Goal: Information Seeking & Learning: Learn about a topic

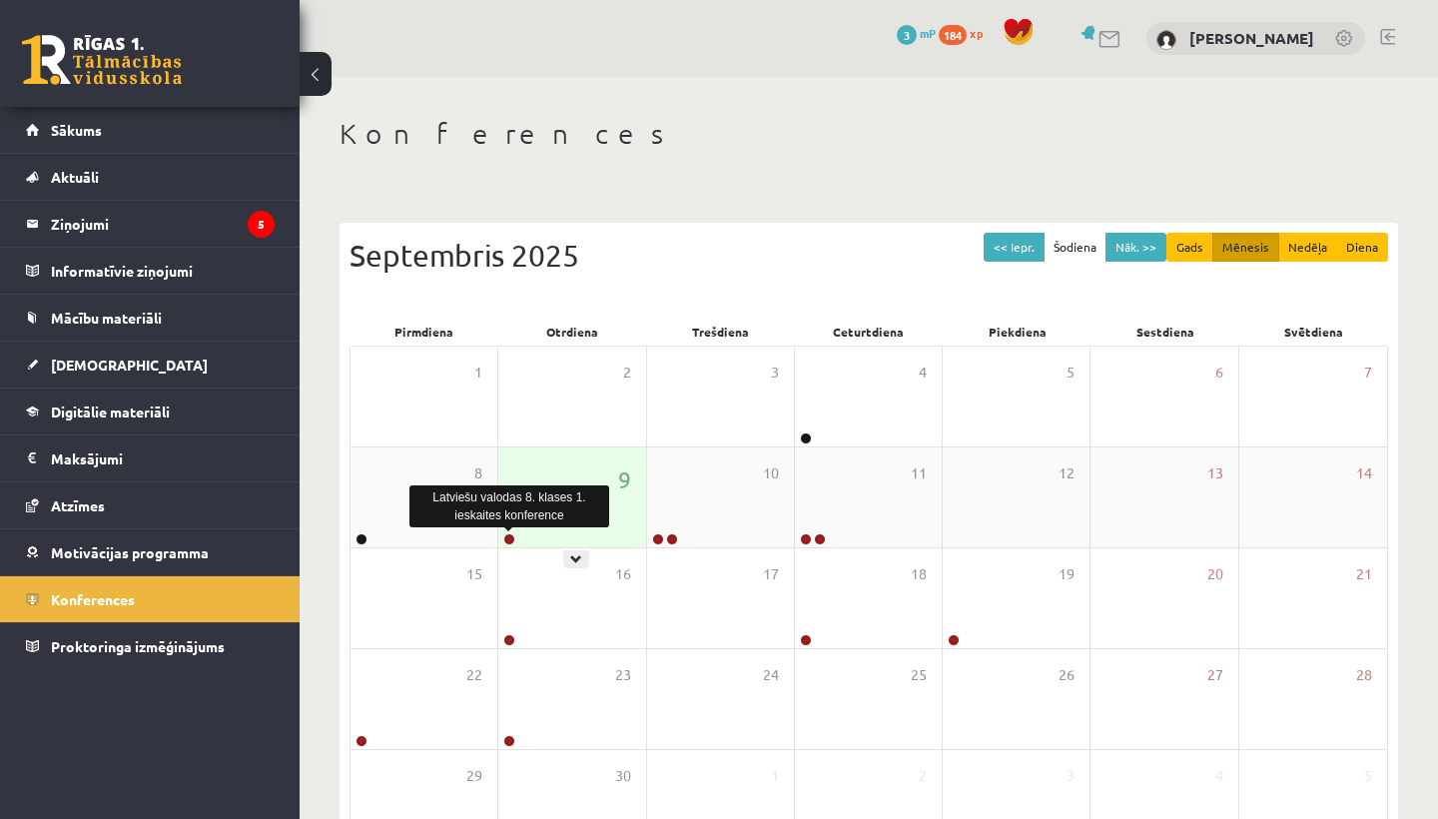
click at [509, 537] on link at bounding box center [509, 539] width 12 height 12
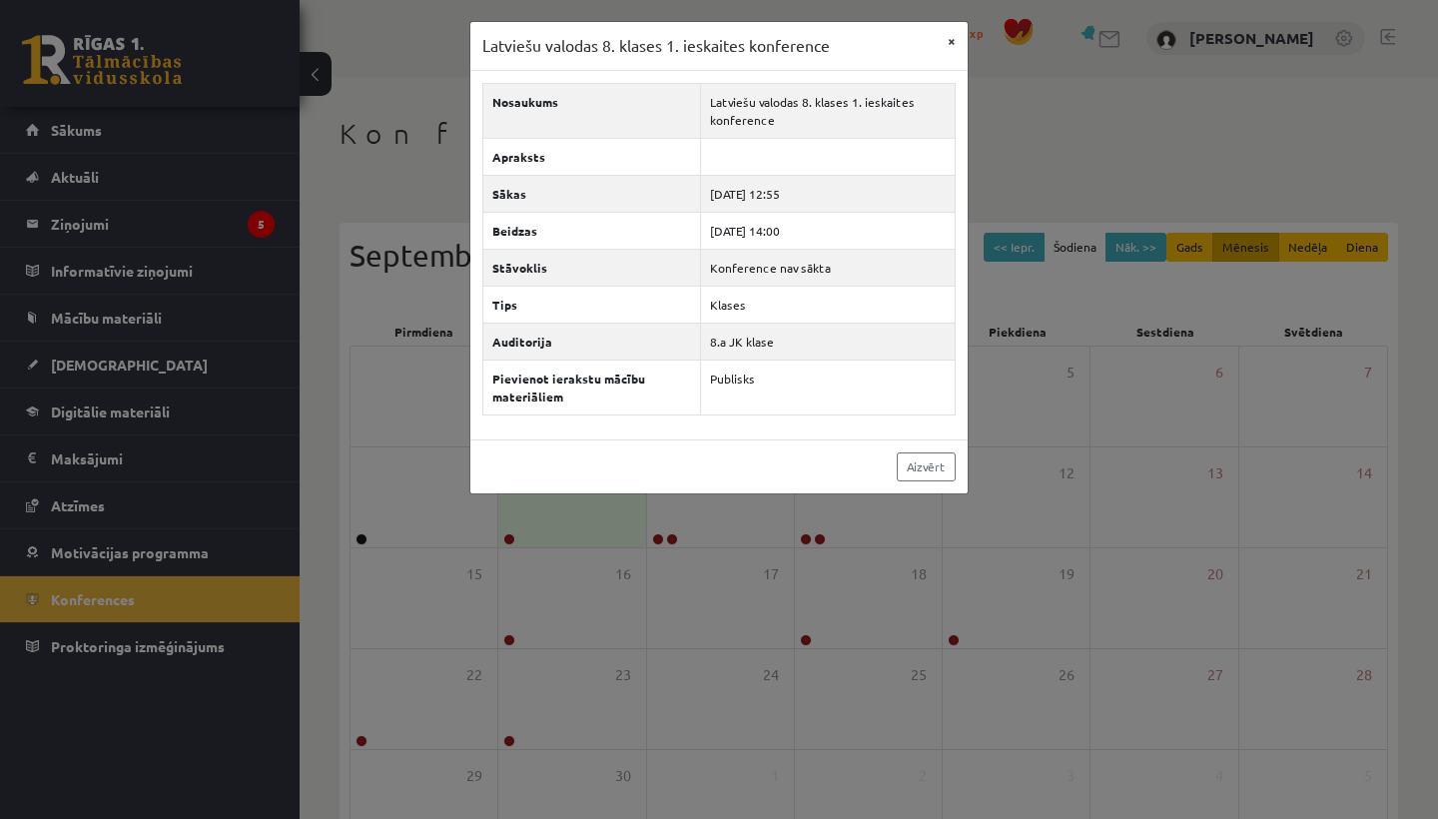
click at [954, 42] on button "×" at bounding box center [952, 41] width 32 height 38
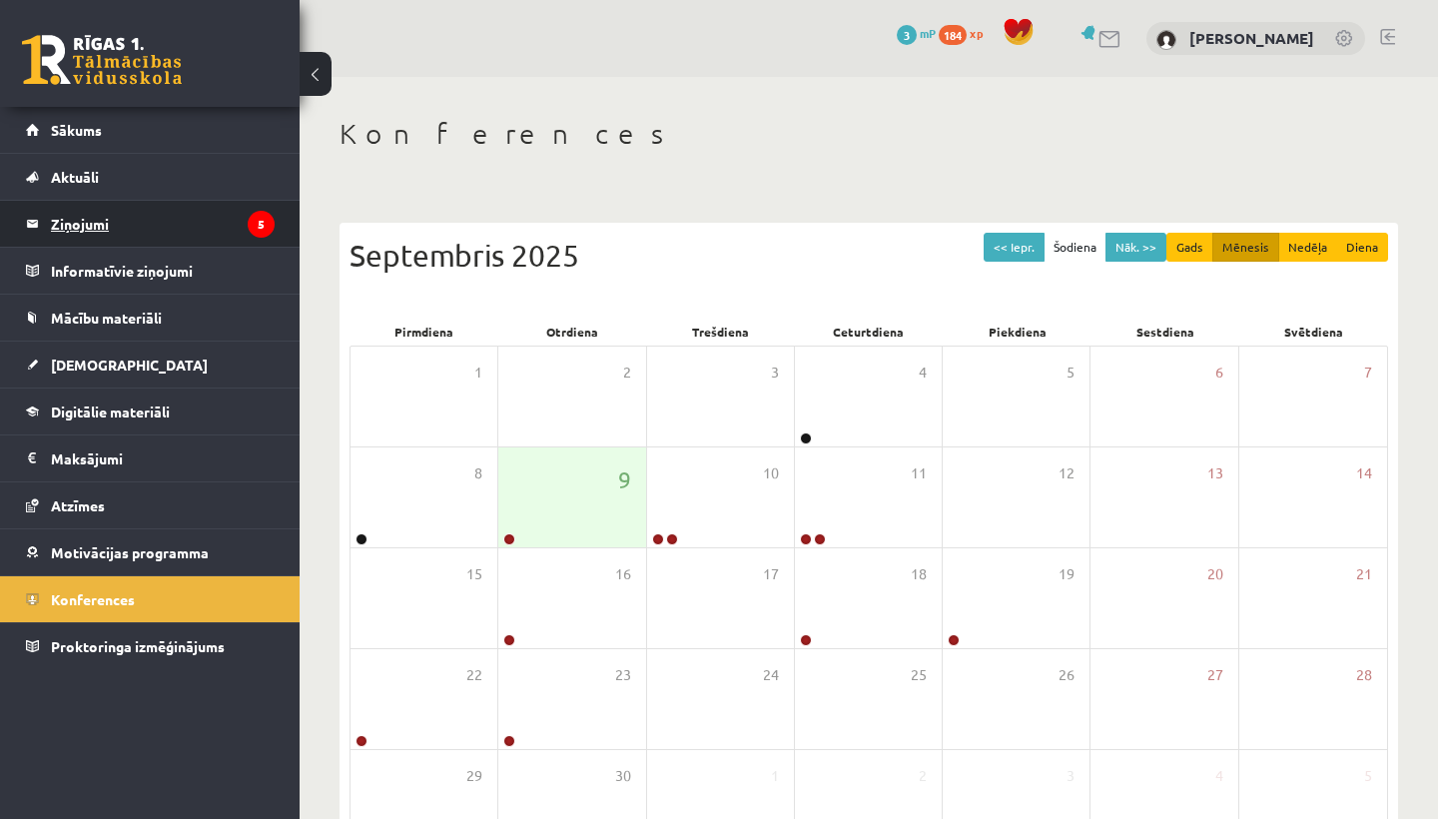
click at [125, 221] on legend "Ziņojumi 5" at bounding box center [163, 224] width 224 height 46
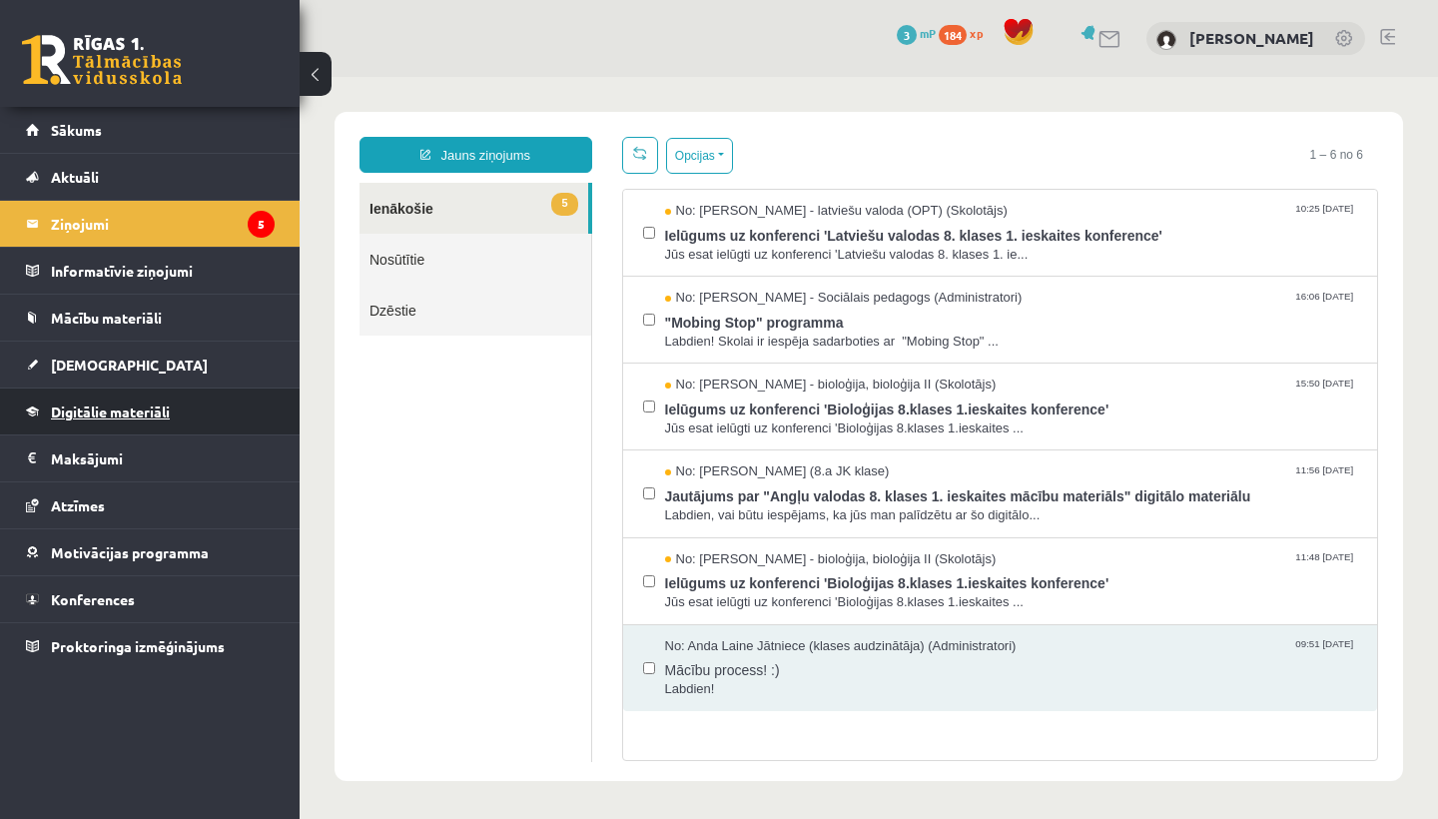
click at [105, 405] on span "Digitālie materiāli" at bounding box center [110, 412] width 119 height 18
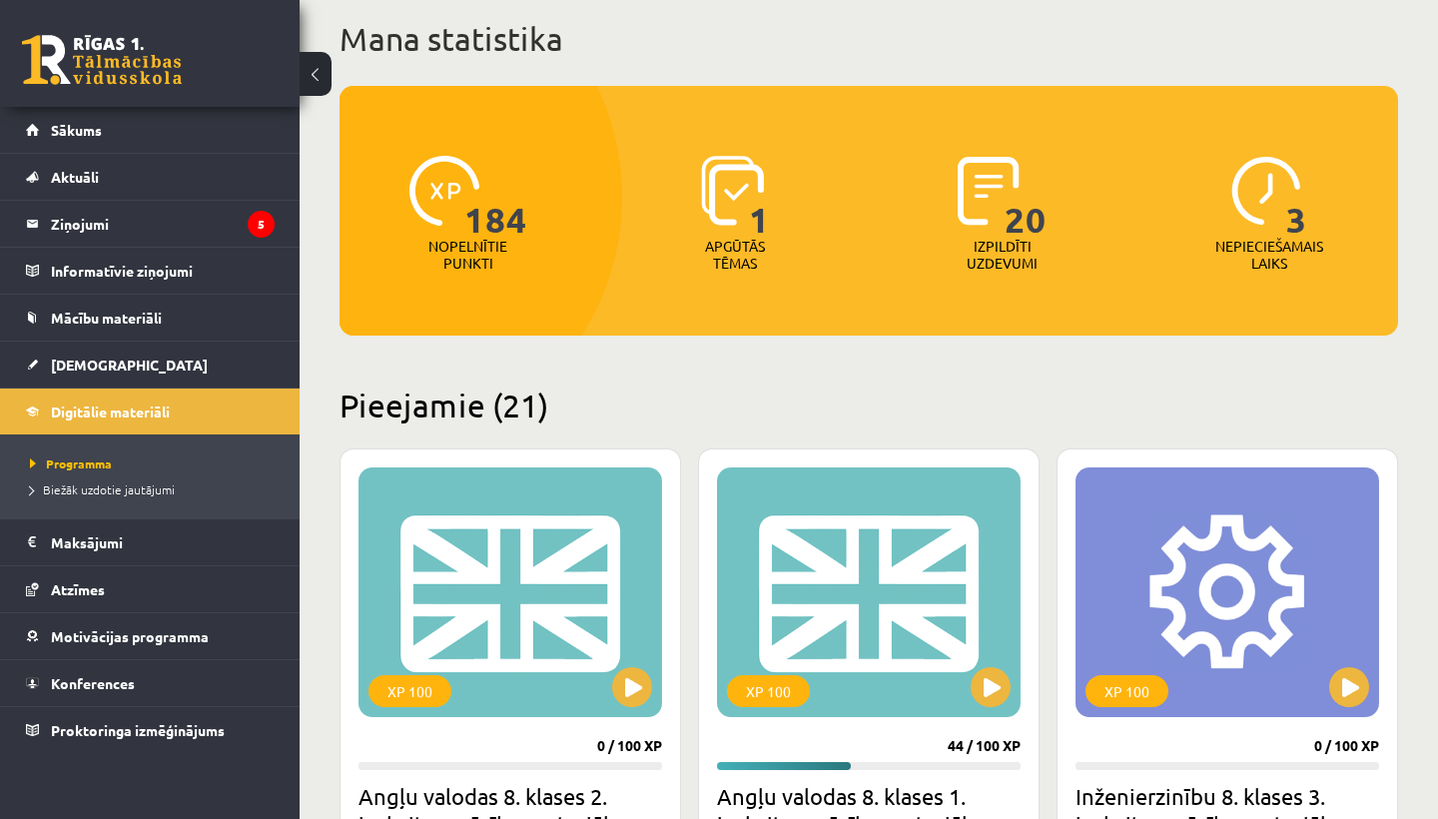
scroll to position [121, 0]
click at [733, 492] on div "XP 100" at bounding box center [869, 592] width 304 height 250
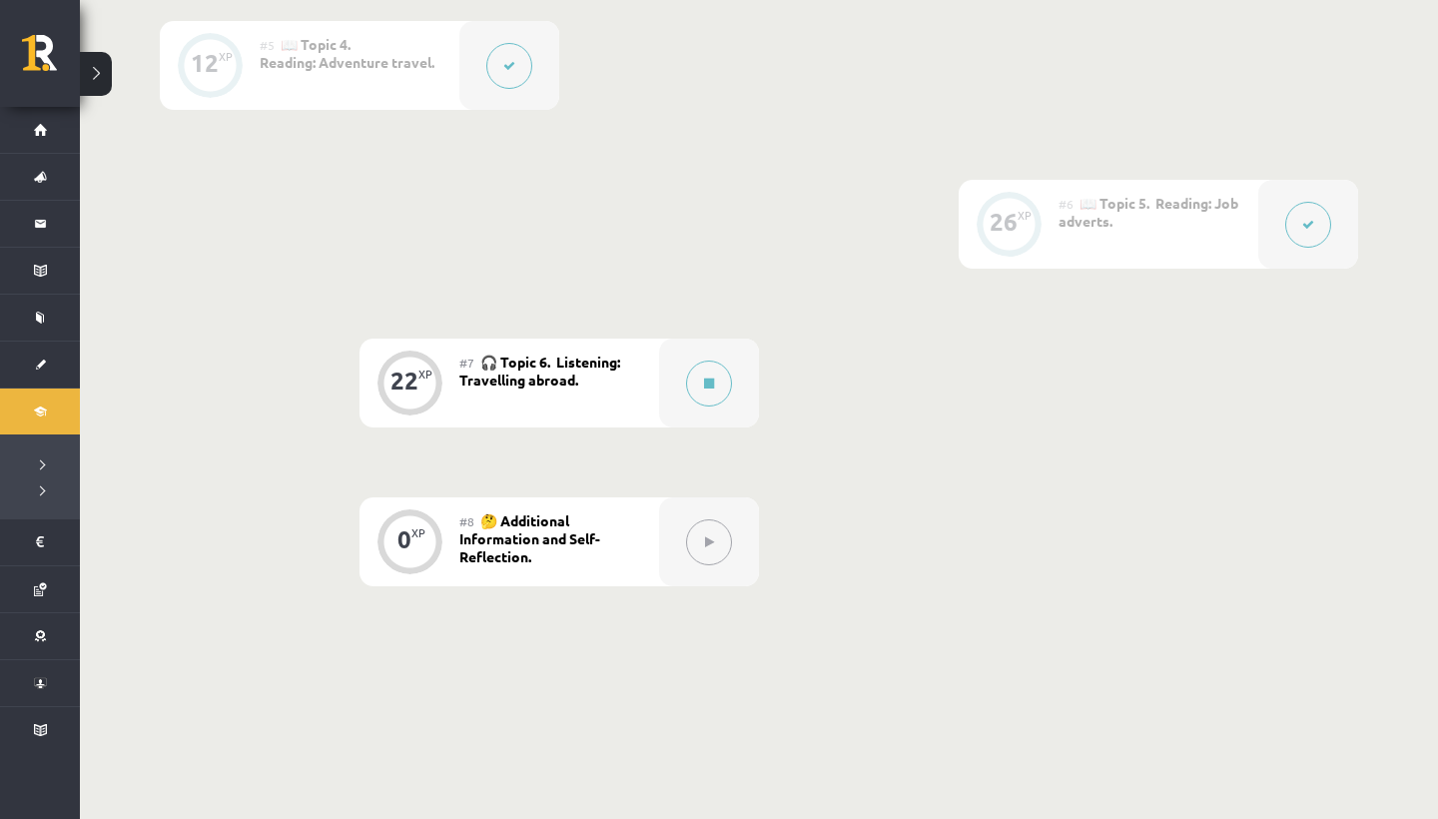
scroll to position [1177, 0]
click at [702, 393] on button at bounding box center [709, 385] width 46 height 46
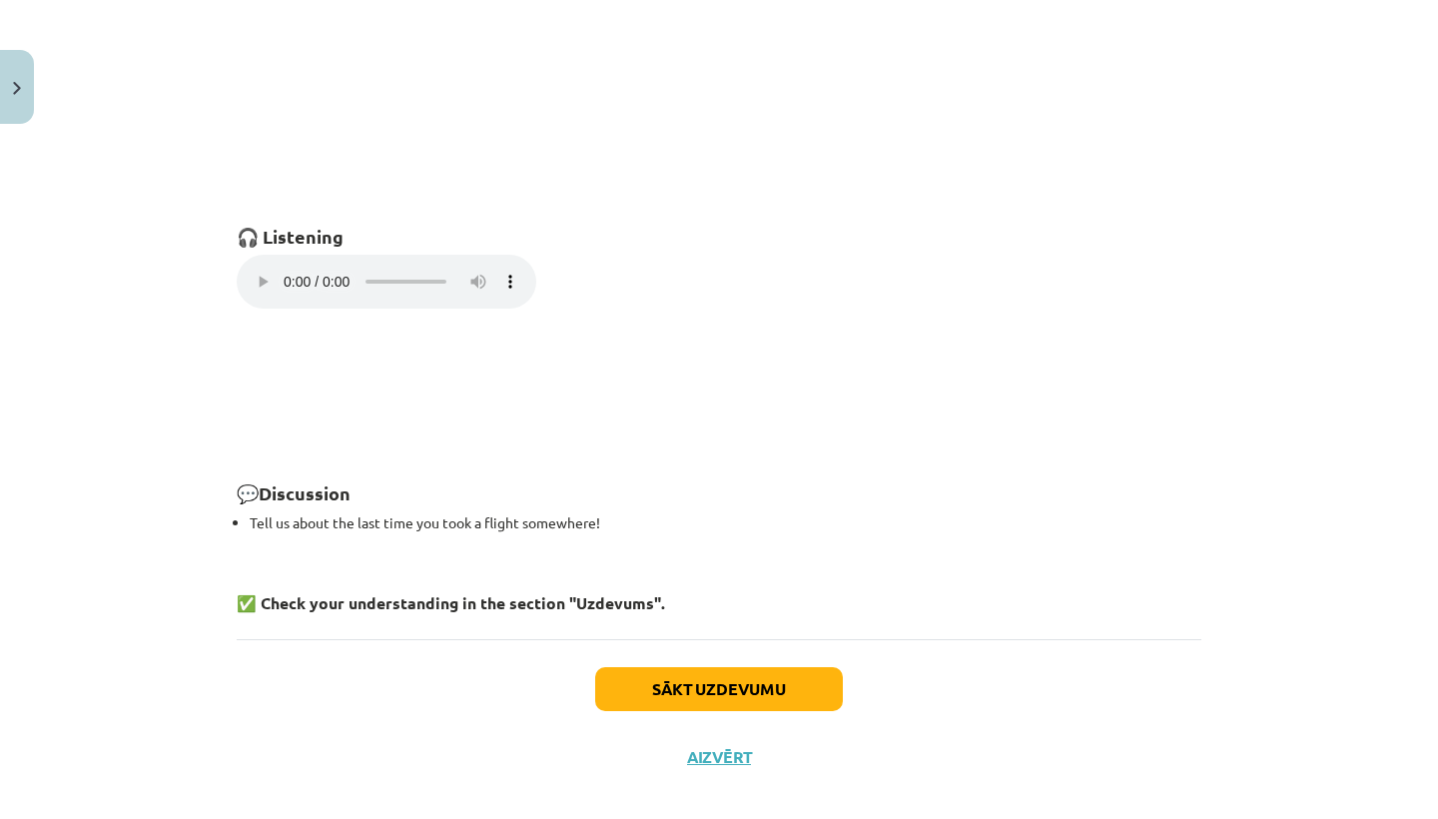
click at [699, 674] on button "Sākt uzdevumu" at bounding box center [719, 689] width 248 height 44
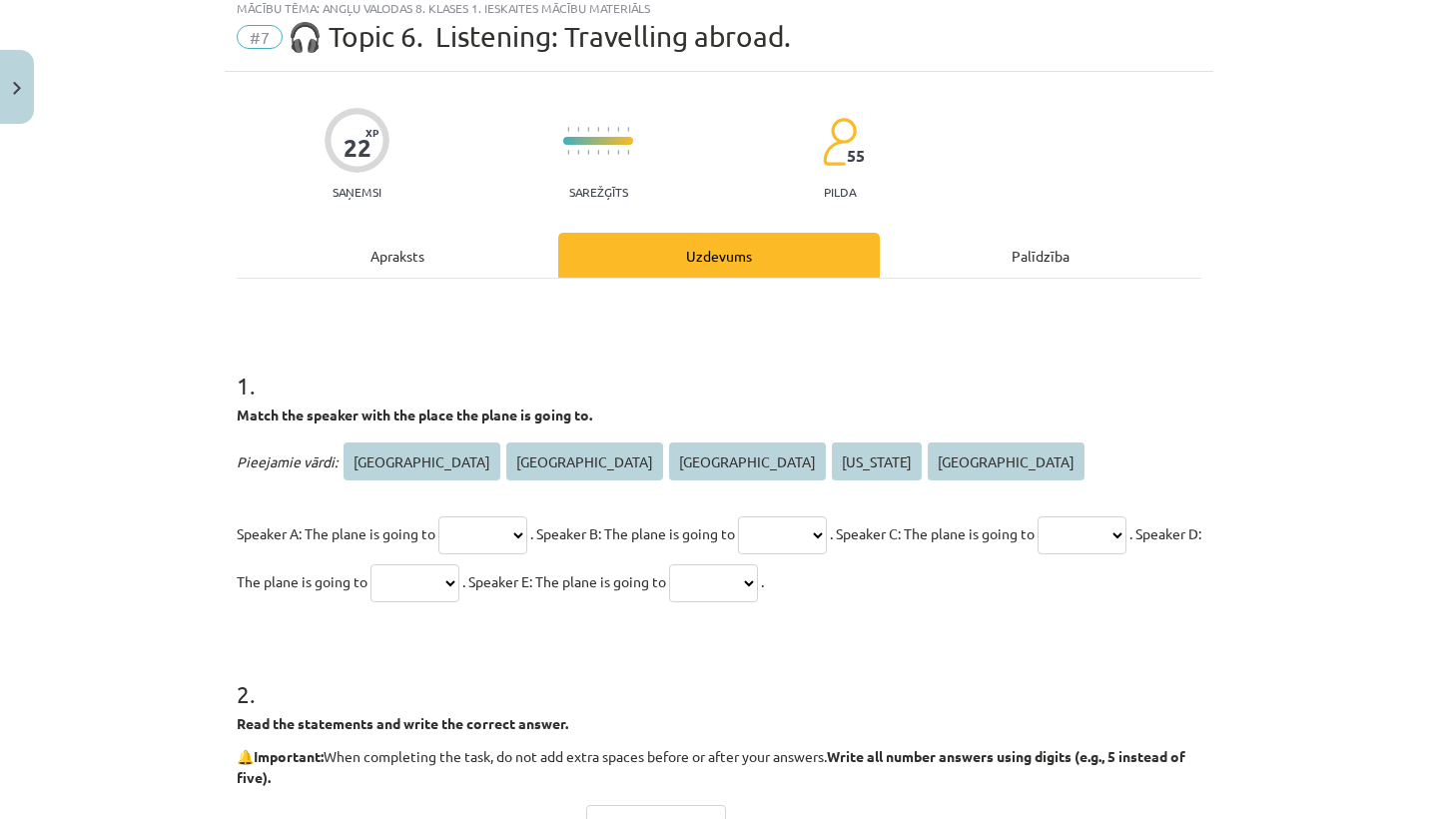
scroll to position [60, 0]
click at [400, 247] on div "Apraksts" at bounding box center [398, 256] width 322 height 45
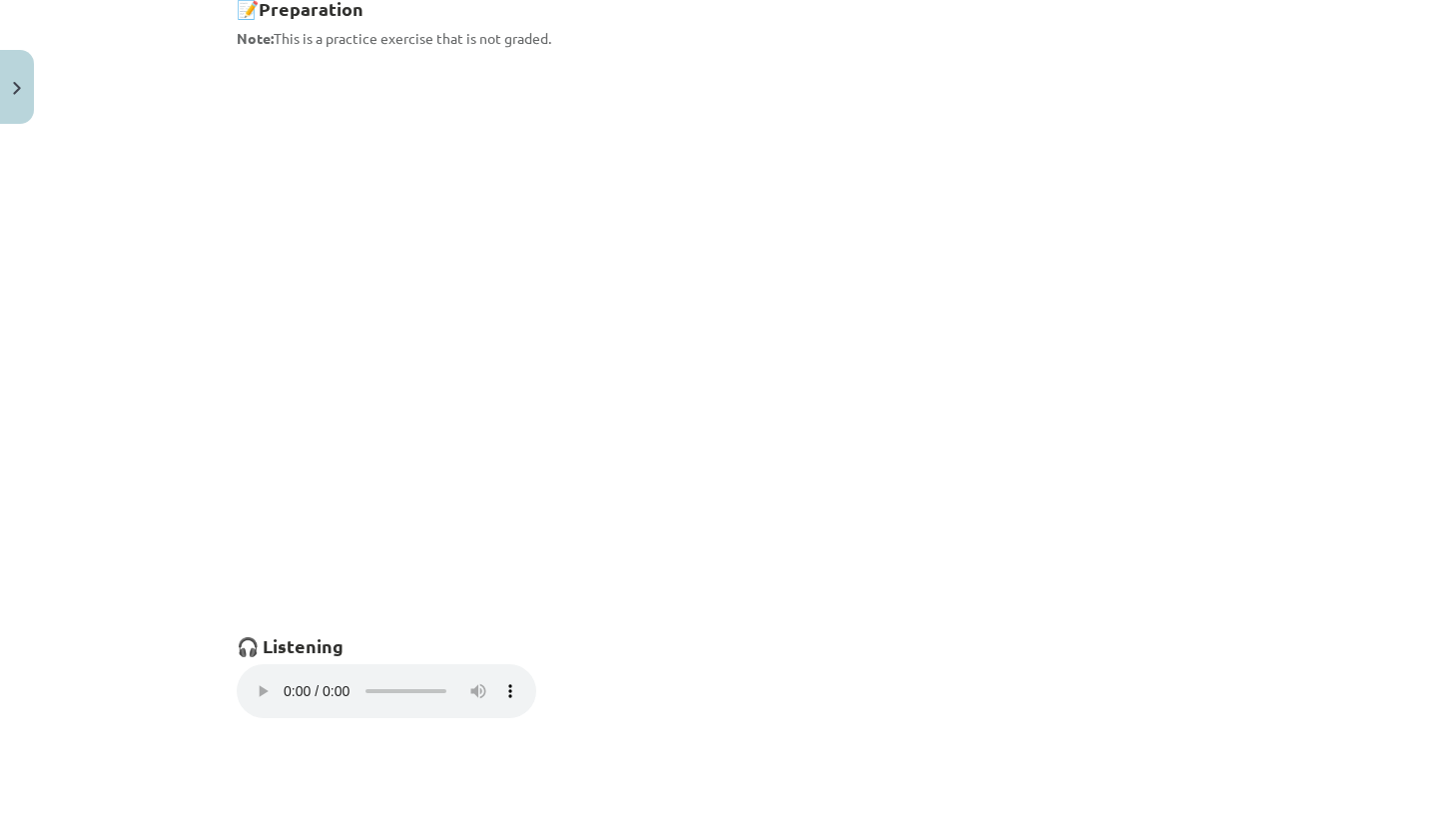
scroll to position [948, 0]
click at [261, 687] on audio "Your browser does not support the audio element." at bounding box center [387, 697] width 300 height 54
click at [257, 687] on audio "Your browser does not support the audio element." at bounding box center [387, 697] width 300 height 54
click at [260, 681] on audio "Your browser does not support the audio element." at bounding box center [387, 697] width 300 height 54
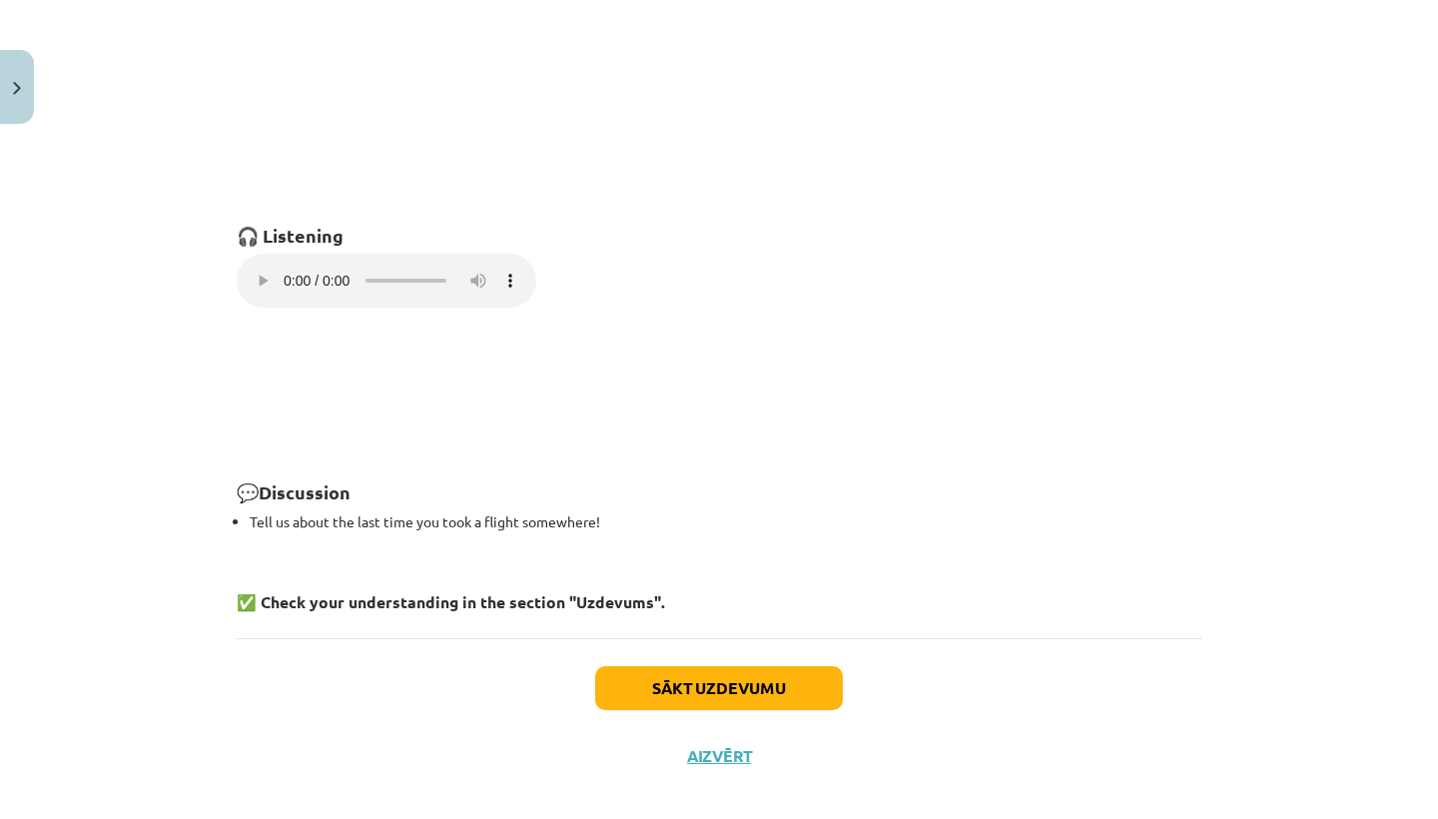
scroll to position [1363, 0]
click at [253, 264] on audio "Your browser does not support the audio element." at bounding box center [387, 282] width 300 height 54
click at [255, 260] on audio "Your browser does not support the audio element." at bounding box center [387, 282] width 300 height 54
click at [656, 667] on button "Sākt uzdevumu" at bounding box center [719, 689] width 248 height 44
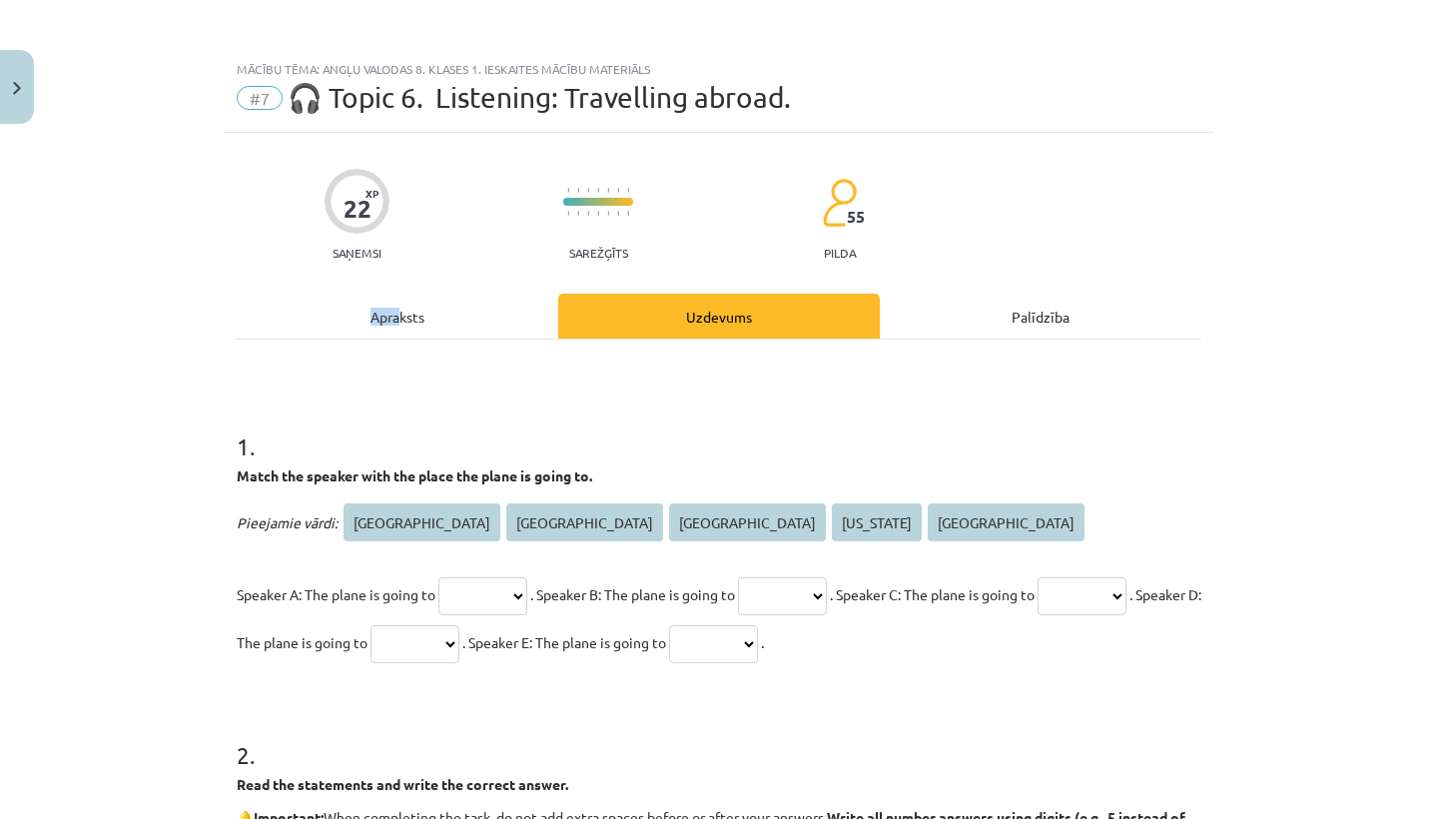
scroll to position [0, 0]
click at [427, 318] on div "Apraksts" at bounding box center [398, 316] width 322 height 45
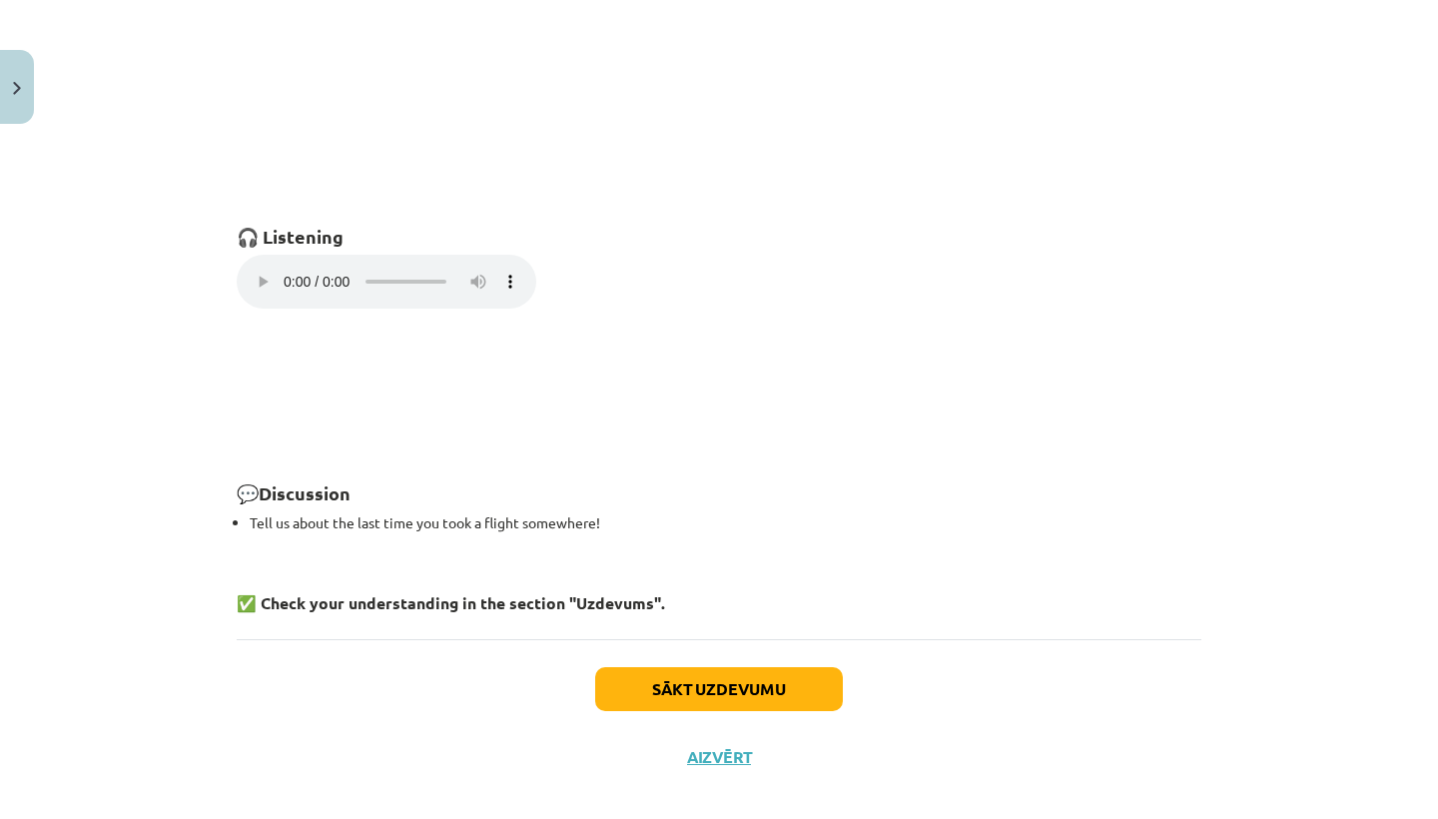
scroll to position [1363, 0]
click at [251, 270] on audio "Your browser does not support the audio element." at bounding box center [387, 282] width 300 height 54
click at [255, 266] on audio "Your browser does not support the audio element." at bounding box center [387, 282] width 300 height 54
click at [658, 667] on button "Sākt uzdevumu" at bounding box center [719, 689] width 248 height 44
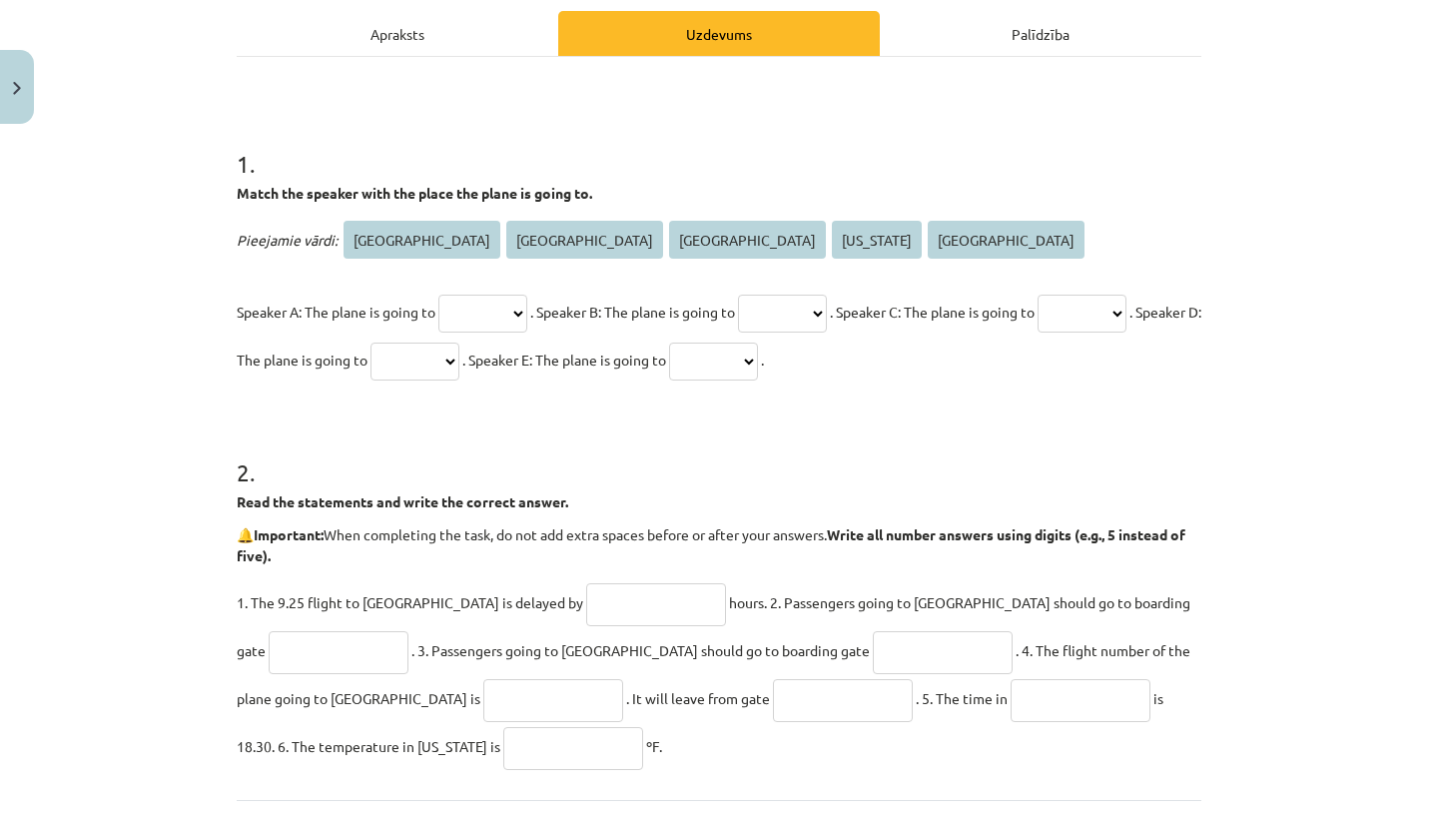
scroll to position [246, 0]
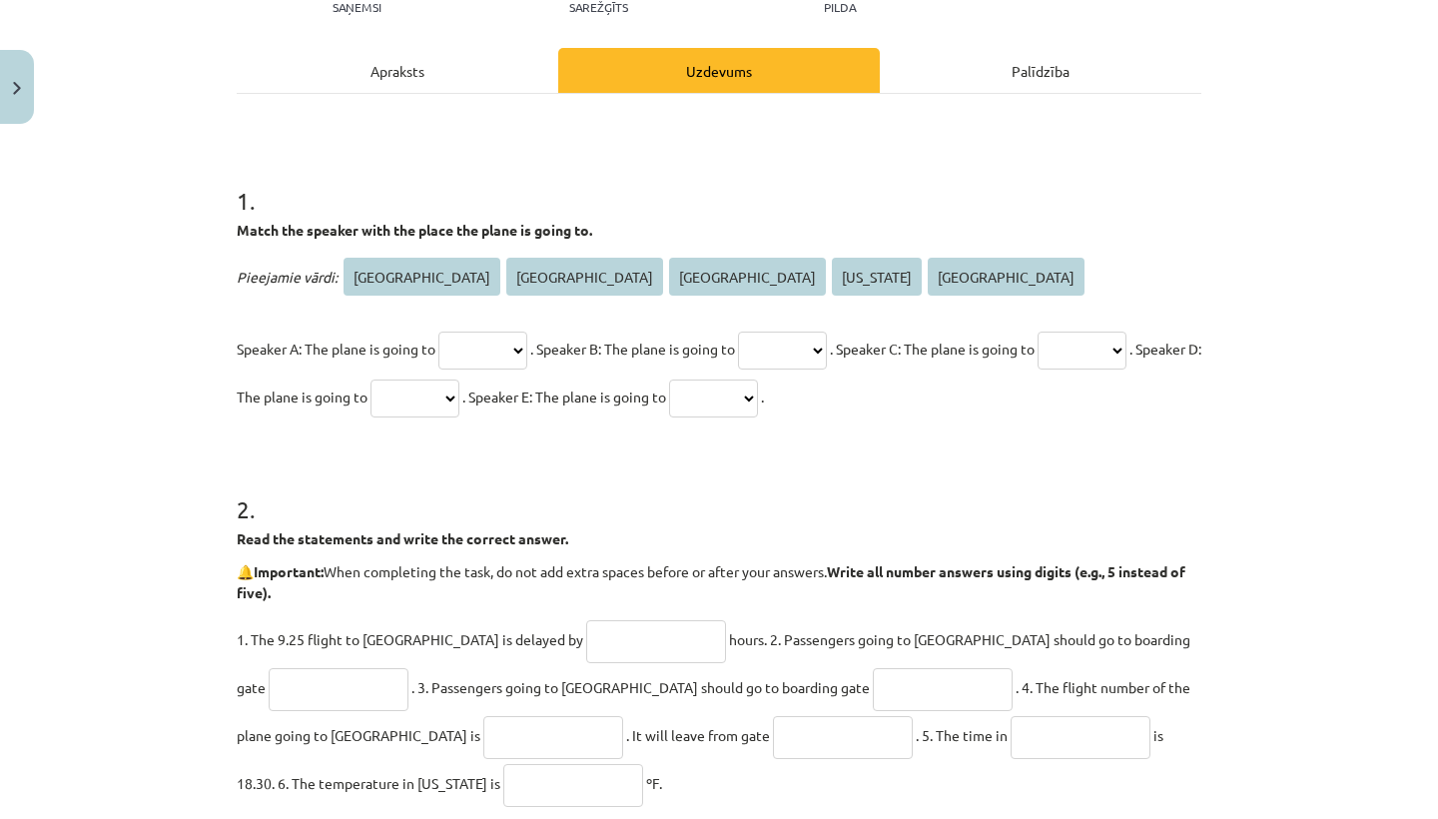
click at [669, 288] on span "Rome" at bounding box center [747, 277] width 157 height 38
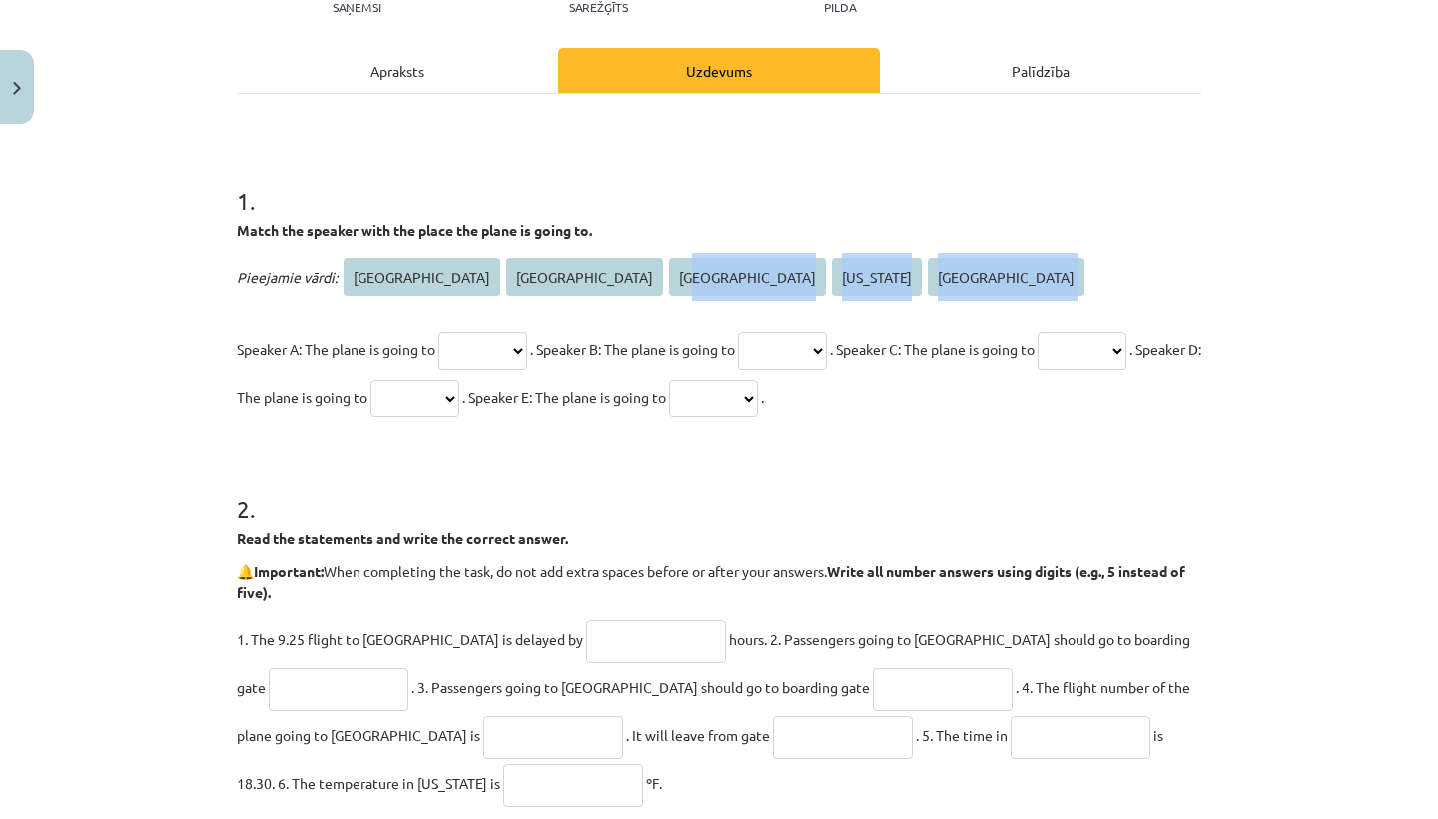
drag, startPoint x: 501, startPoint y: 272, endPoint x: 498, endPoint y: 324, distance: 52.0
click at [498, 324] on div "Pieejamie vārdi: Athens Tokyo Rome New York Amsterdam Speaker A: The plane is g…" at bounding box center [719, 337] width 965 height 168
select select "****"
select select "*****"
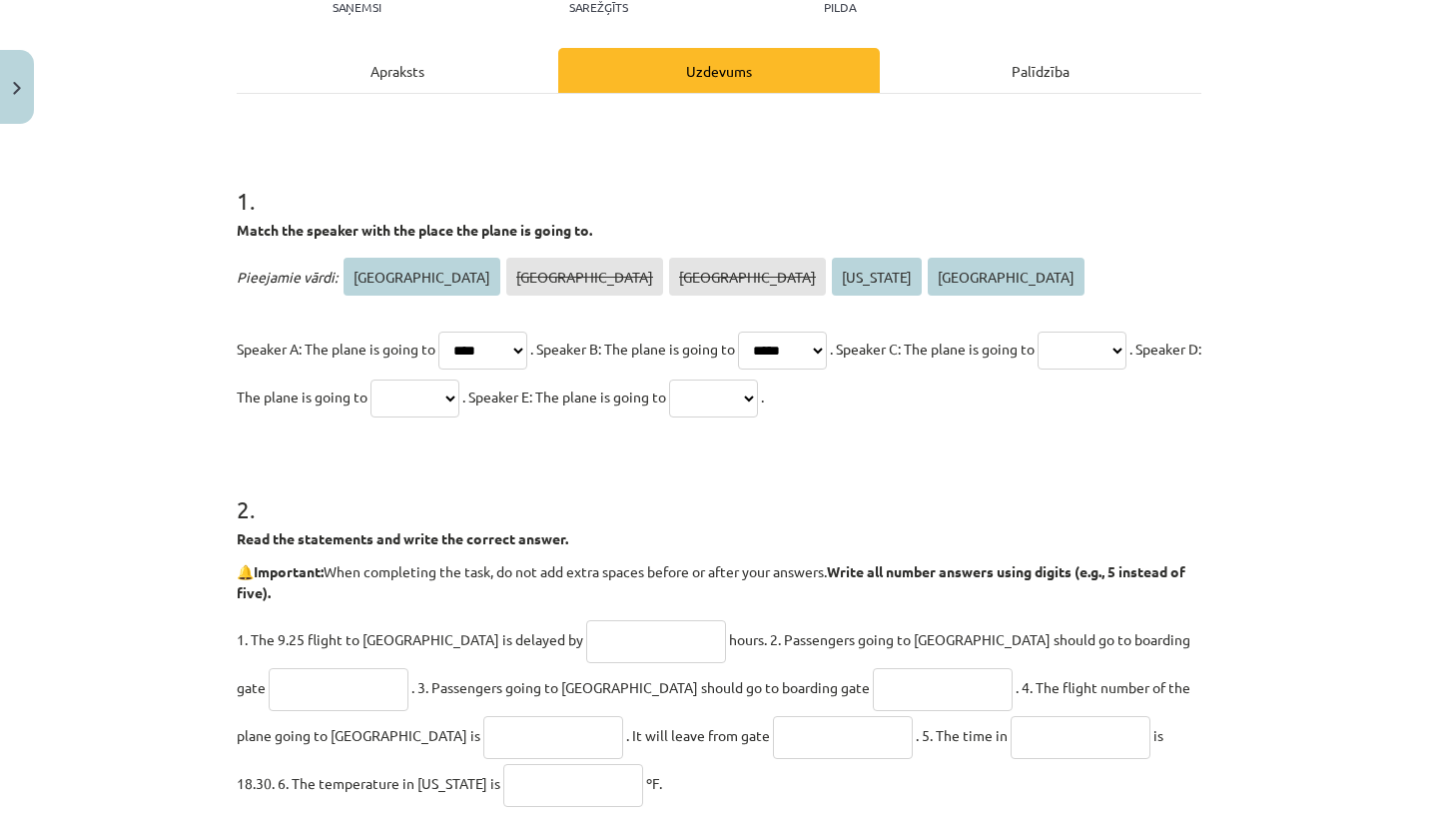
click at [650, 314] on div "Pieejamie vārdi: Athens Tokyo Rome New York Amsterdam Speaker A: The plane is g…" at bounding box center [719, 337] width 965 height 168
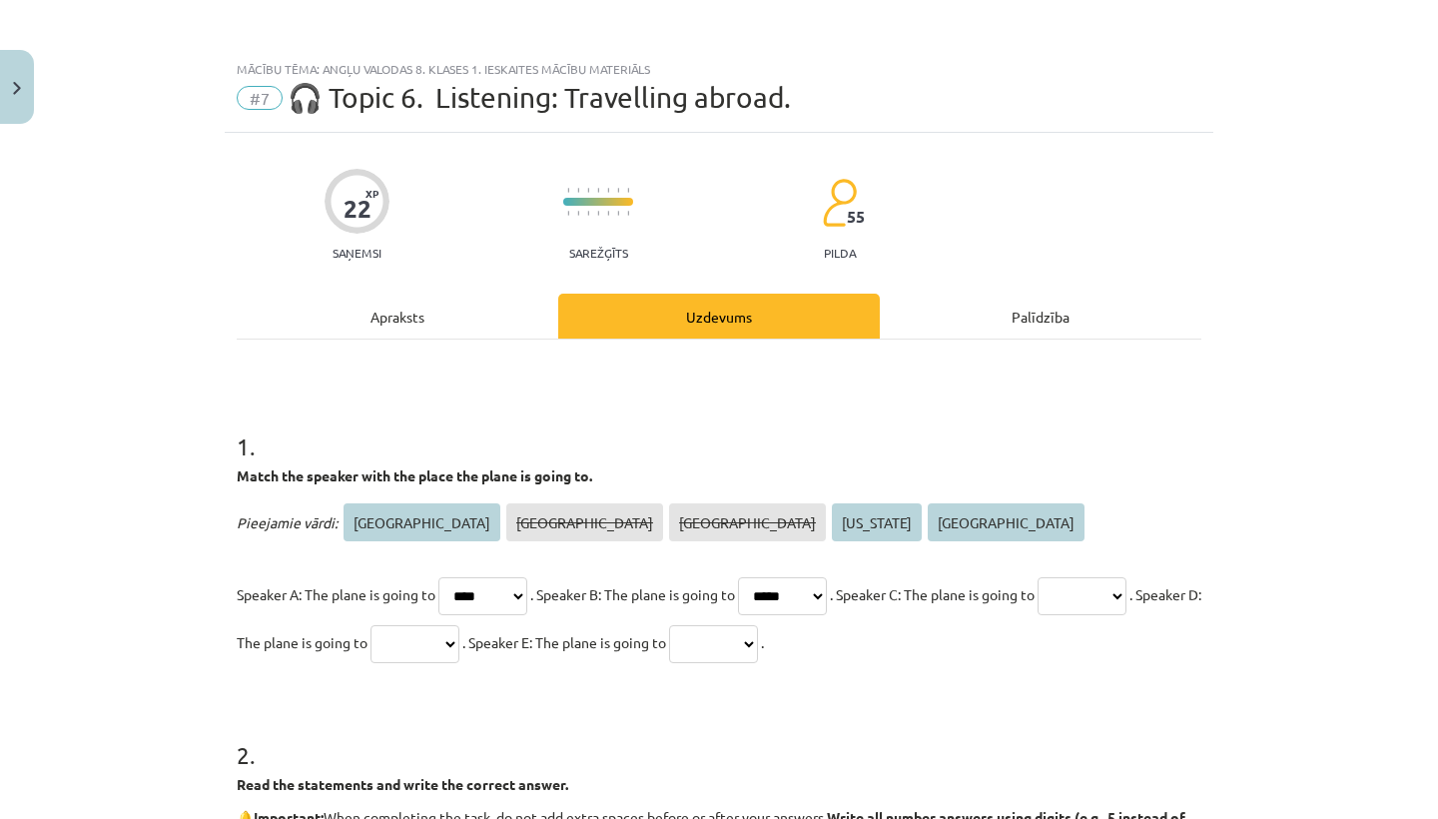
scroll to position [0, 0]
click at [384, 317] on div "Apraksts" at bounding box center [398, 316] width 322 height 45
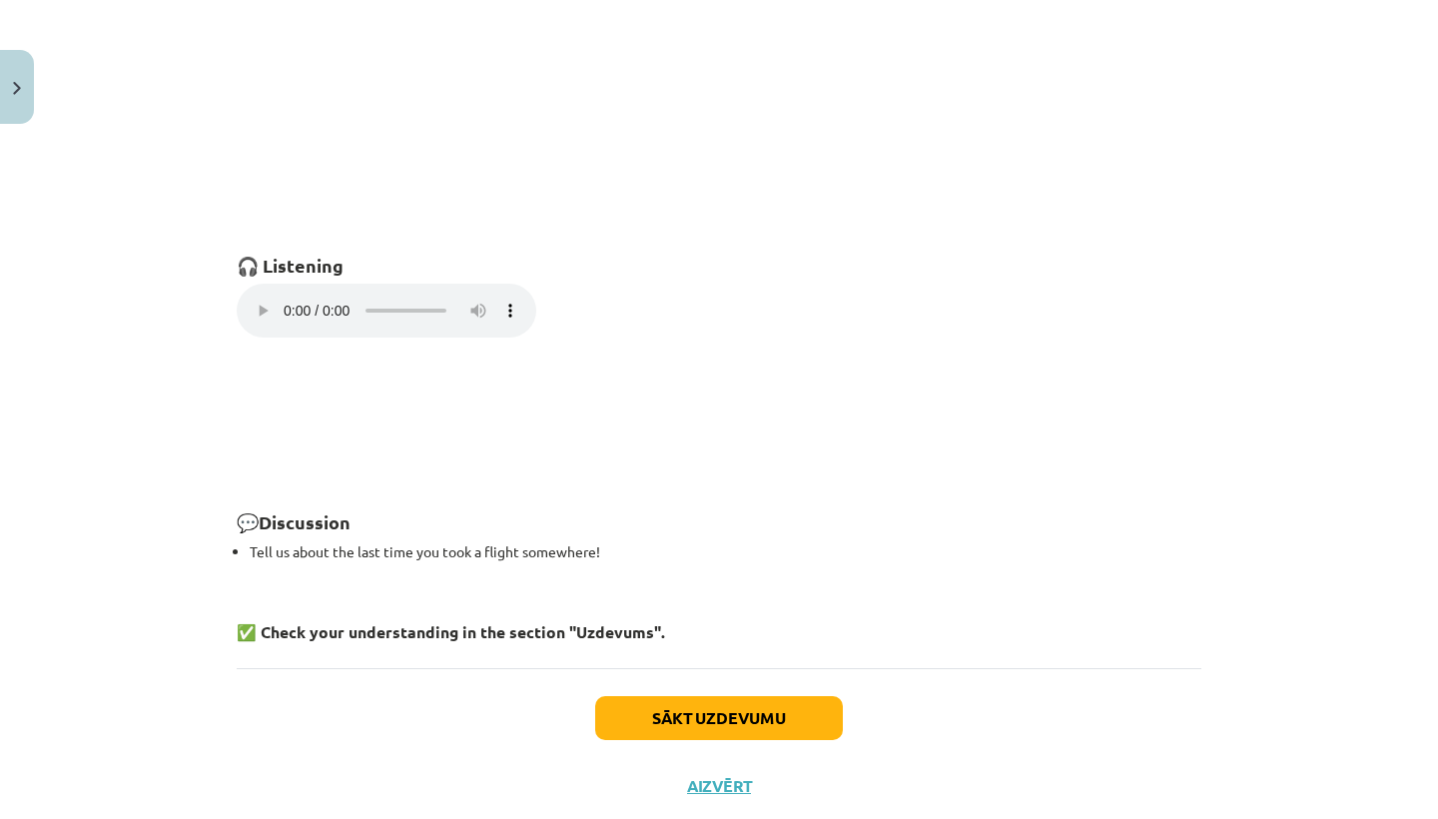
scroll to position [1349, 0]
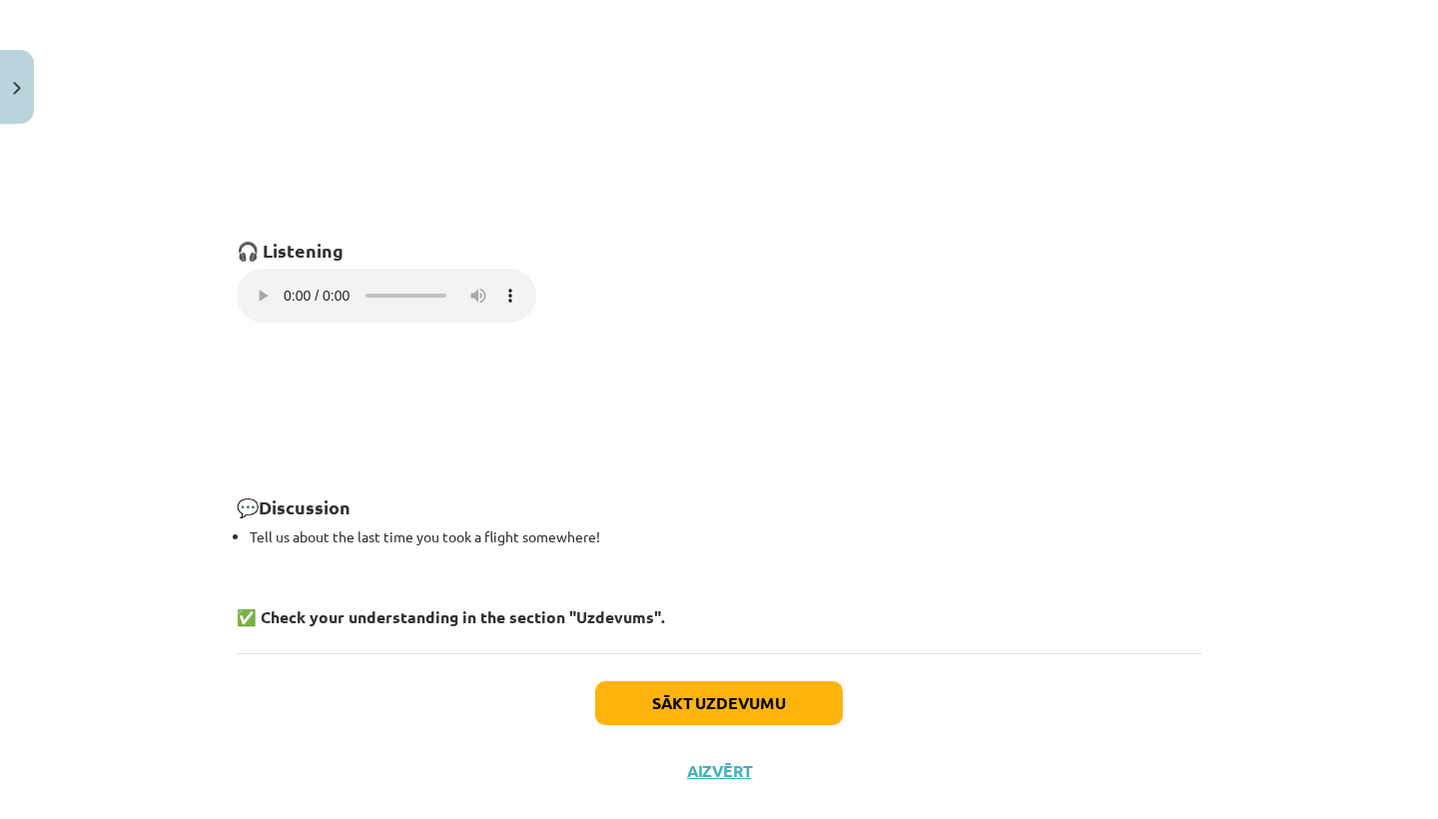
click at [251, 287] on audio "Your browser does not support the audio element." at bounding box center [387, 296] width 300 height 54
click at [257, 281] on audio "Your browser does not support the audio element." at bounding box center [387, 296] width 300 height 54
click at [326, 283] on audio "Your browser does not support the audio element." at bounding box center [387, 296] width 300 height 54
click at [334, 283] on audio "Your browser does not support the audio element." at bounding box center [387, 296] width 300 height 54
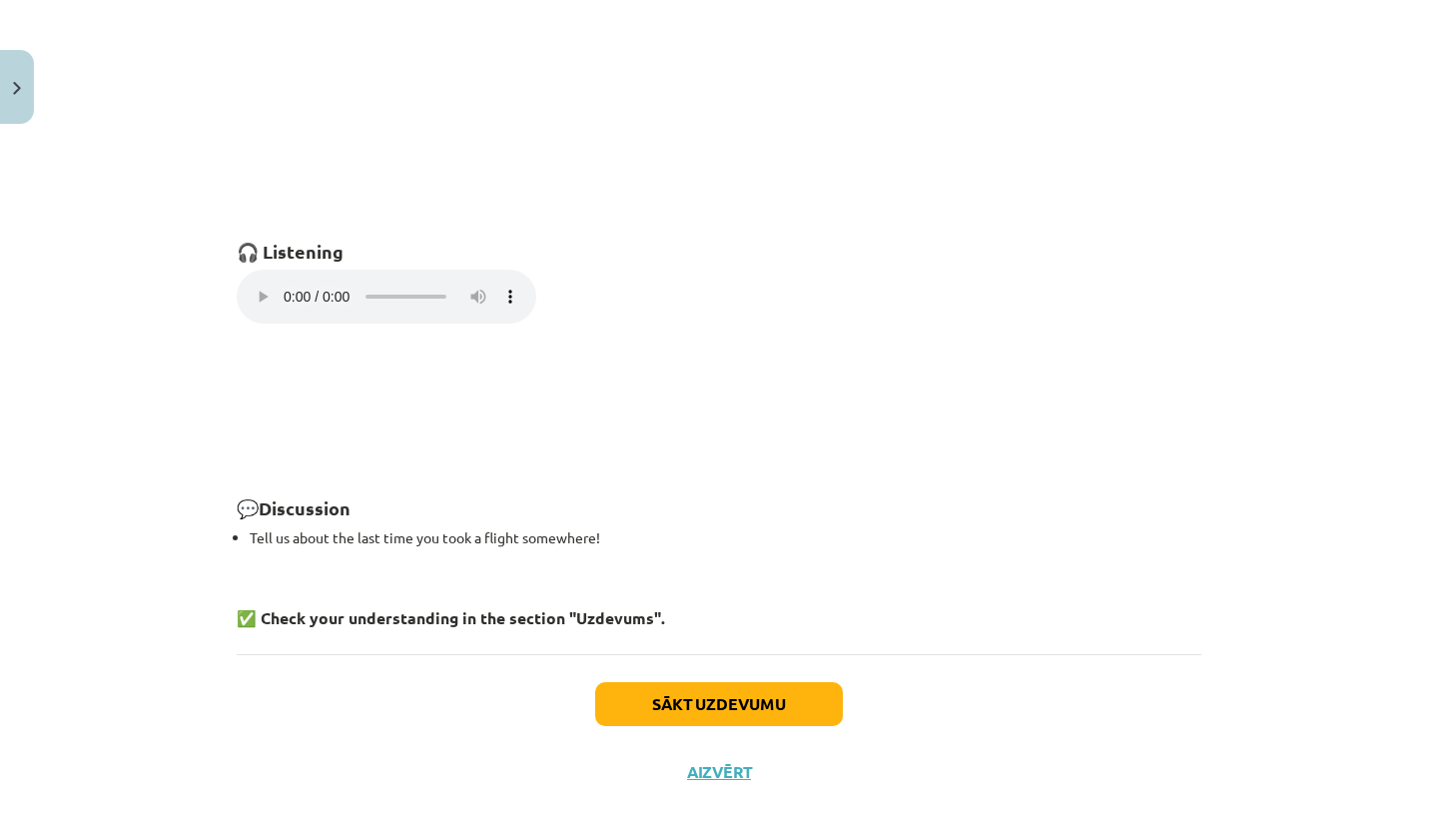
click at [346, 285] on audio "Your browser does not support the audio element." at bounding box center [387, 297] width 300 height 54
click at [340, 287] on audio "Your browser does not support the audio element." at bounding box center [387, 297] width 300 height 54
click at [356, 281] on audio "Your browser does not support the audio element." at bounding box center [387, 297] width 300 height 54
click at [256, 283] on audio "Your browser does not support the audio element." at bounding box center [387, 297] width 300 height 54
click at [654, 682] on button "Sākt uzdevumu" at bounding box center [719, 704] width 248 height 44
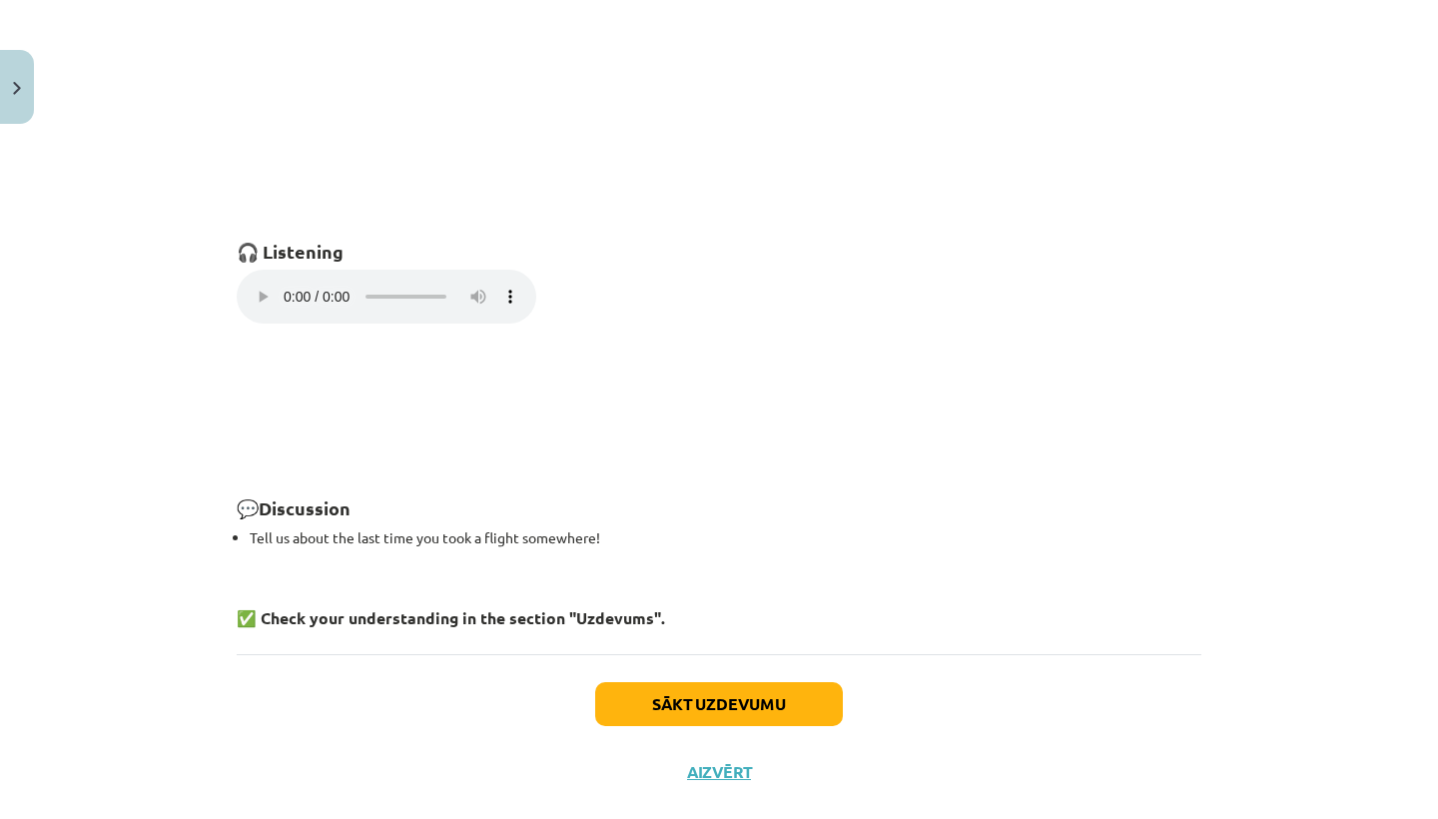
select select "****"
select select "*****"
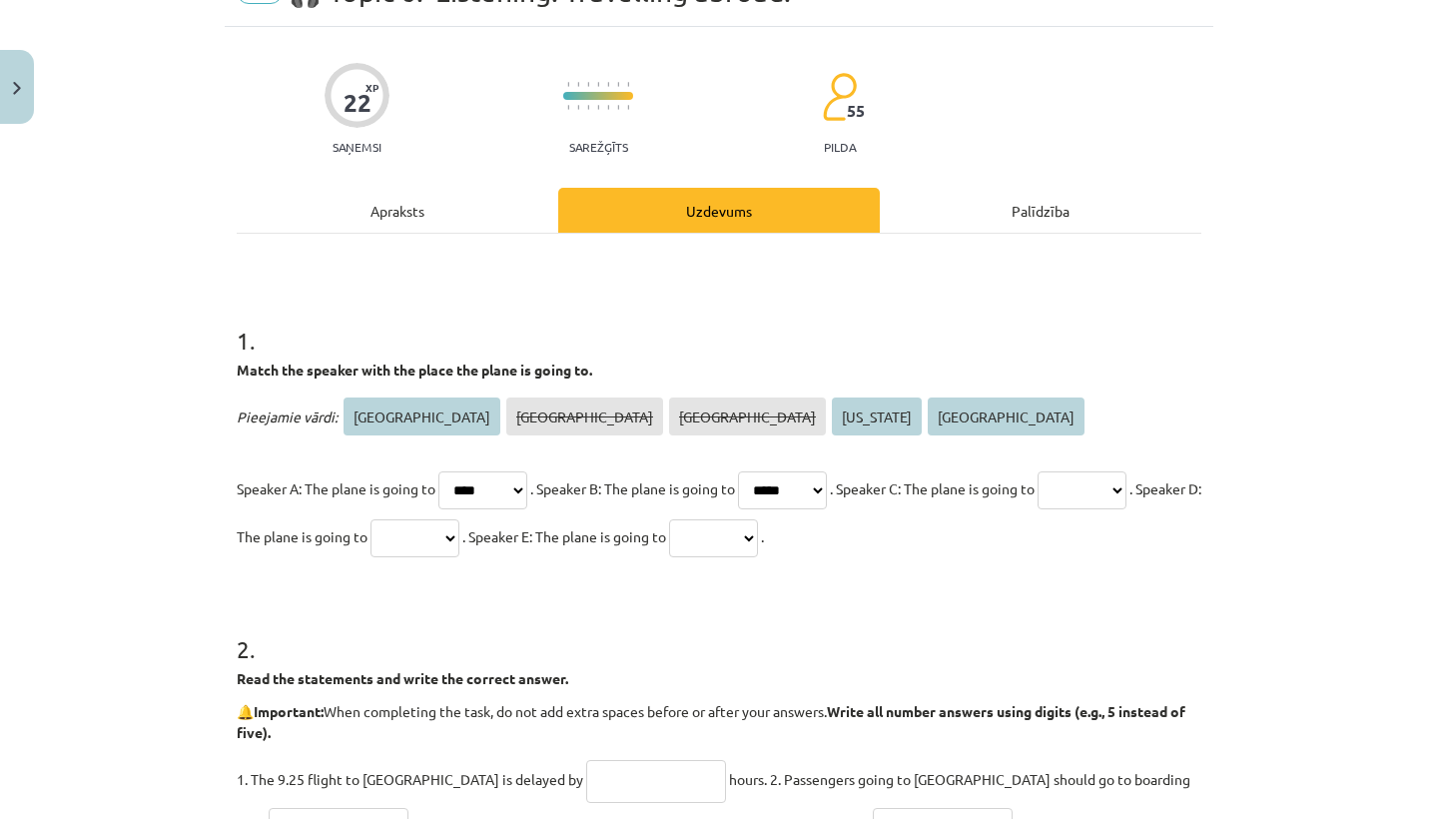
scroll to position [48, 0]
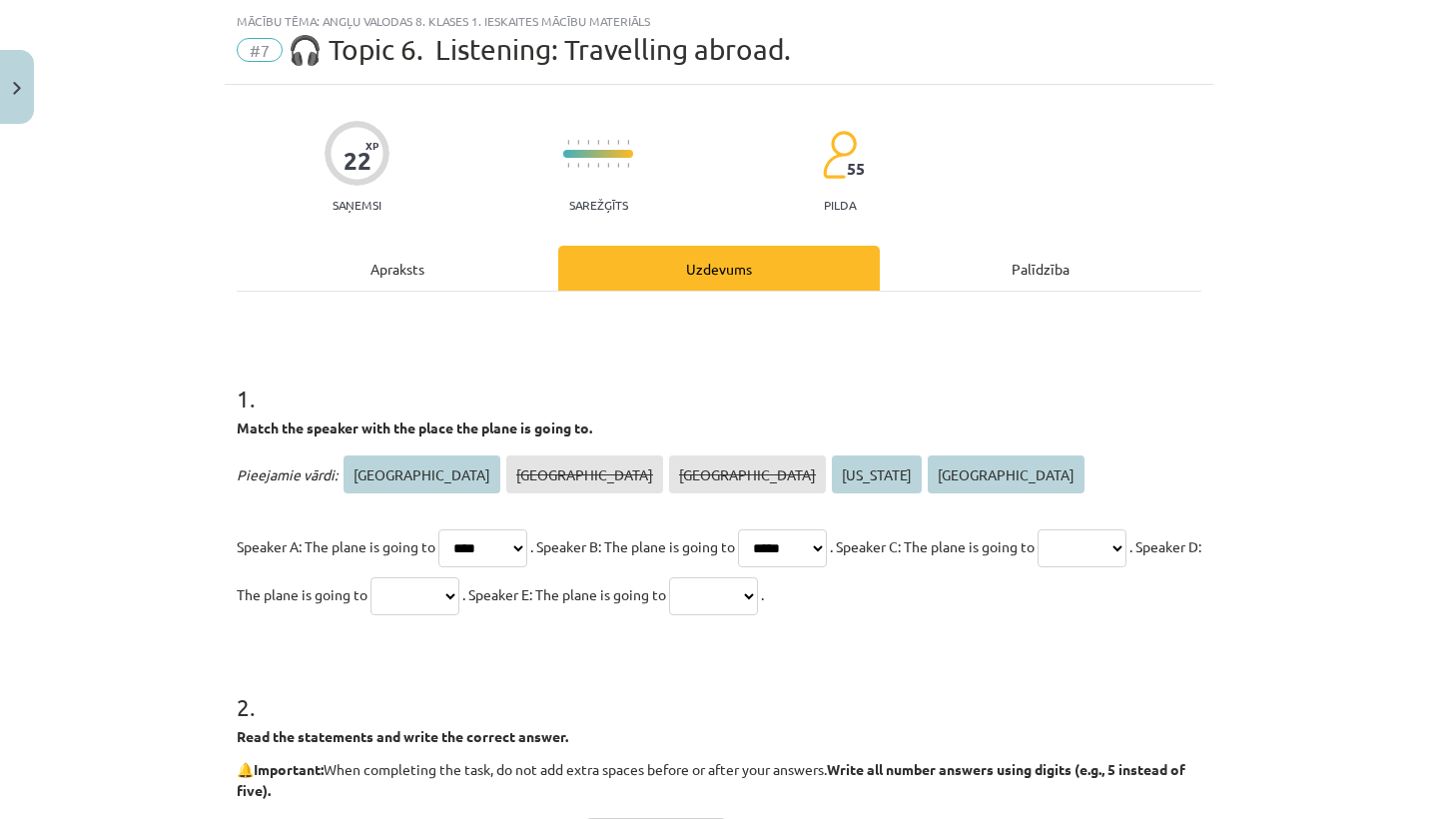
select select "******"
select select "*********"
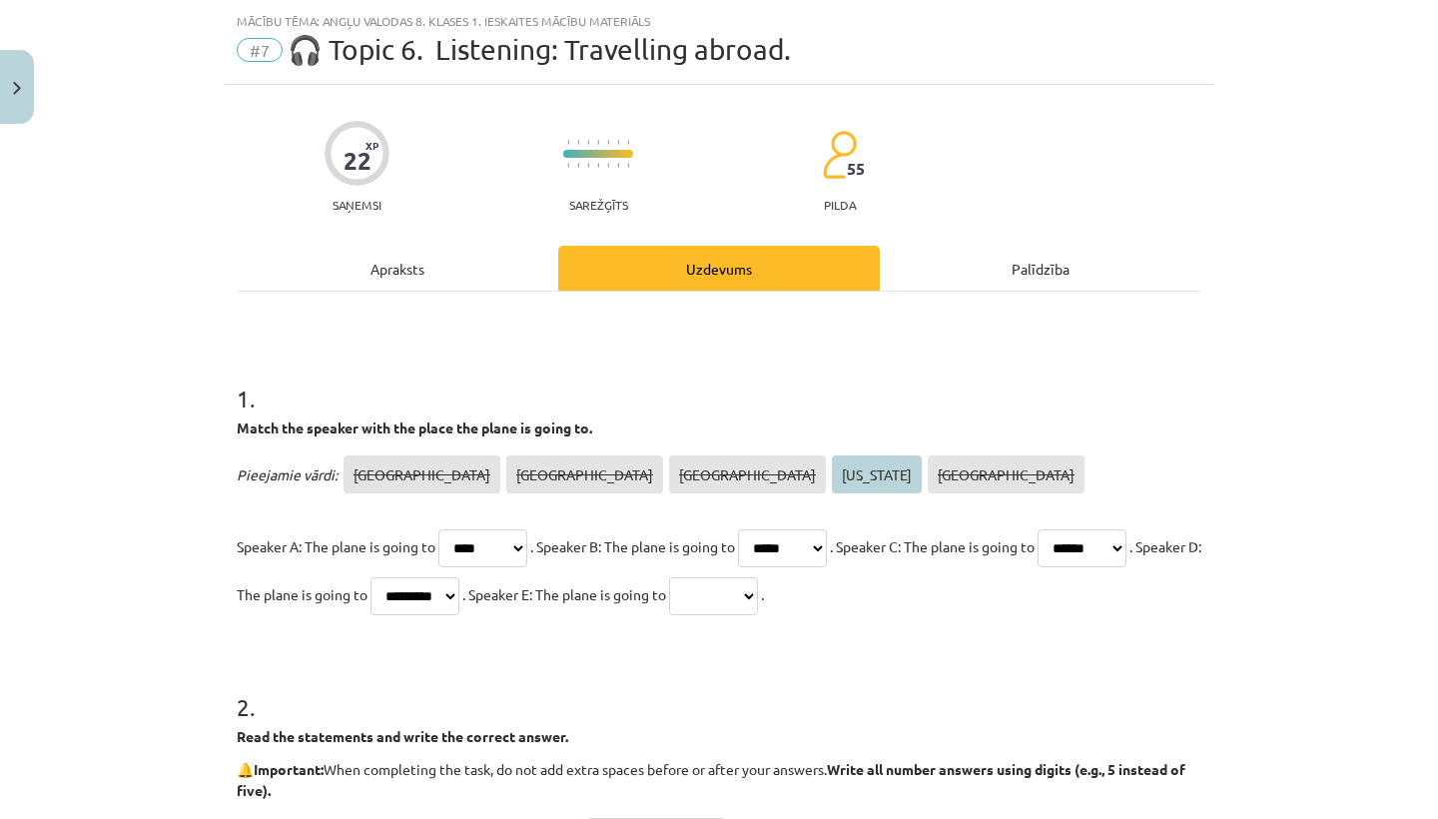
select select "********"
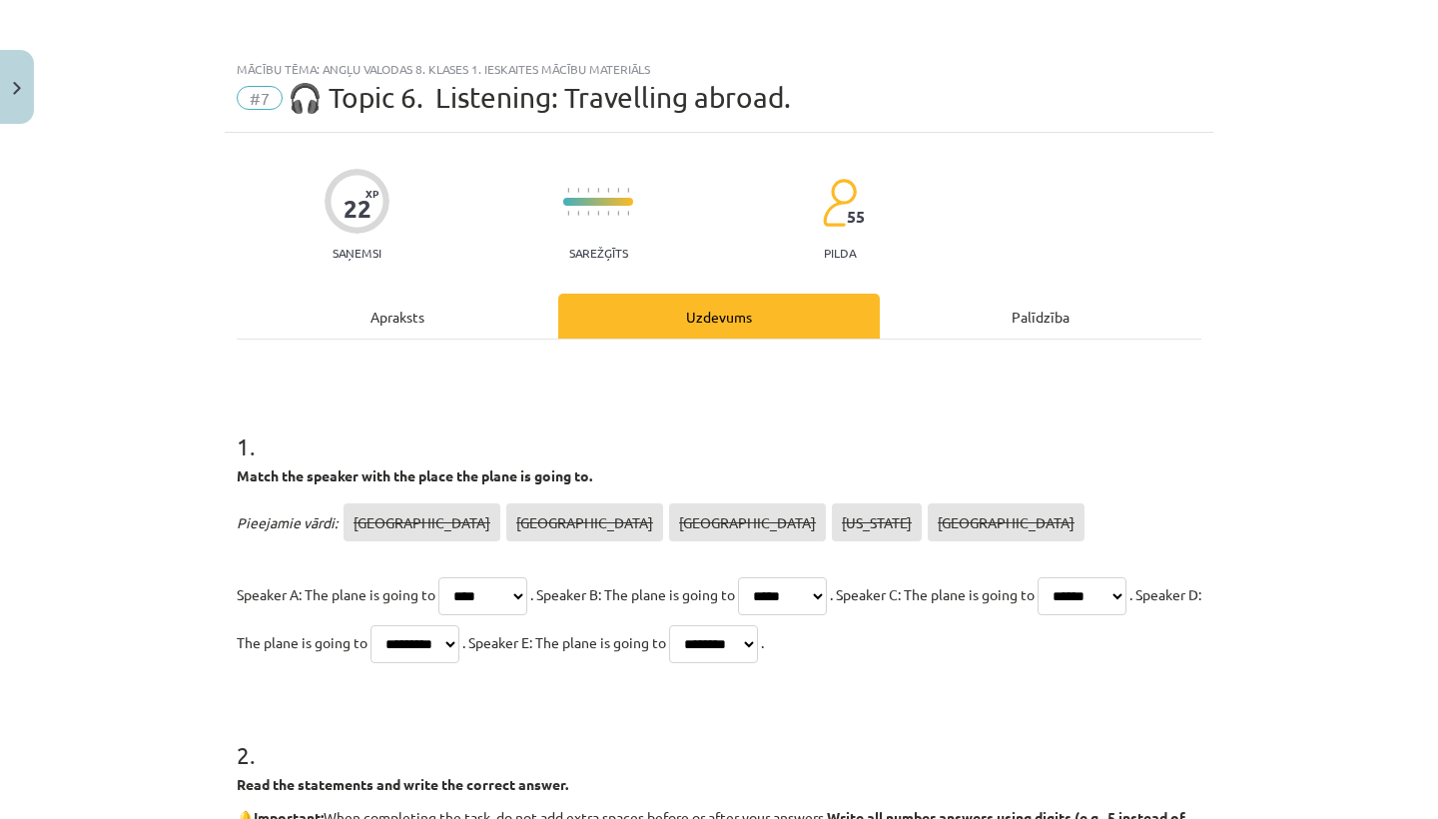
scroll to position [0, 0]
click at [381, 309] on div "Apraksts" at bounding box center [398, 316] width 322 height 45
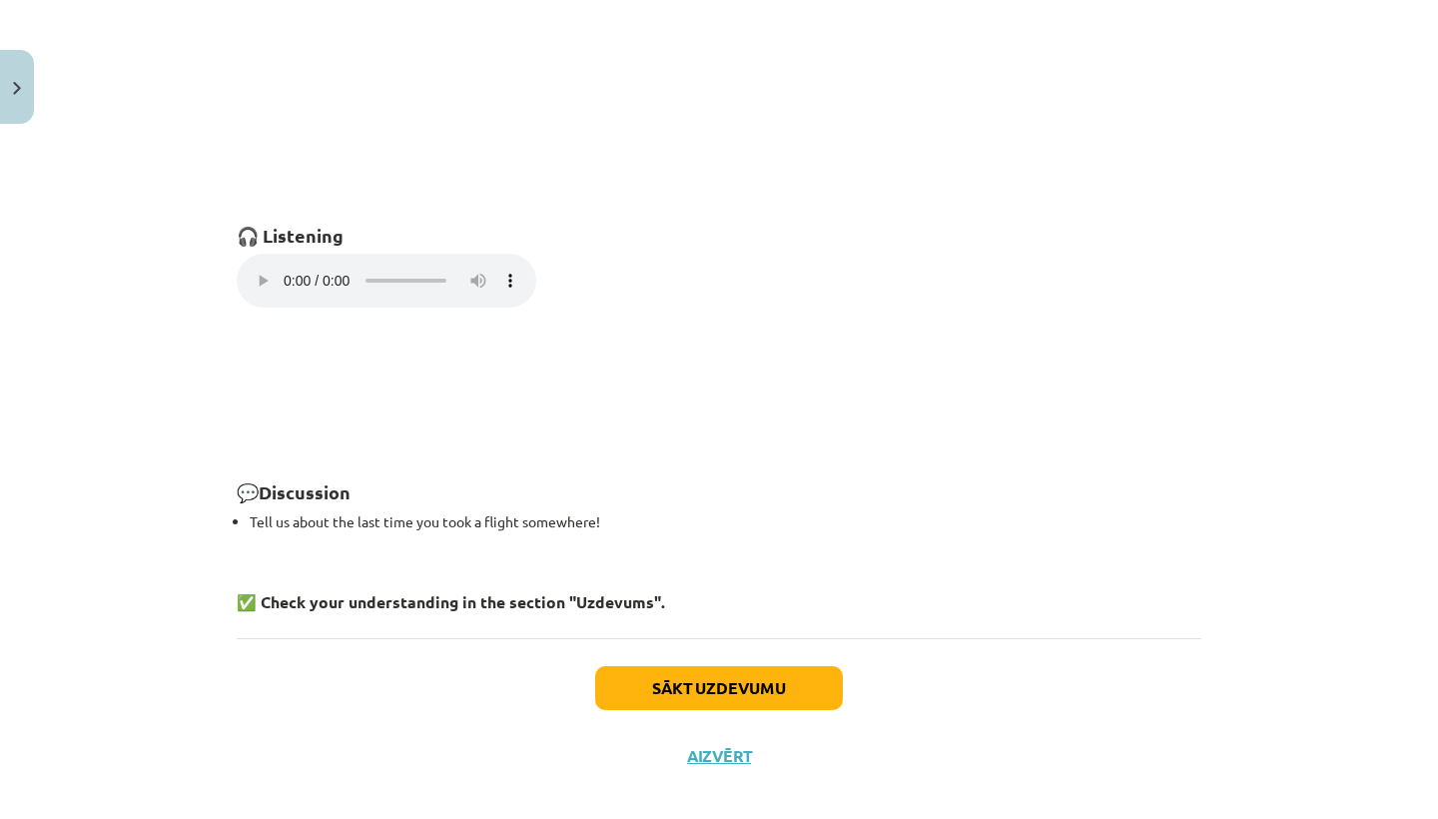
scroll to position [1363, 0]
click at [252, 269] on audio "Your browser does not support the audio element." at bounding box center [387, 282] width 300 height 54
click at [260, 266] on audio "Your browser does not support the audio element." at bounding box center [387, 282] width 300 height 54
click at [253, 268] on audio "Your browser does not support the audio element." at bounding box center [387, 282] width 300 height 54
click at [666, 667] on button "Sākt uzdevumu" at bounding box center [719, 689] width 248 height 44
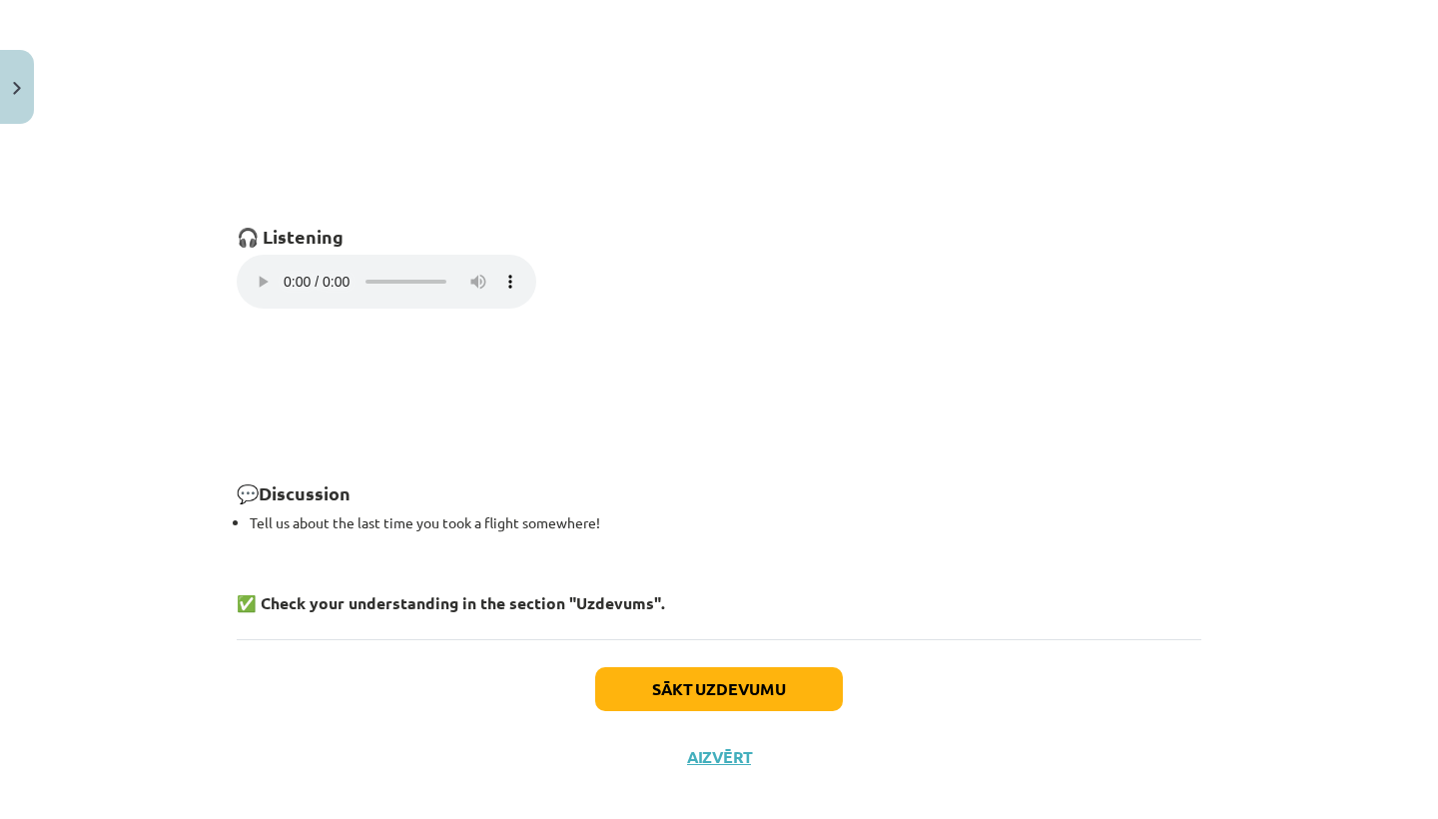
select select "****"
select select "*****"
select select "******"
select select "*********"
select select "********"
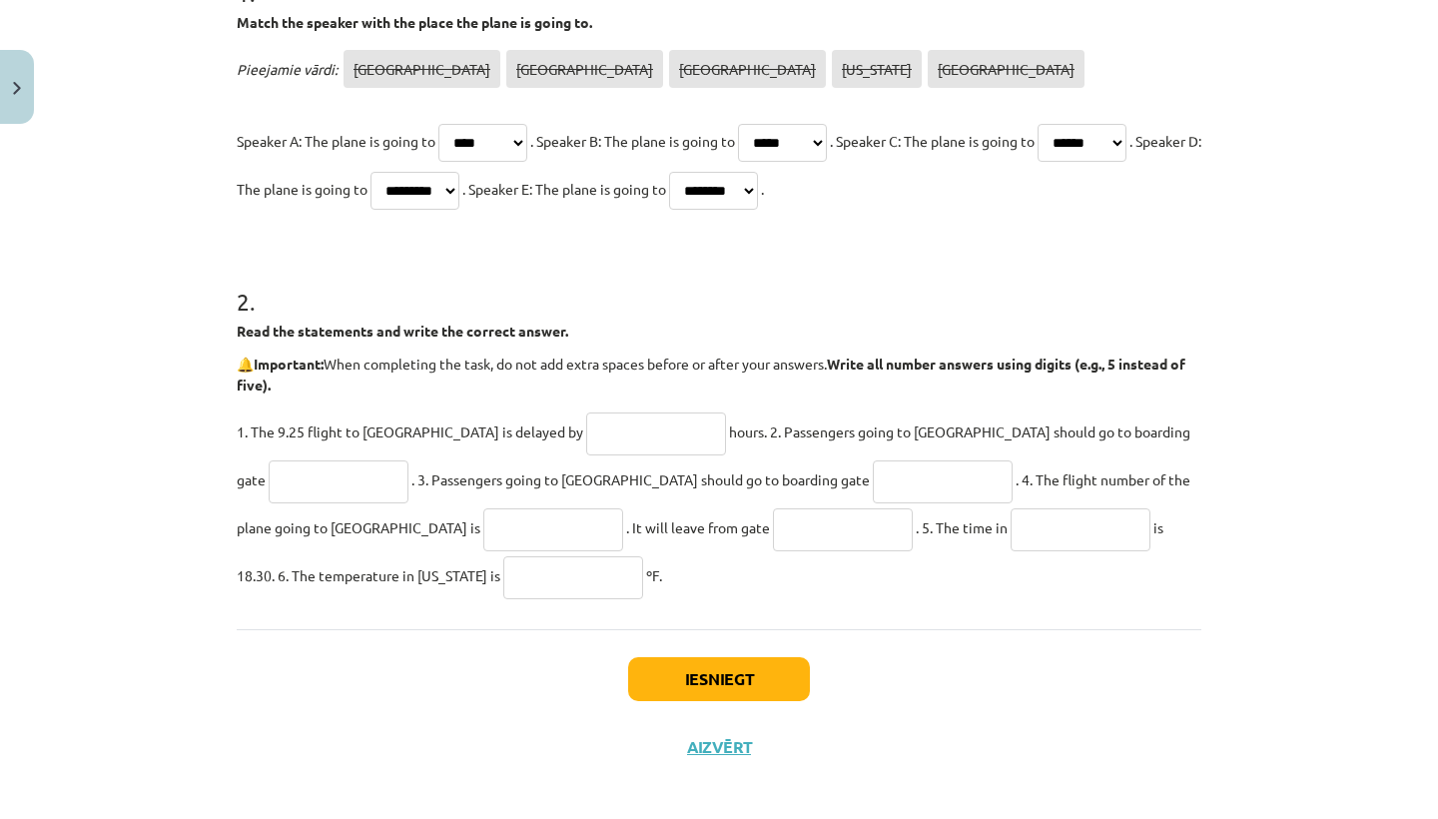
scroll to position [463, 0]
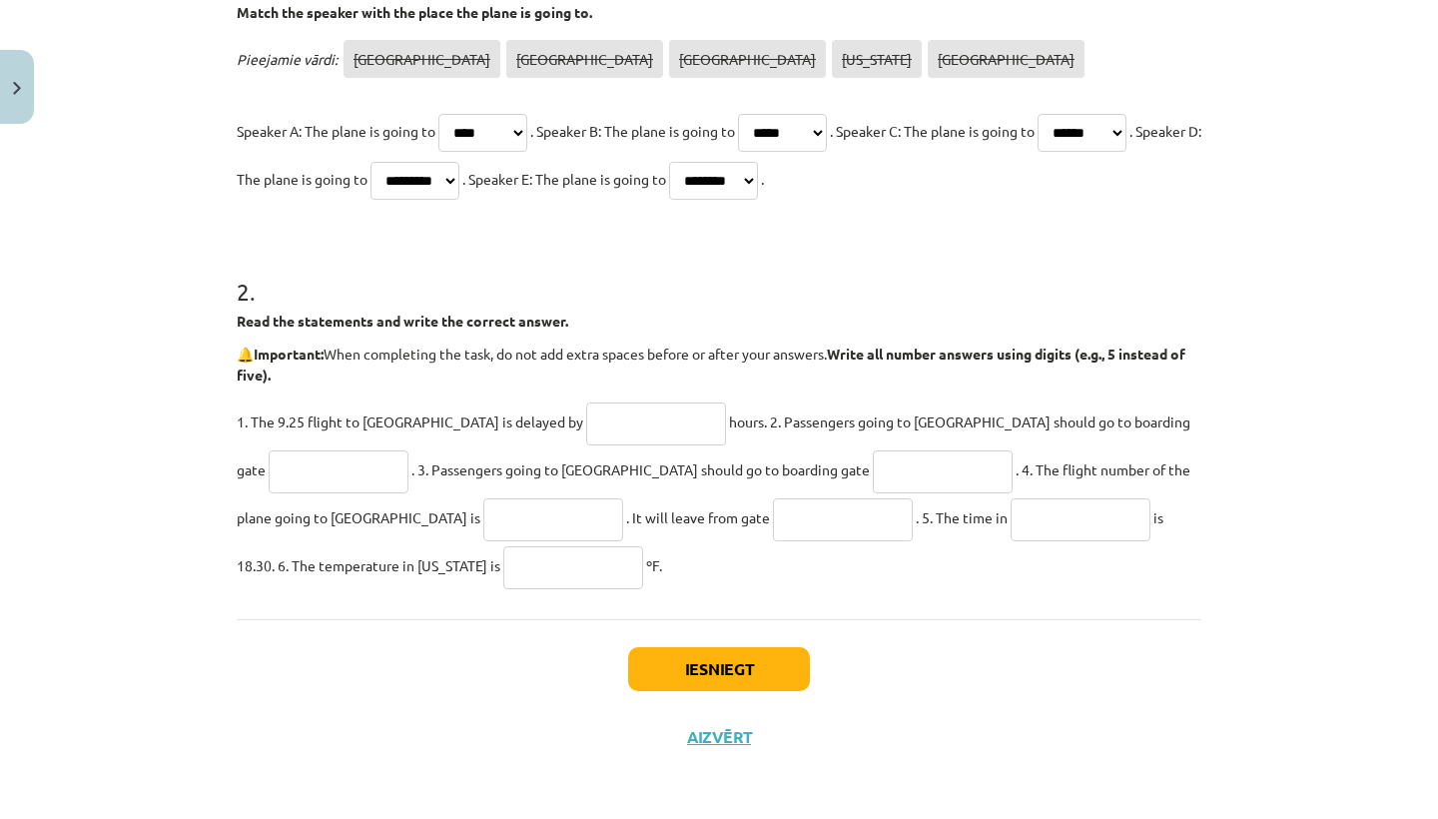
click at [586, 419] on input "text" at bounding box center [656, 424] width 140 height 43
type input "*"
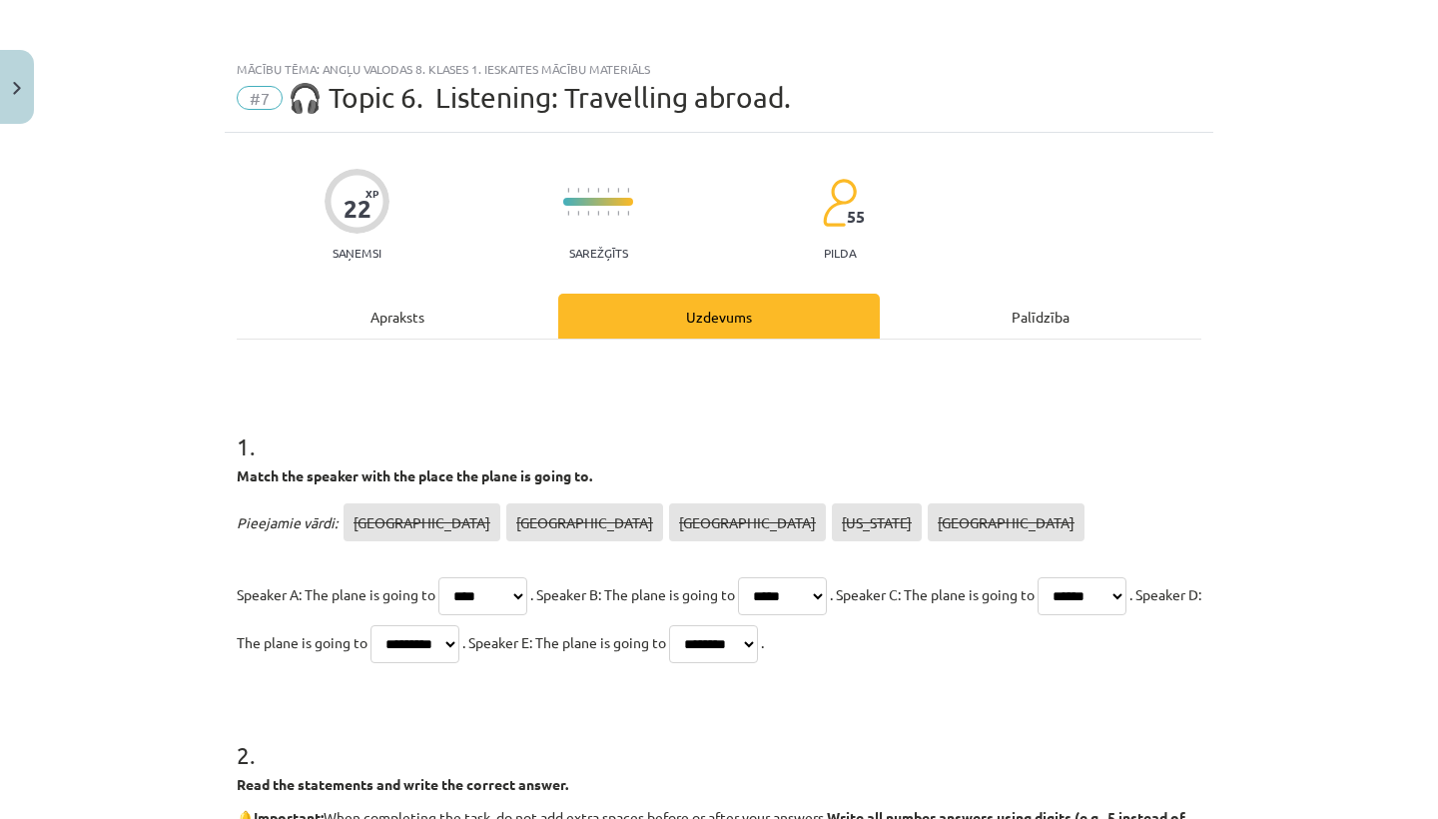
scroll to position [0, 0]
type input "***"
click at [414, 322] on div "Apraksts" at bounding box center [398, 316] width 322 height 45
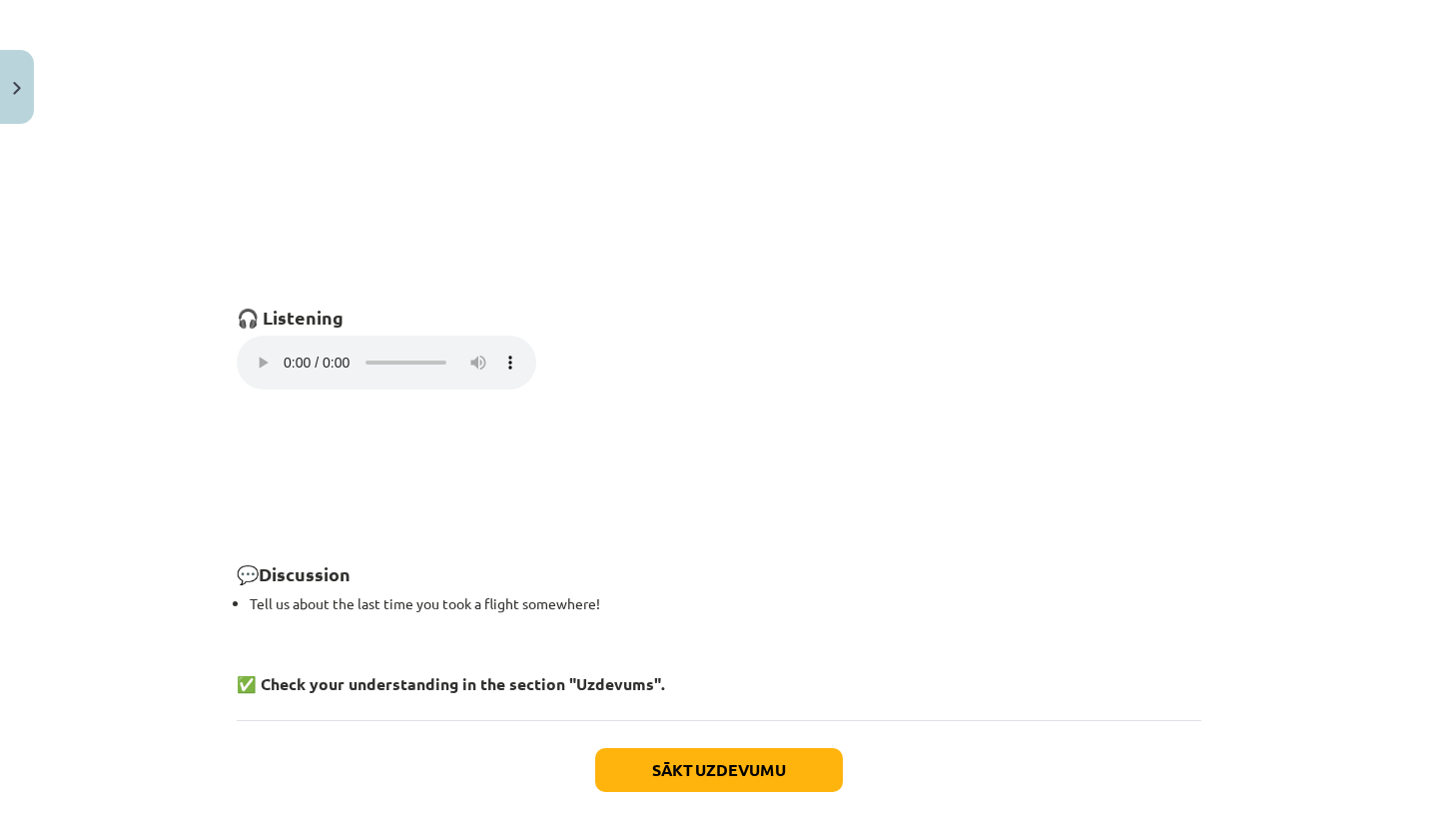
scroll to position [1281, 0]
click at [257, 347] on audio "Your browser does not support the audio element." at bounding box center [387, 364] width 300 height 54
click at [323, 352] on audio "Your browser does not support the audio element." at bounding box center [387, 364] width 300 height 54
click at [402, 346] on audio "Your browser does not support the audio element." at bounding box center [387, 364] width 300 height 54
click at [263, 351] on audio "Your browser does not support the audio element." at bounding box center [387, 364] width 300 height 54
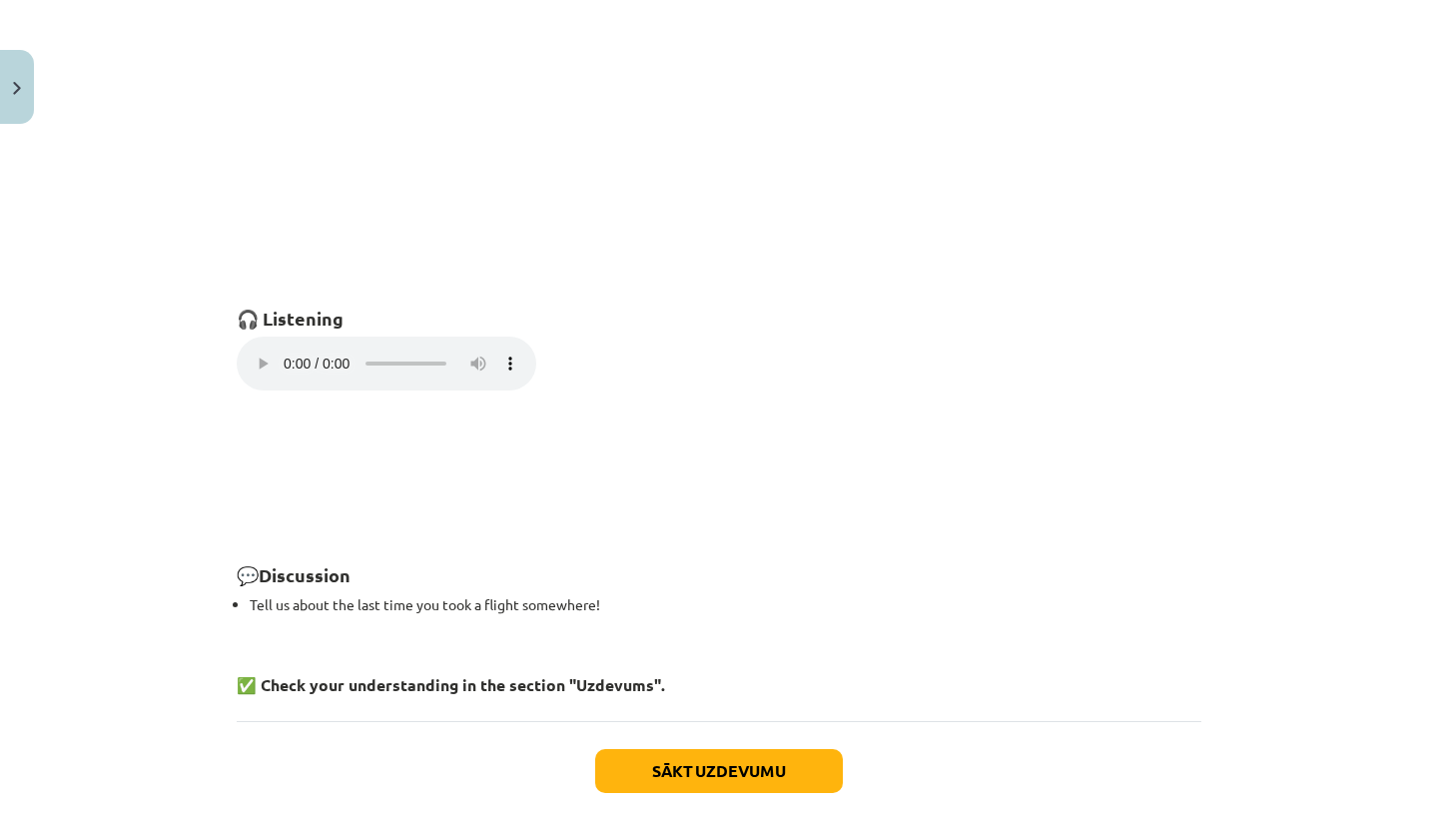
click at [637, 749] on button "Sākt uzdevumu" at bounding box center [719, 771] width 248 height 44
select select "****"
select select "*****"
select select "******"
select select "*********"
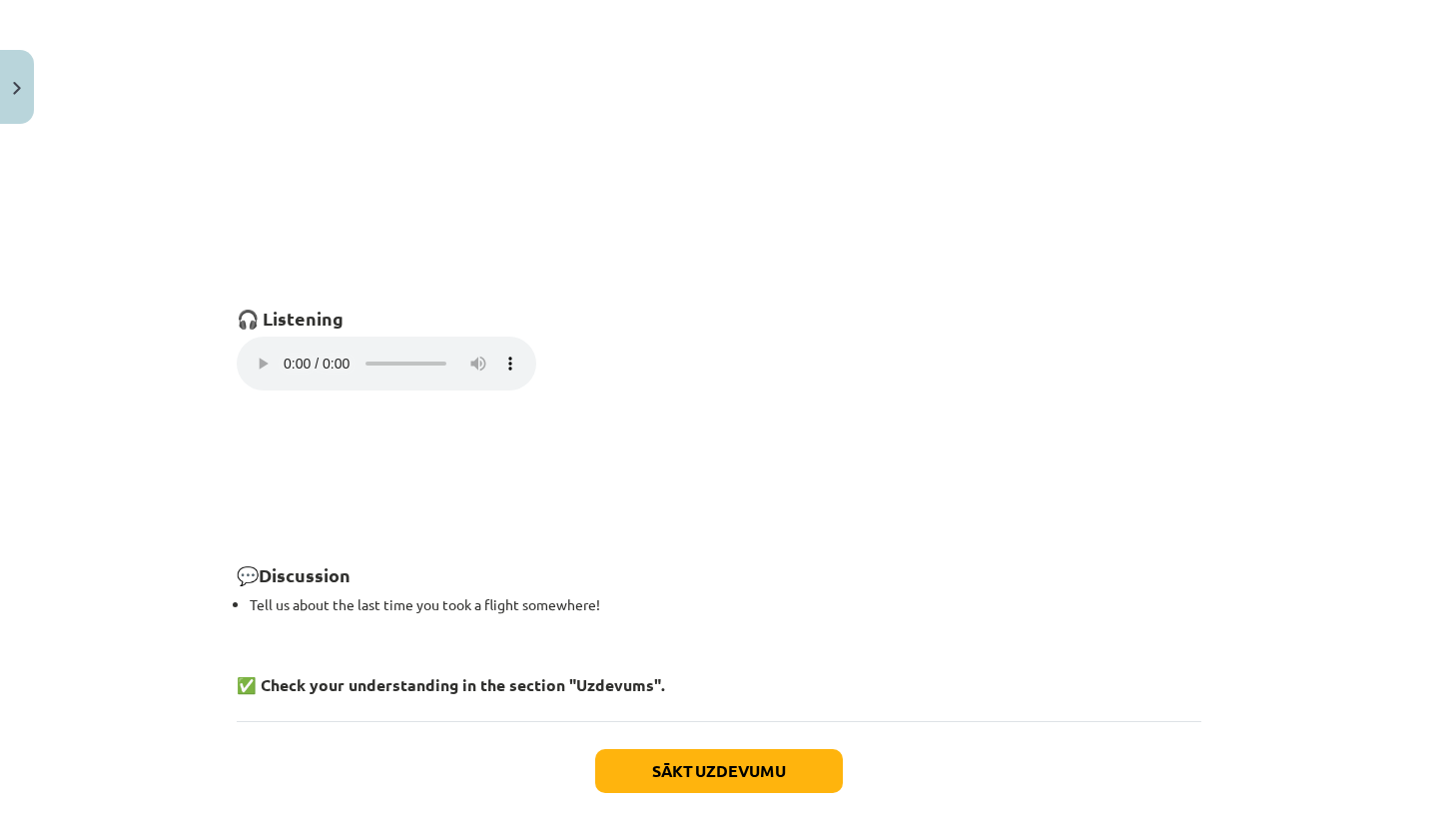
select select "********"
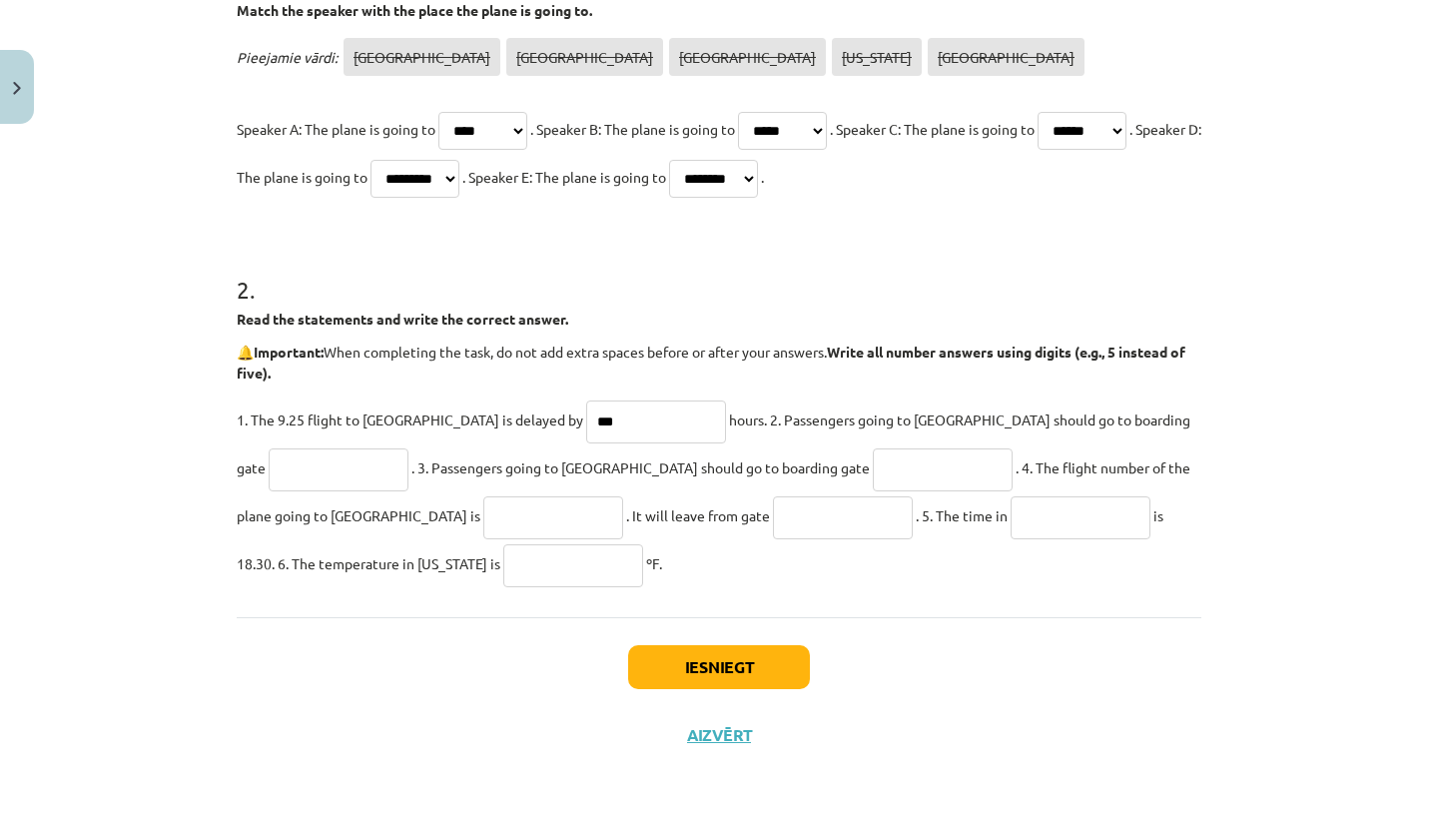
scroll to position [468, 0]
click at [409, 448] on input "**********" at bounding box center [339, 469] width 140 height 43
type input "**********"
click at [320, 475] on p "**********" at bounding box center [719, 492] width 965 height 192
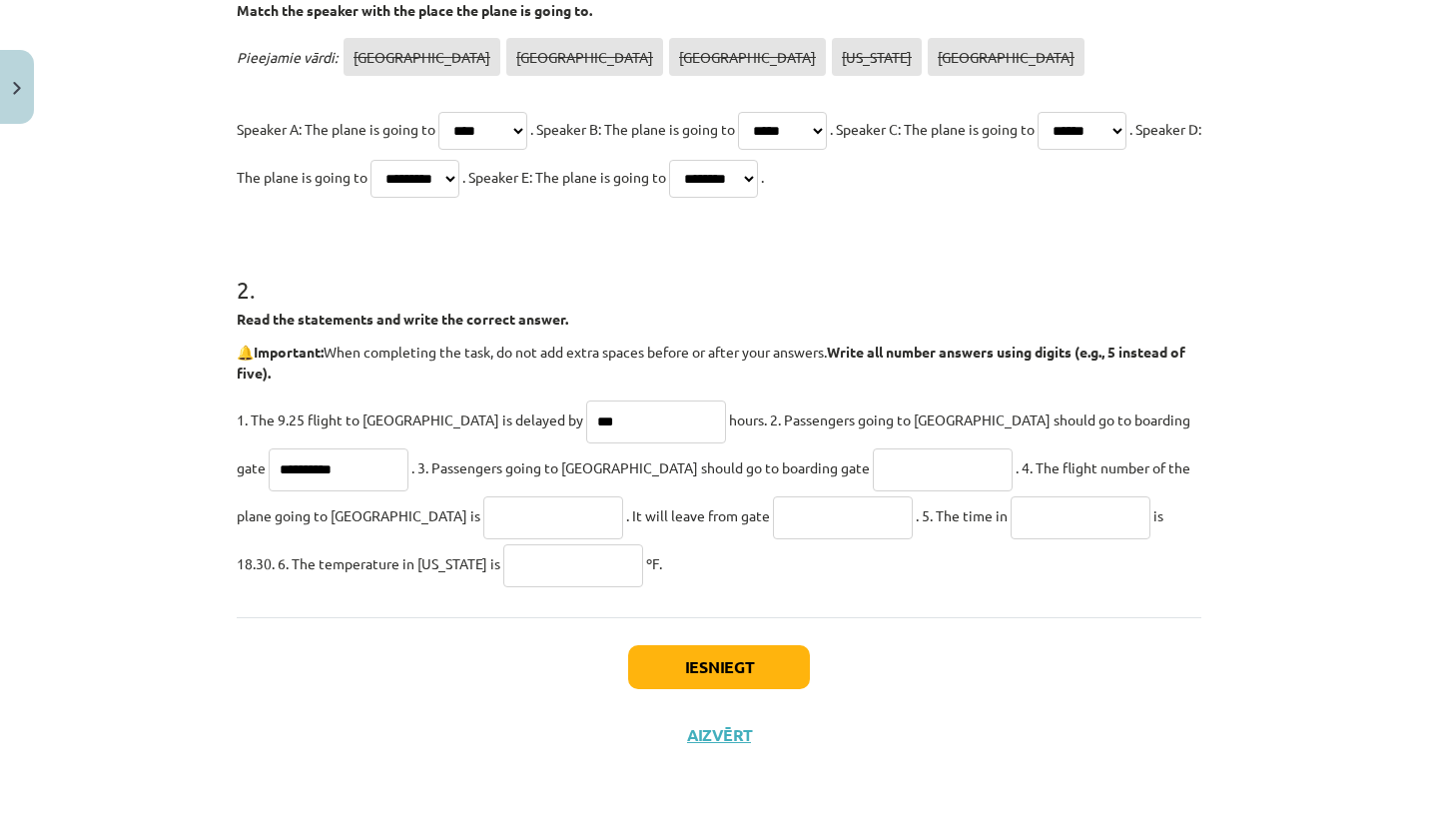
click at [873, 460] on input "text" at bounding box center [943, 469] width 140 height 43
type input "********"
click at [483, 513] on input "text" at bounding box center [553, 517] width 140 height 43
type input "***"
click at [1011, 512] on input "text" at bounding box center [1081, 517] width 140 height 43
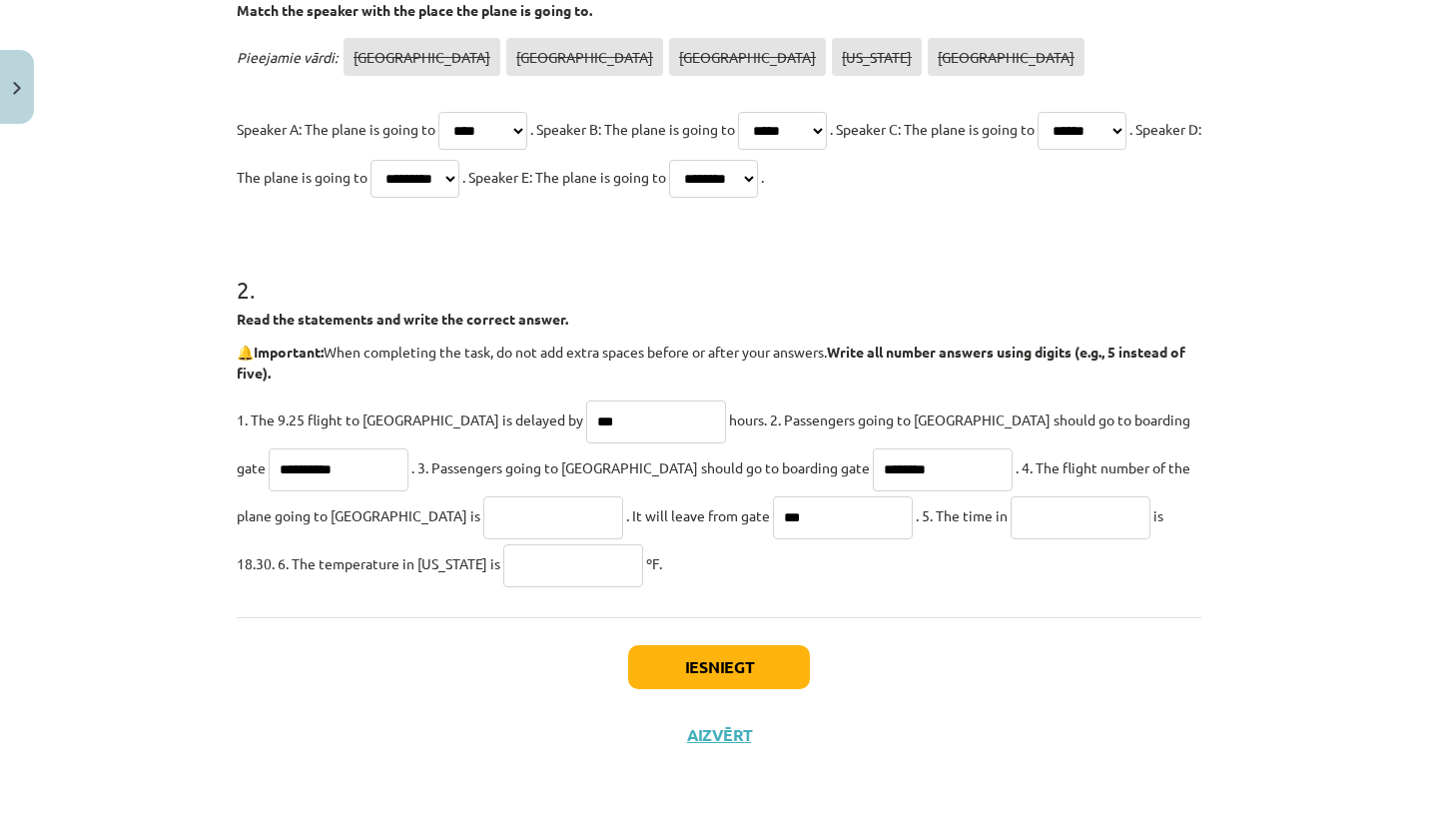
type input "*"
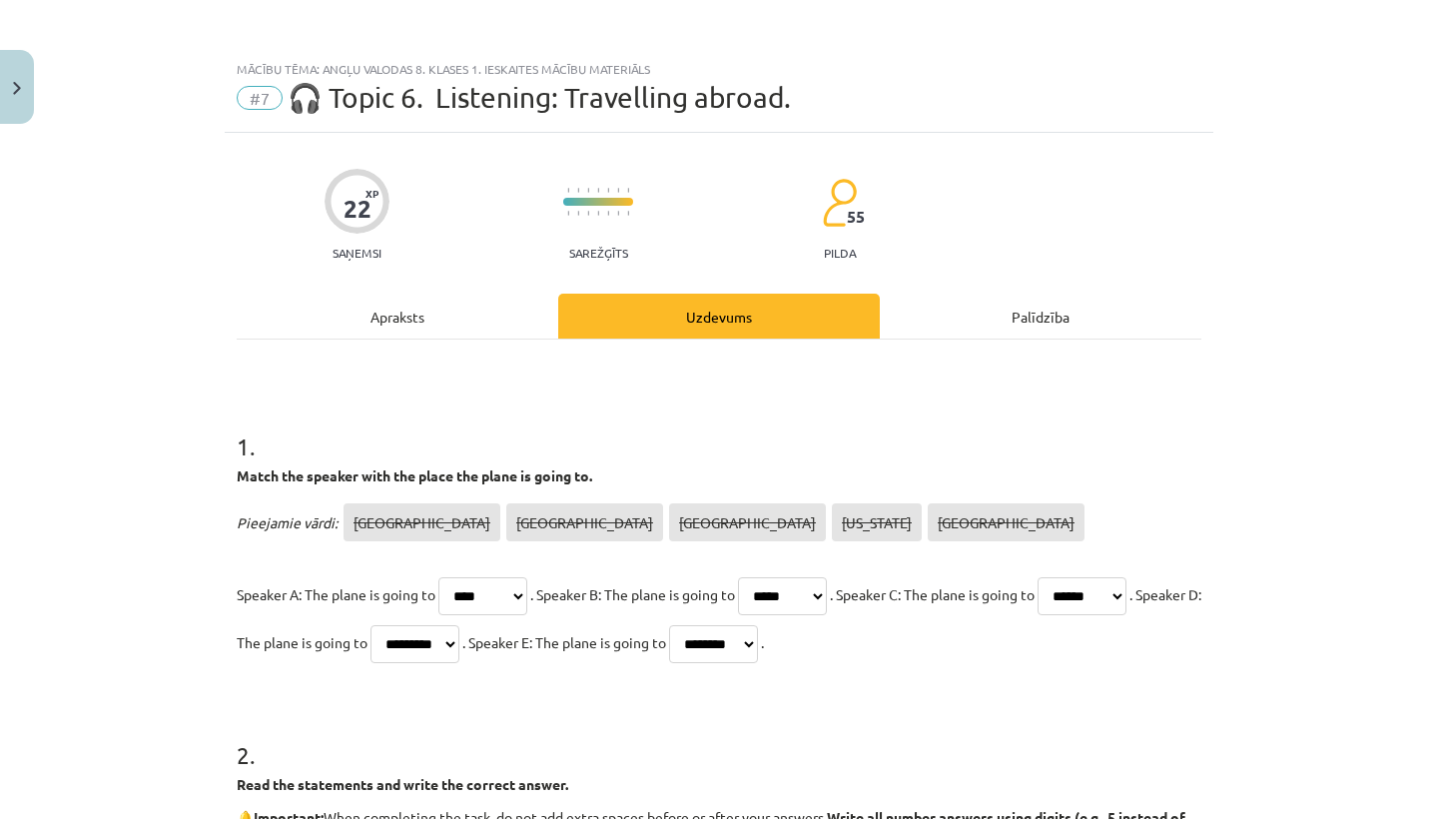
scroll to position [0, 0]
type input "********"
click at [409, 327] on div "Apraksts" at bounding box center [398, 316] width 322 height 45
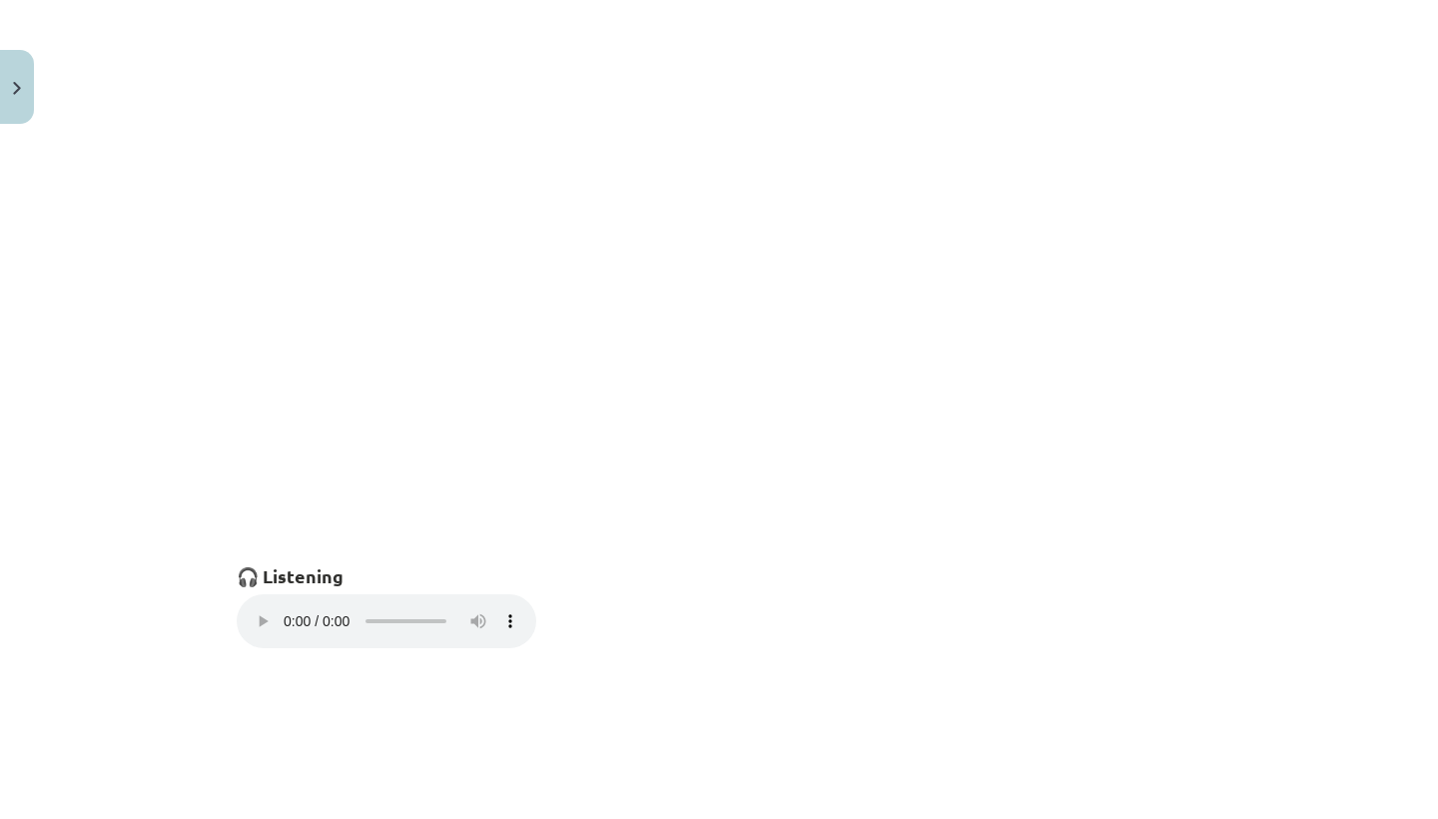
scroll to position [1041, 0]
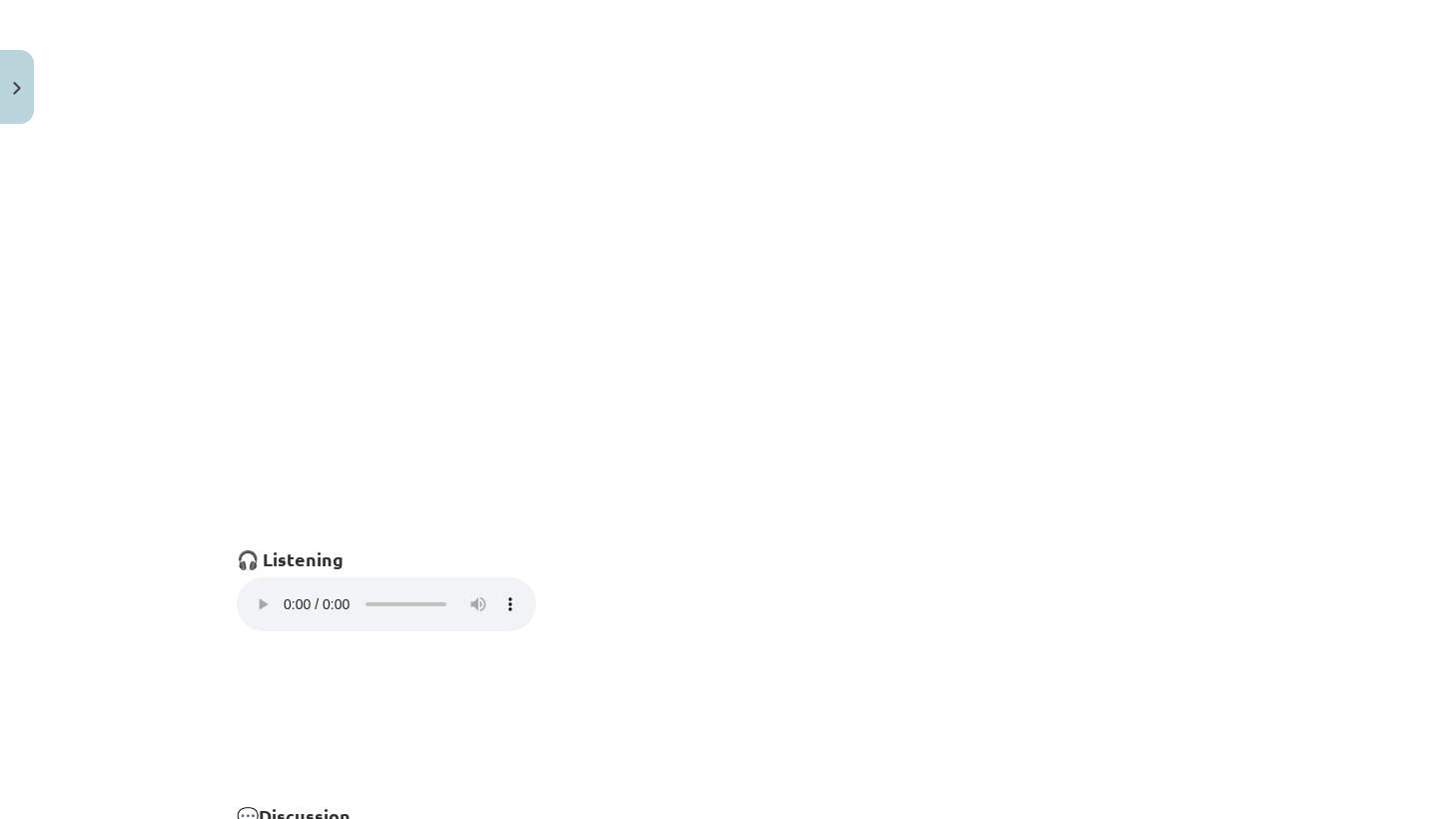
click at [255, 586] on audio "Your browser does not support the audio element." at bounding box center [387, 604] width 300 height 54
click at [334, 590] on audio "Your browser does not support the audio element." at bounding box center [387, 604] width 300 height 54
click at [343, 589] on audio "Your browser does not support the audio element." at bounding box center [387, 604] width 300 height 54
click at [361, 592] on audio "Your browser does not support the audio element." at bounding box center [387, 604] width 300 height 54
click at [372, 590] on audio "Your browser does not support the audio element." at bounding box center [387, 604] width 300 height 54
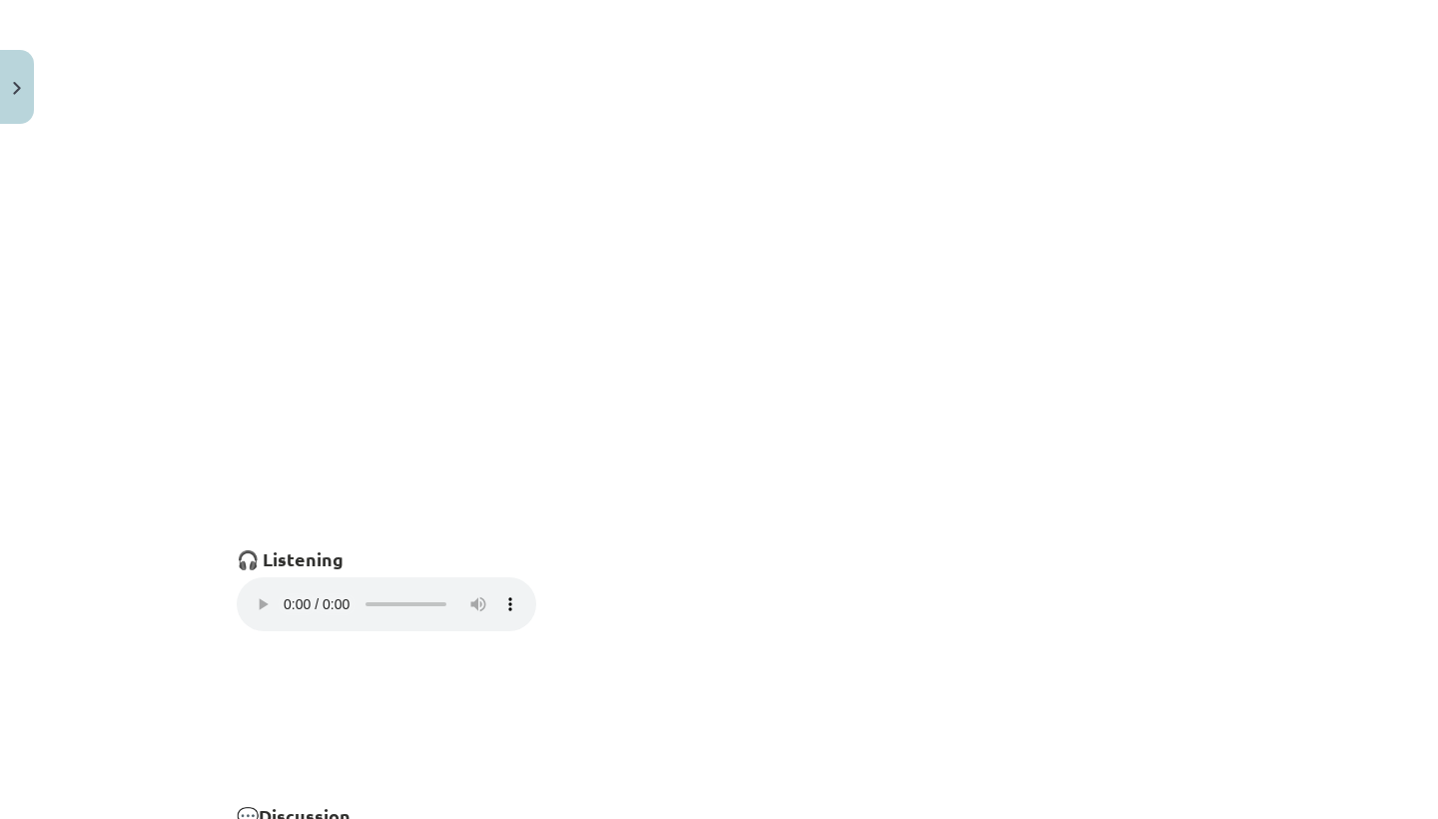
click at [371, 590] on audio "Your browser does not support the audio element." at bounding box center [387, 604] width 300 height 54
click at [261, 591] on audio "Your browser does not support the audio element." at bounding box center [387, 604] width 300 height 54
click at [378, 592] on audio "Your browser does not support the audio element." at bounding box center [387, 604] width 300 height 54
click at [251, 591] on audio "Your browser does not support the audio element." at bounding box center [387, 604] width 300 height 54
click at [258, 589] on audio "Your browser does not support the audio element." at bounding box center [387, 604] width 300 height 54
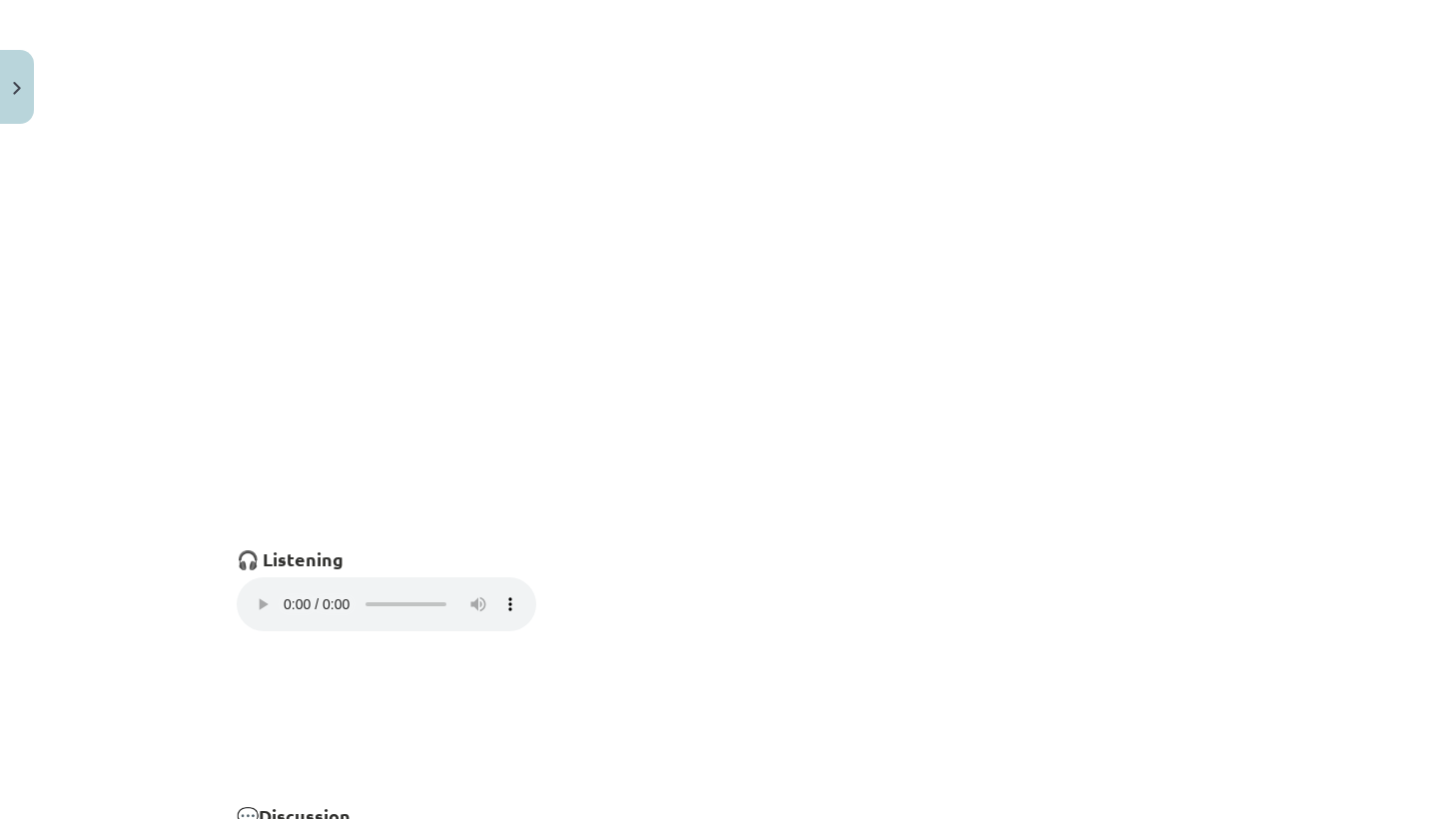
click at [407, 589] on audio "Your browser does not support the audio element." at bounding box center [387, 604] width 300 height 54
click at [249, 591] on audio "Your browser does not support the audio element." at bounding box center [387, 604] width 300 height 54
click at [255, 591] on audio "Your browser does not support the audio element." at bounding box center [387, 604] width 300 height 54
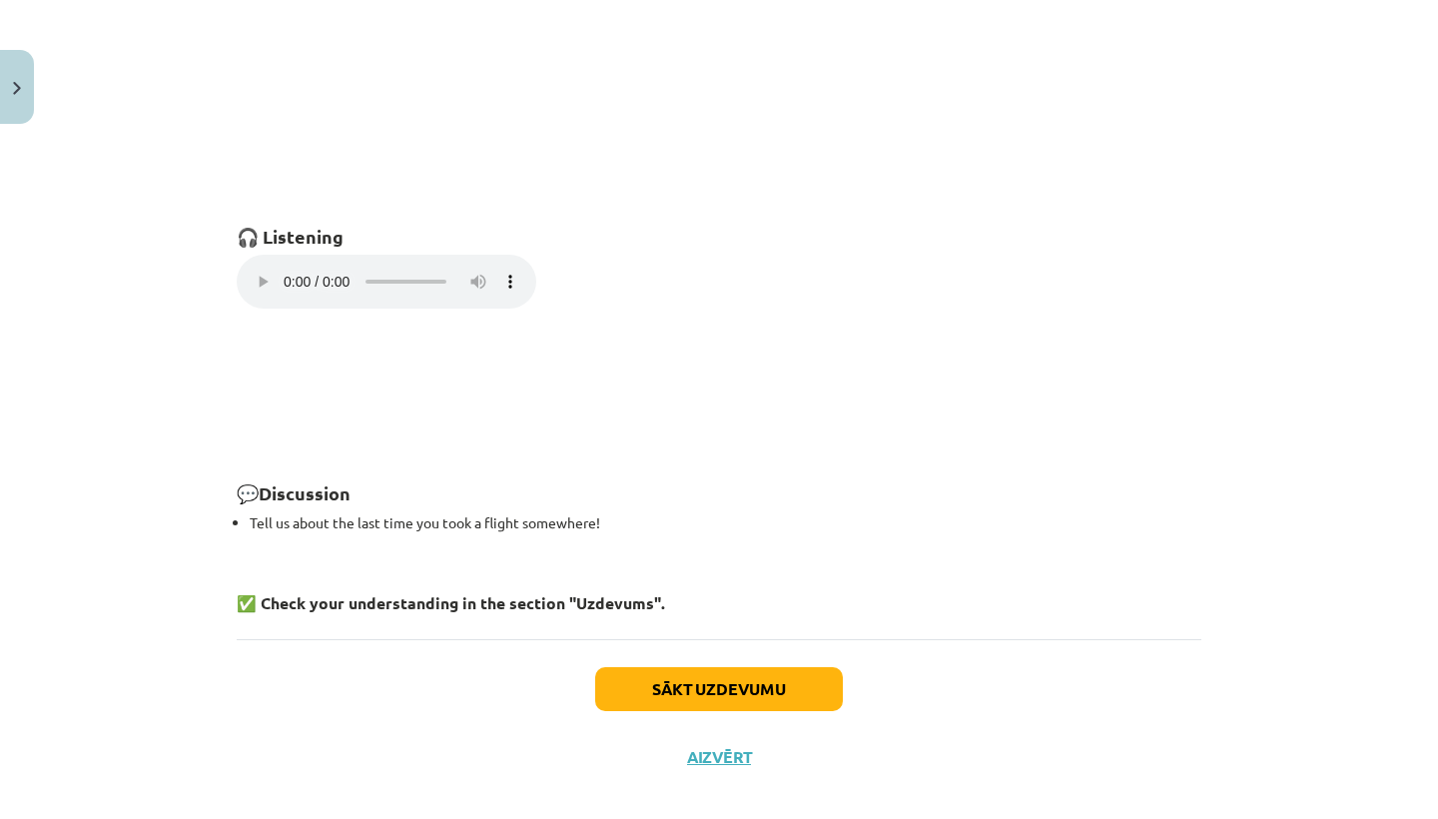
click at [653, 677] on button "Sākt uzdevumu" at bounding box center [719, 689] width 248 height 44
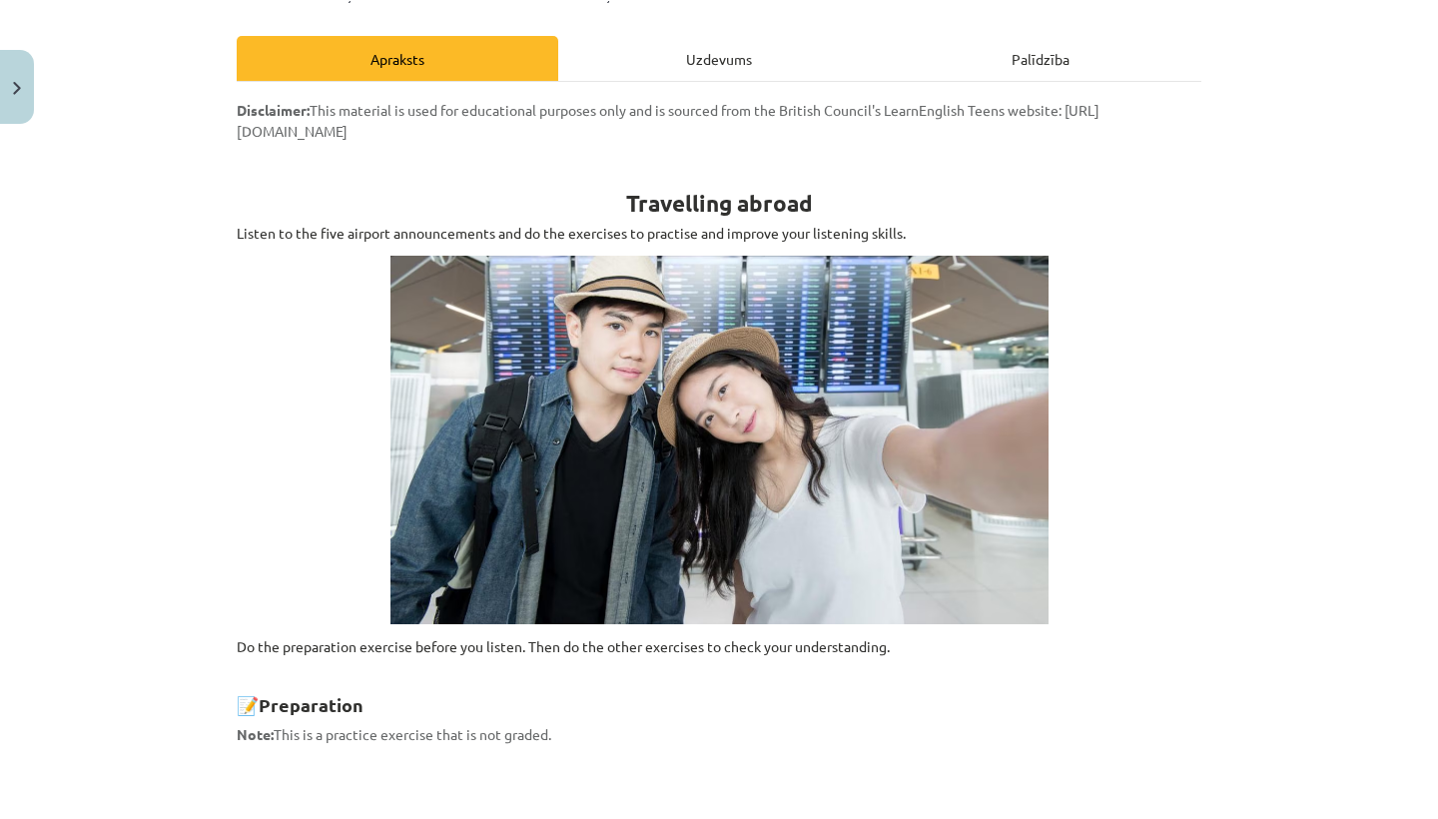
select select "****"
select select "*****"
select select "******"
select select "*********"
select select "********"
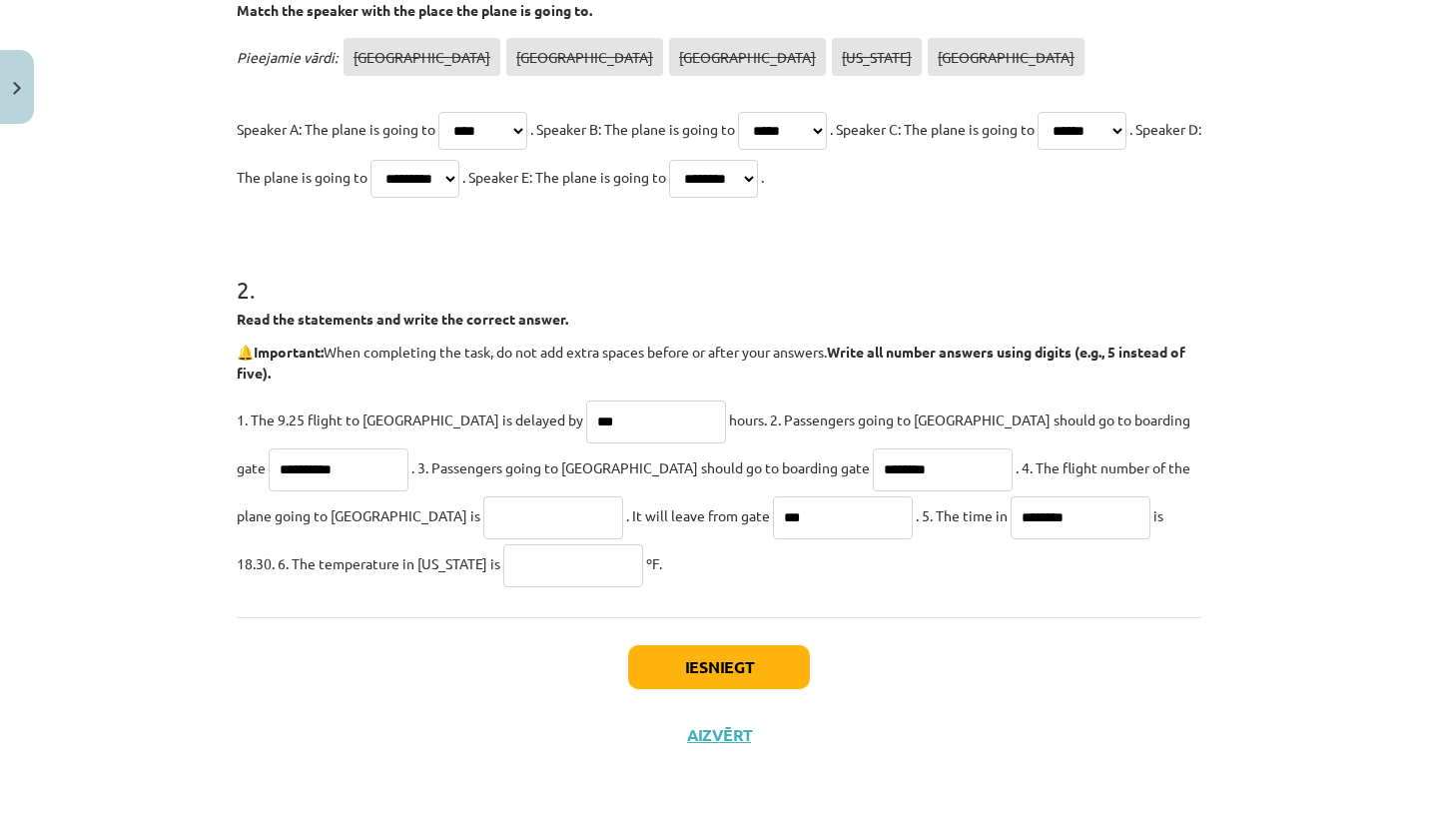
scroll to position [468, 0]
click at [483, 520] on input "text" at bounding box center [553, 517] width 140 height 43
type input "*"
type input "****"
click at [503, 570] on input "text" at bounding box center [573, 565] width 140 height 43
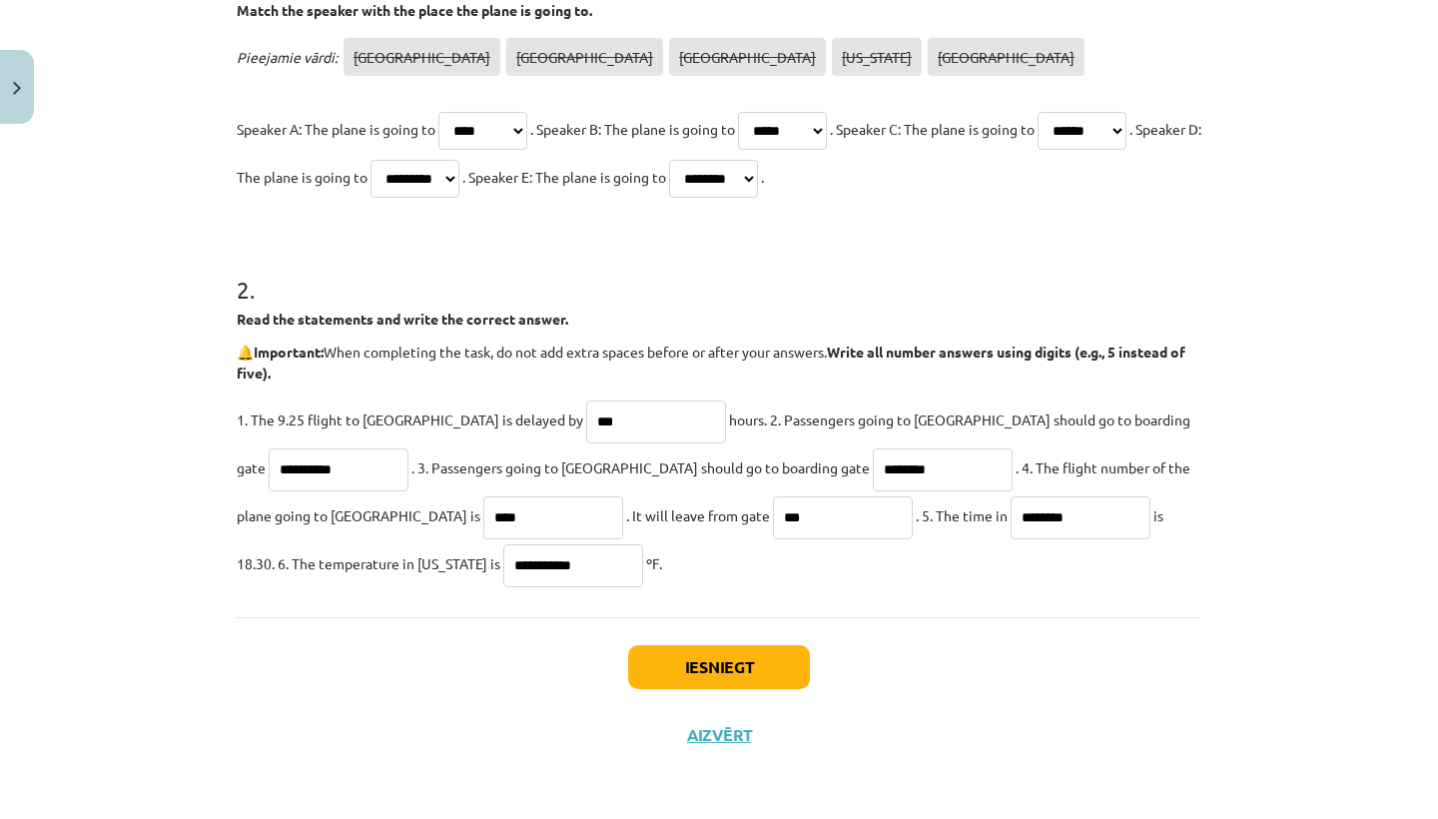
type input "**********"
click at [691, 670] on button "Iesniegt" at bounding box center [719, 667] width 182 height 44
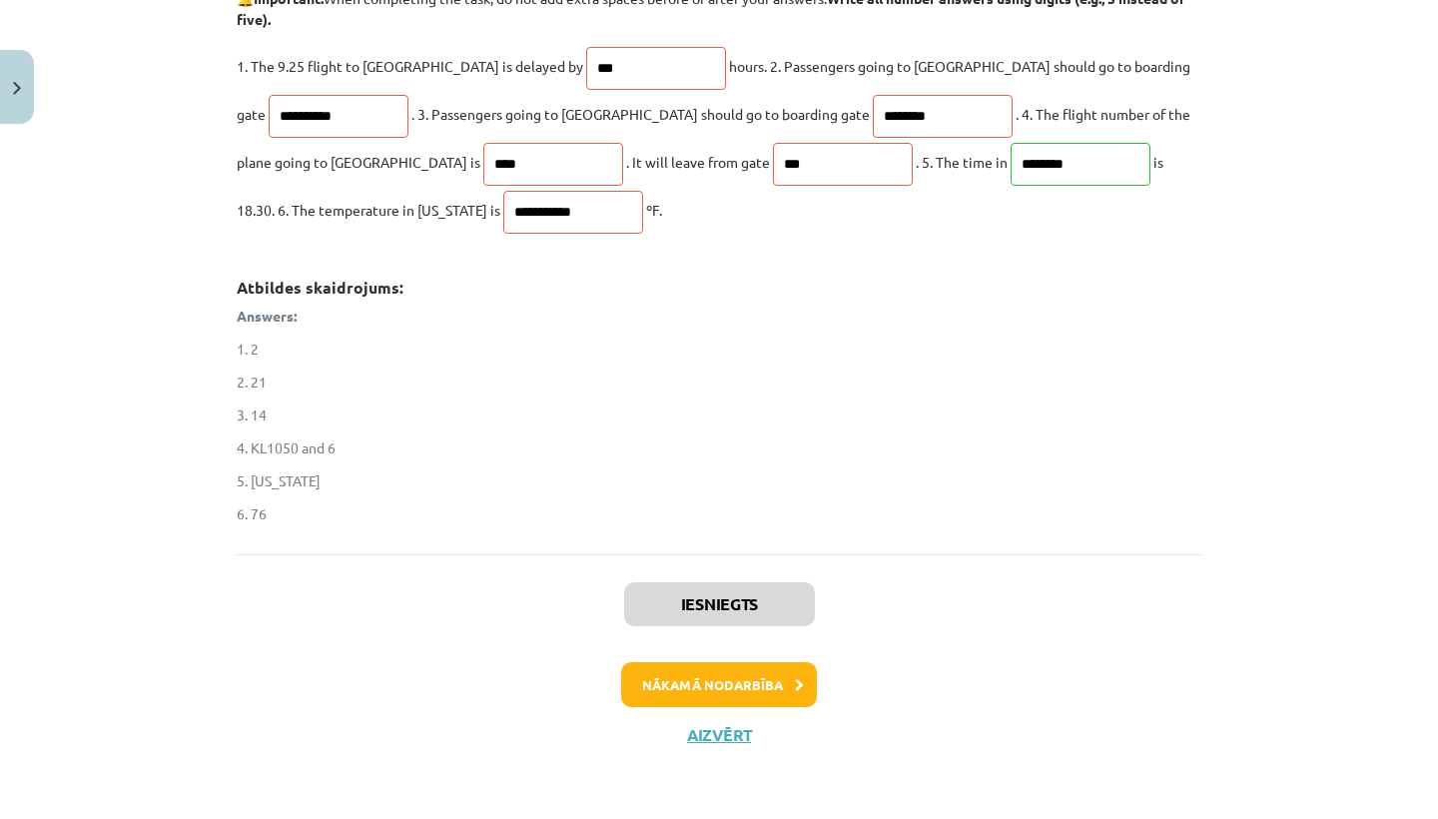
scroll to position [821, 0]
click at [766, 672] on button "Nākamā nodarbība" at bounding box center [719, 685] width 196 height 46
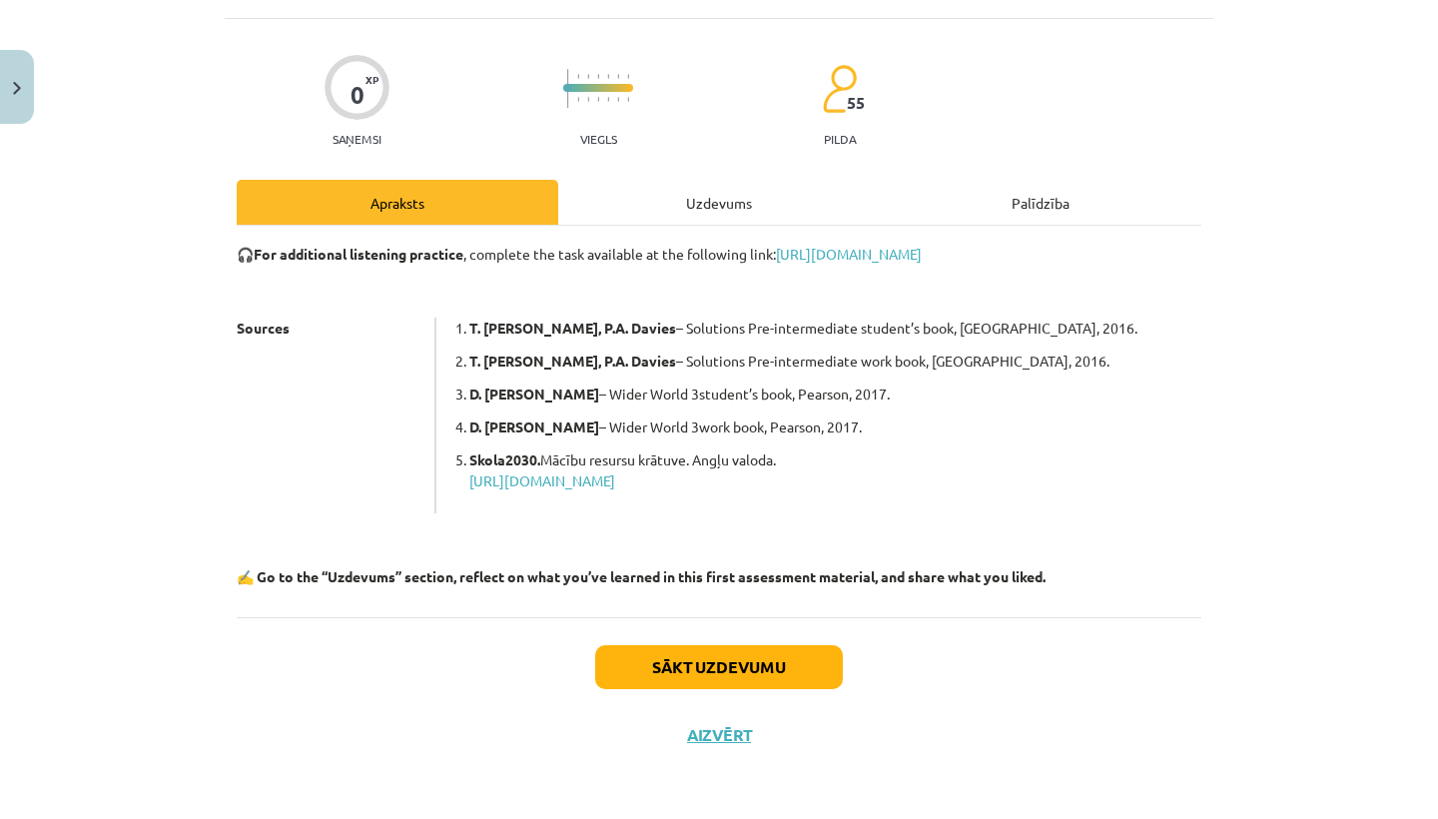
scroll to position [117, 0]
click at [705, 666] on button "Sākt uzdevumu" at bounding box center [719, 667] width 248 height 44
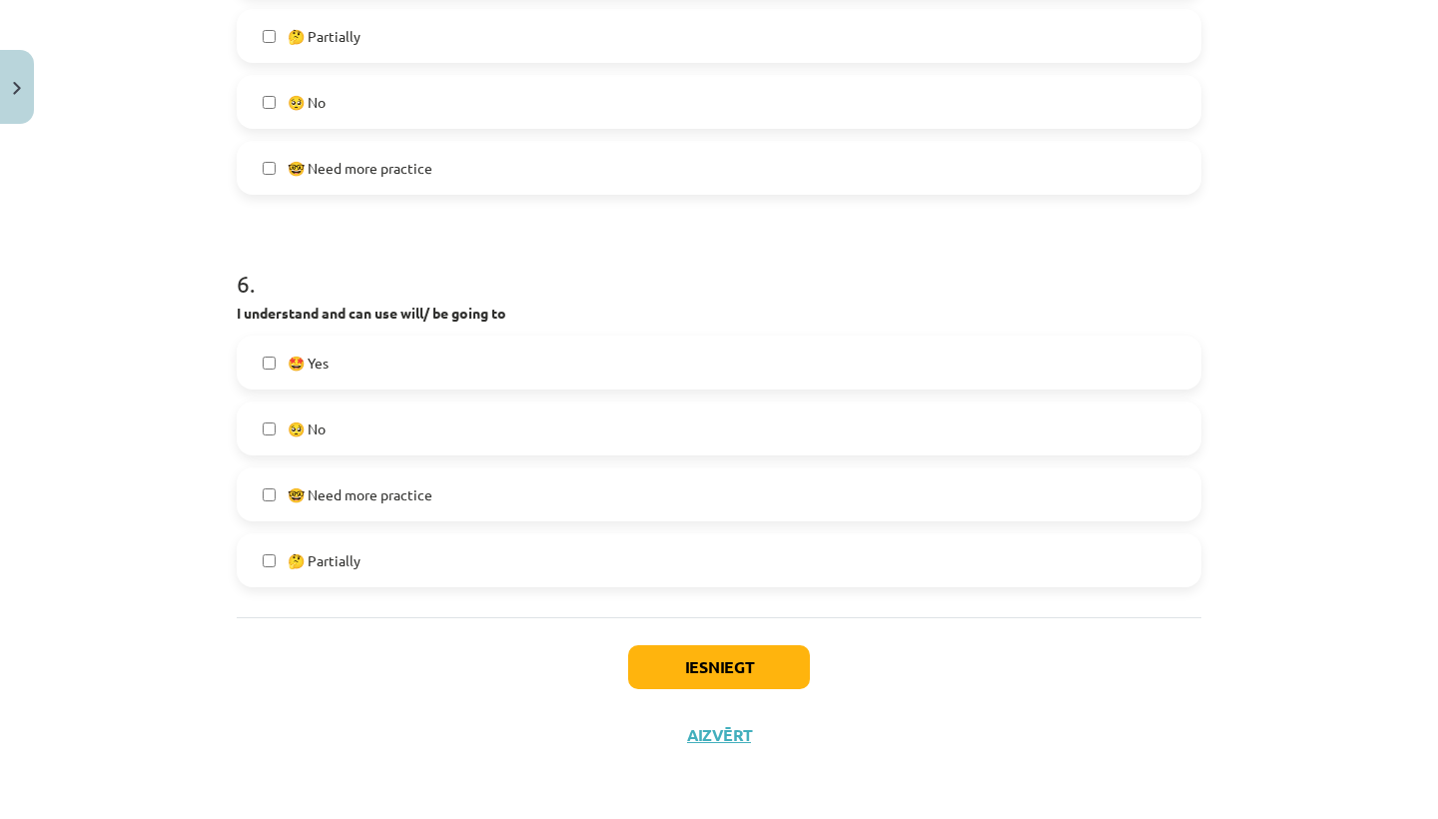
scroll to position [2128, 0]
click at [717, 731] on button "Aizvērt" at bounding box center [719, 735] width 76 height 20
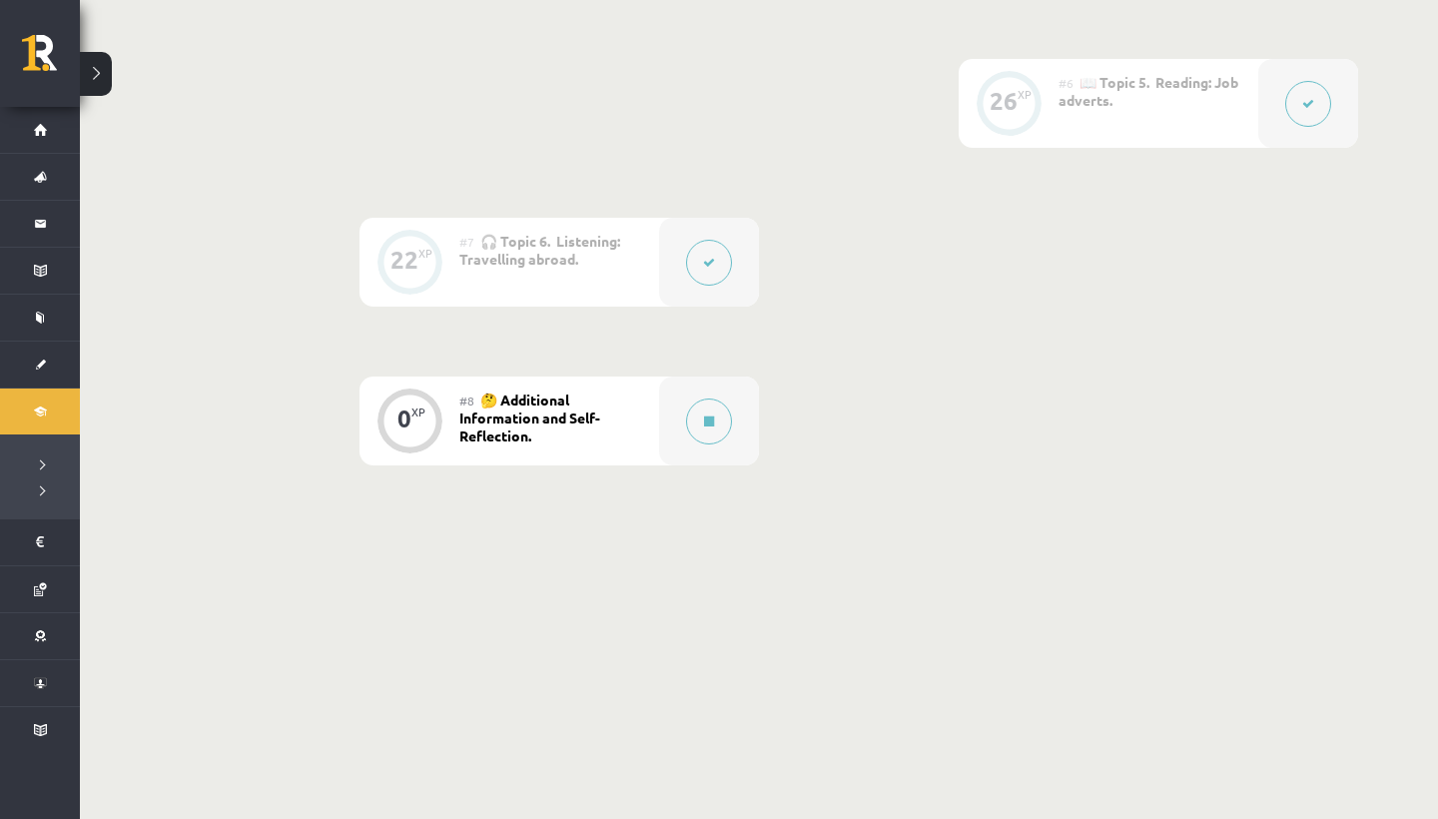
scroll to position [1297, 0]
click at [706, 421] on icon at bounding box center [709, 423] width 10 height 12
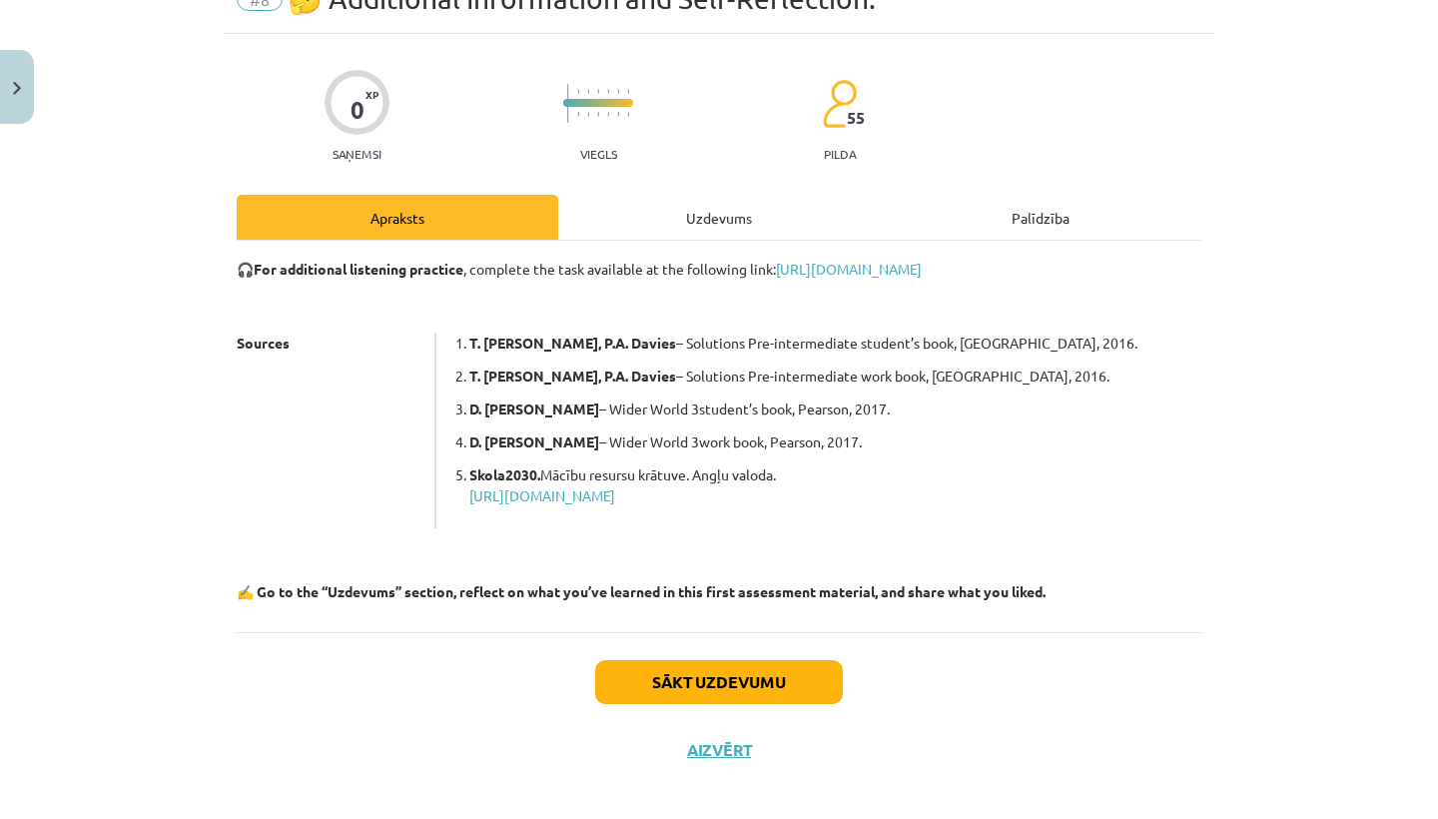
click at [719, 687] on button "Sākt uzdevumu" at bounding box center [719, 682] width 248 height 44
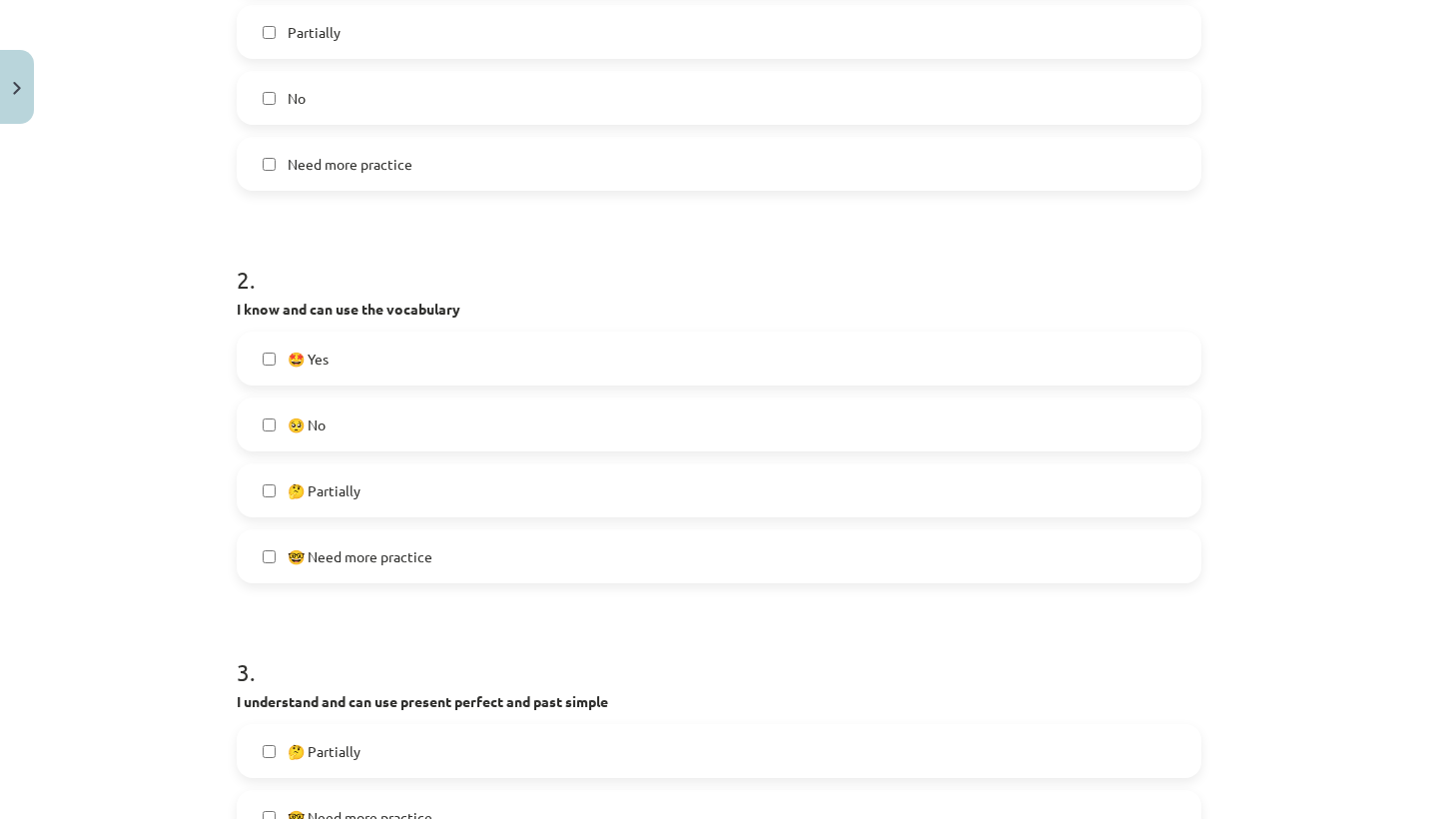
scroll to position [564, 0]
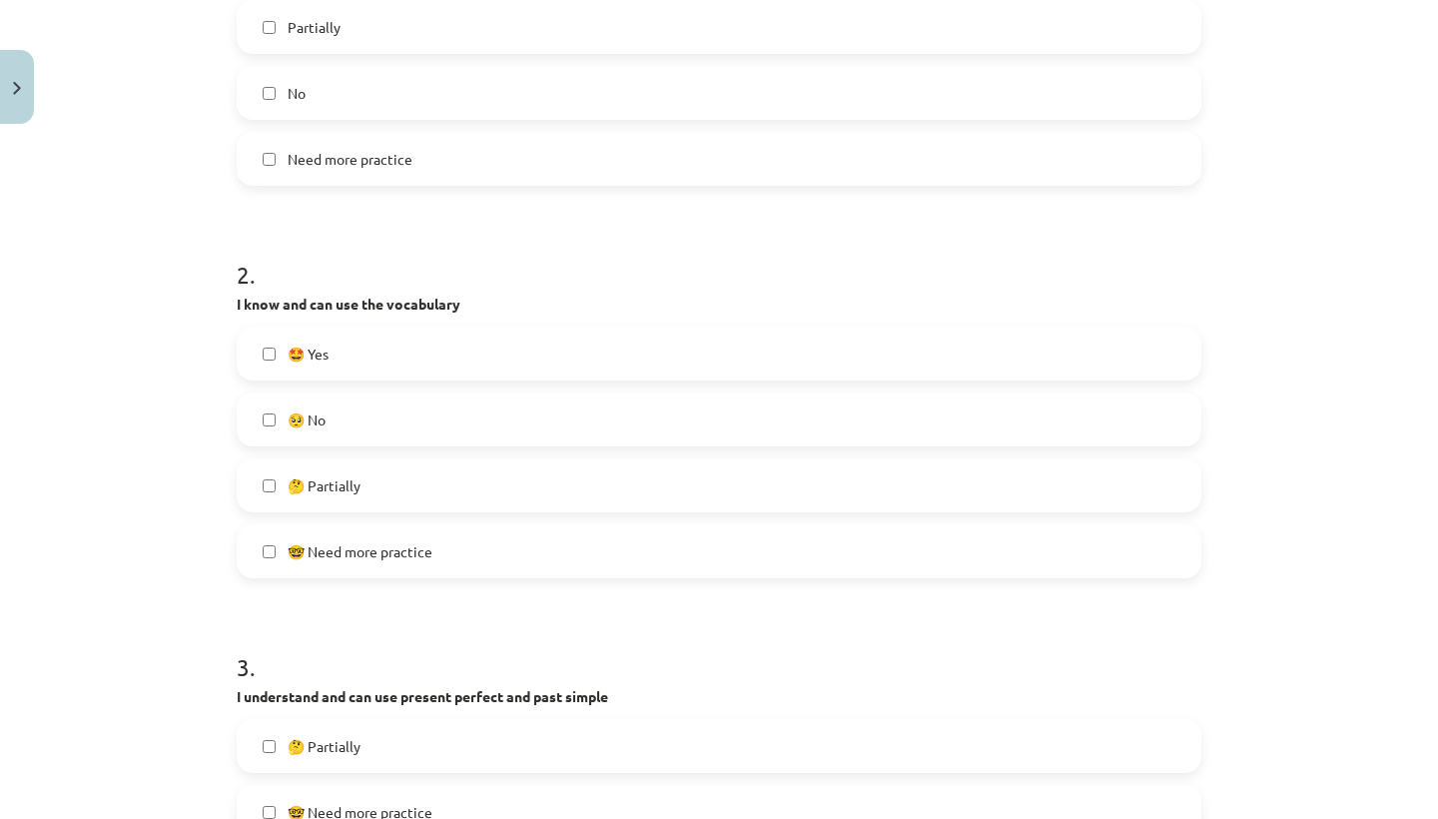
click at [263, 361] on label "🤩 Yes" at bounding box center [719, 354] width 961 height 50
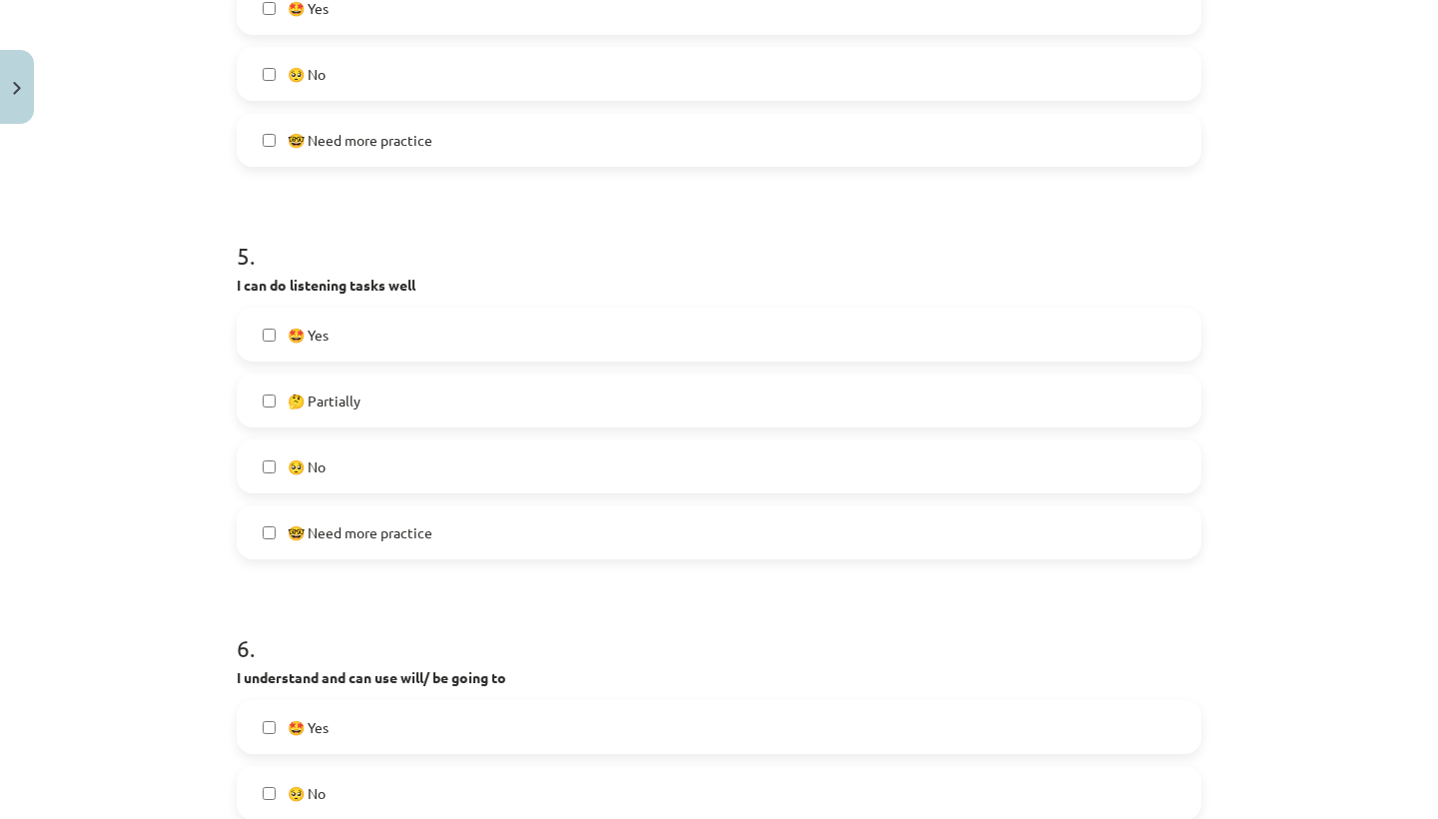
scroll to position [1763, 0]
click at [264, 518] on label "🤓 Need more practice" at bounding box center [719, 530] width 961 height 50
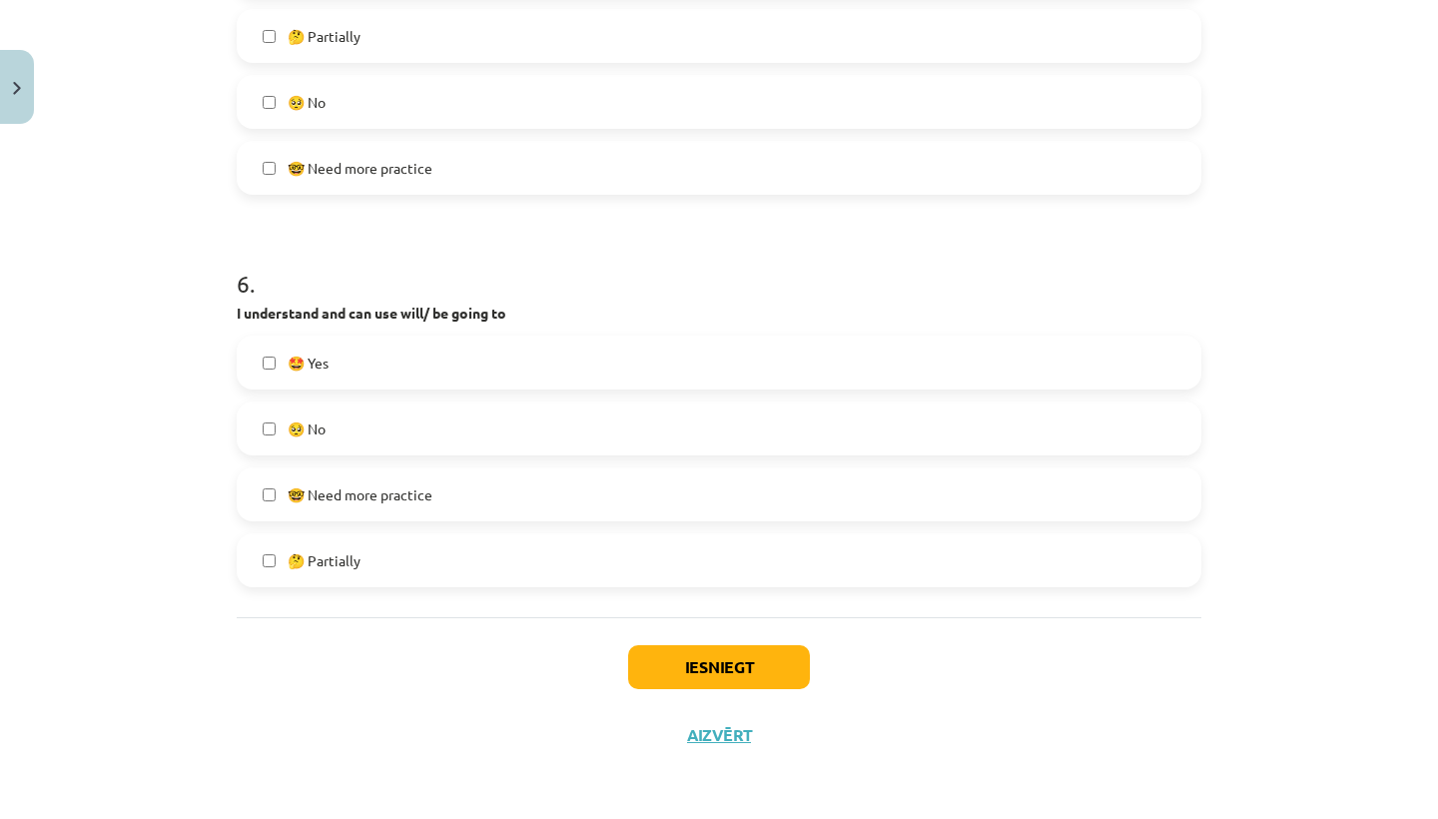
scroll to position [2128, 0]
click at [732, 664] on button "Iesniegt" at bounding box center [719, 667] width 182 height 44
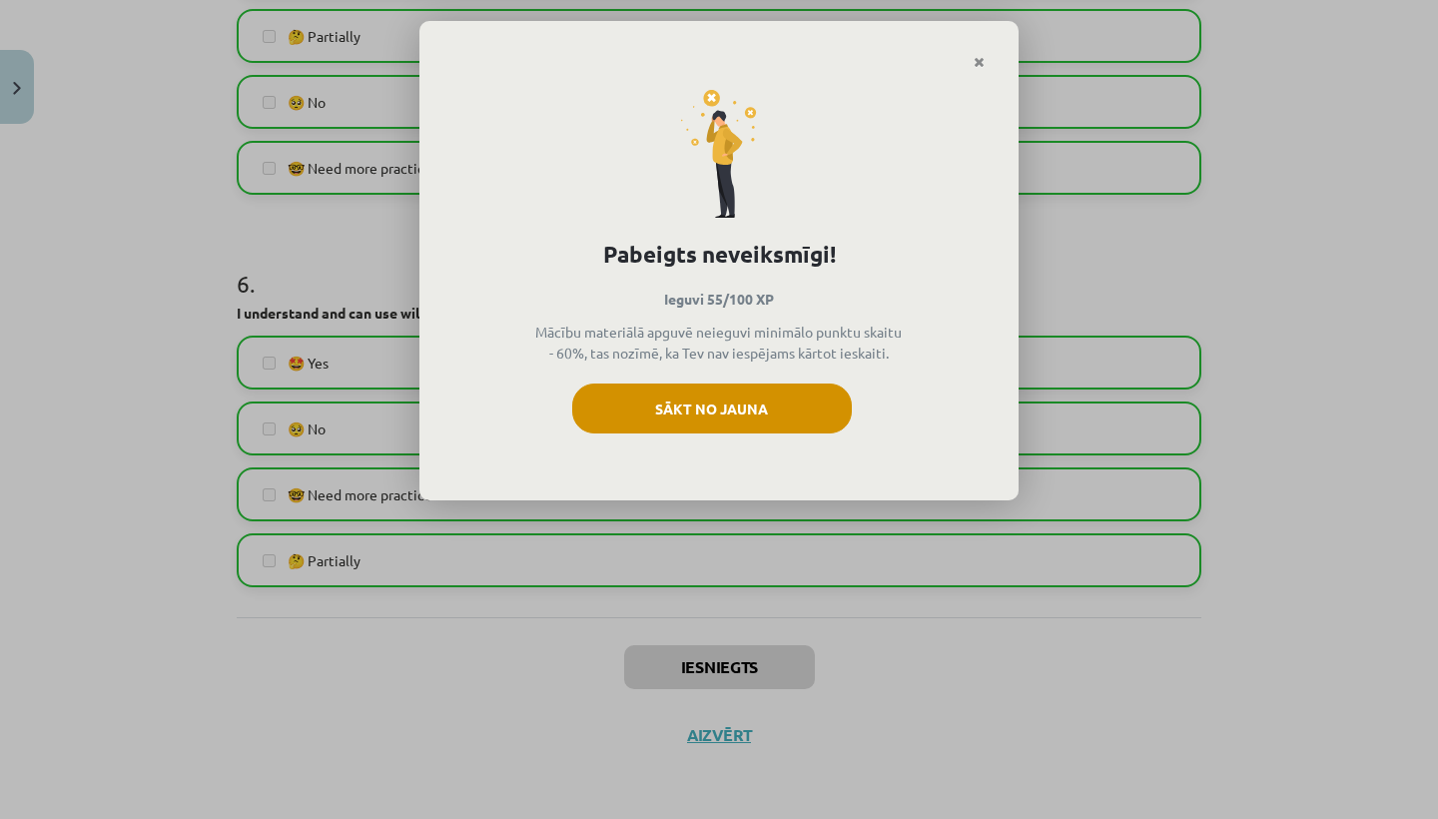
click at [708, 414] on button "Sākt no jauna" at bounding box center [712, 409] width 280 height 50
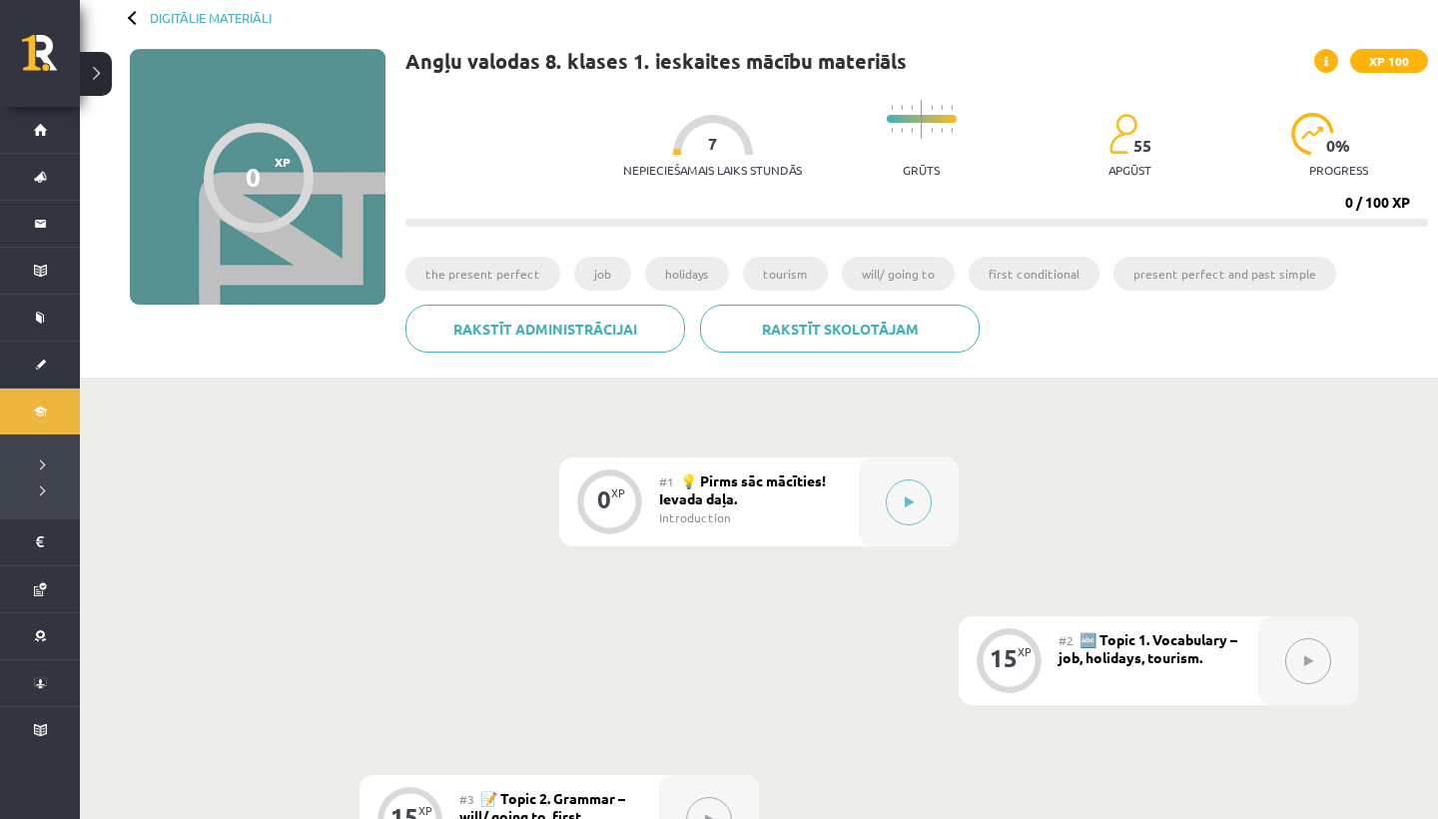
scroll to position [201, 0]
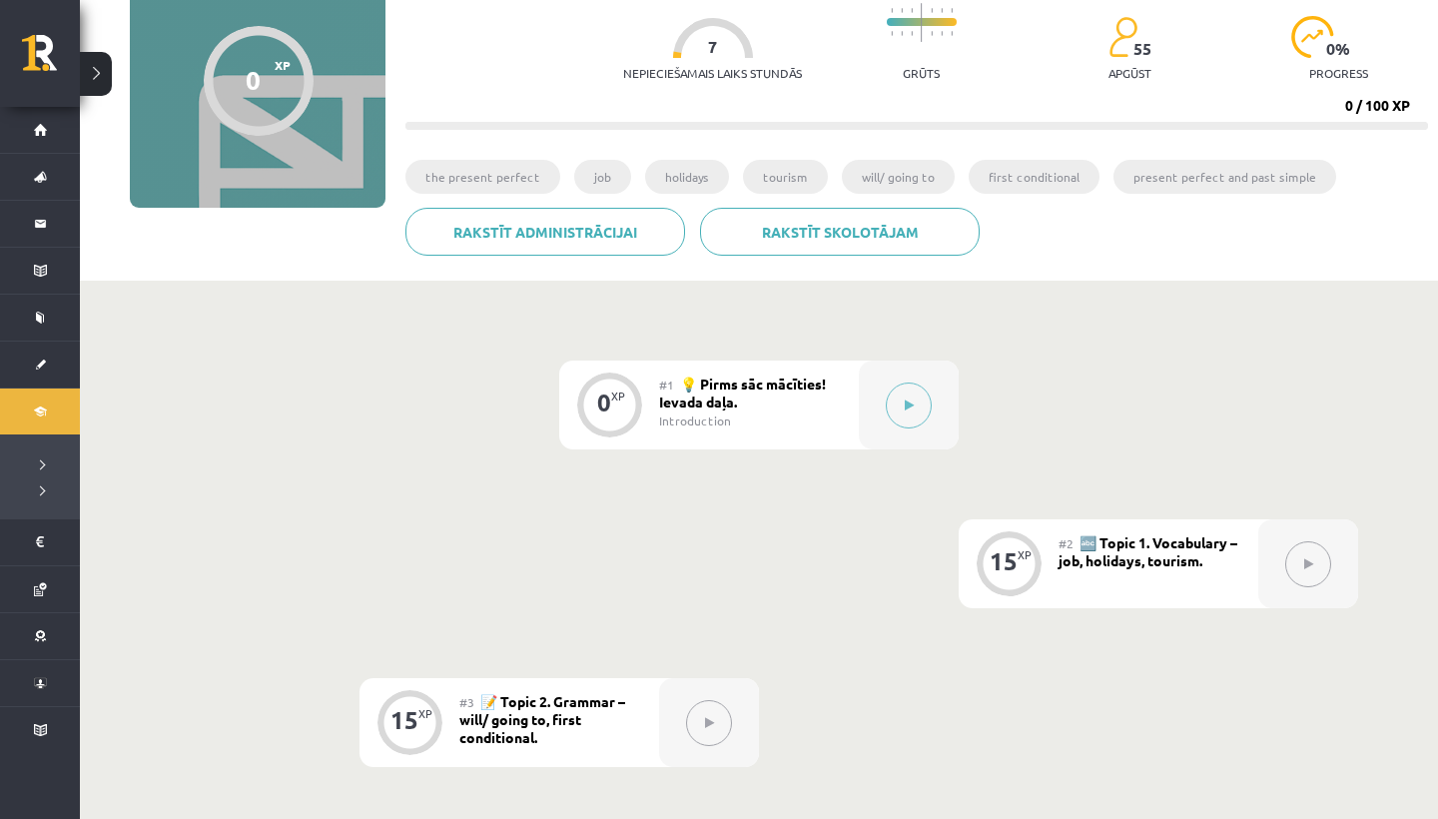
click at [1308, 567] on icon at bounding box center [1308, 564] width 9 height 12
click at [1308, 556] on button at bounding box center [1308, 564] width 46 height 46
click at [899, 393] on button at bounding box center [909, 406] width 46 height 46
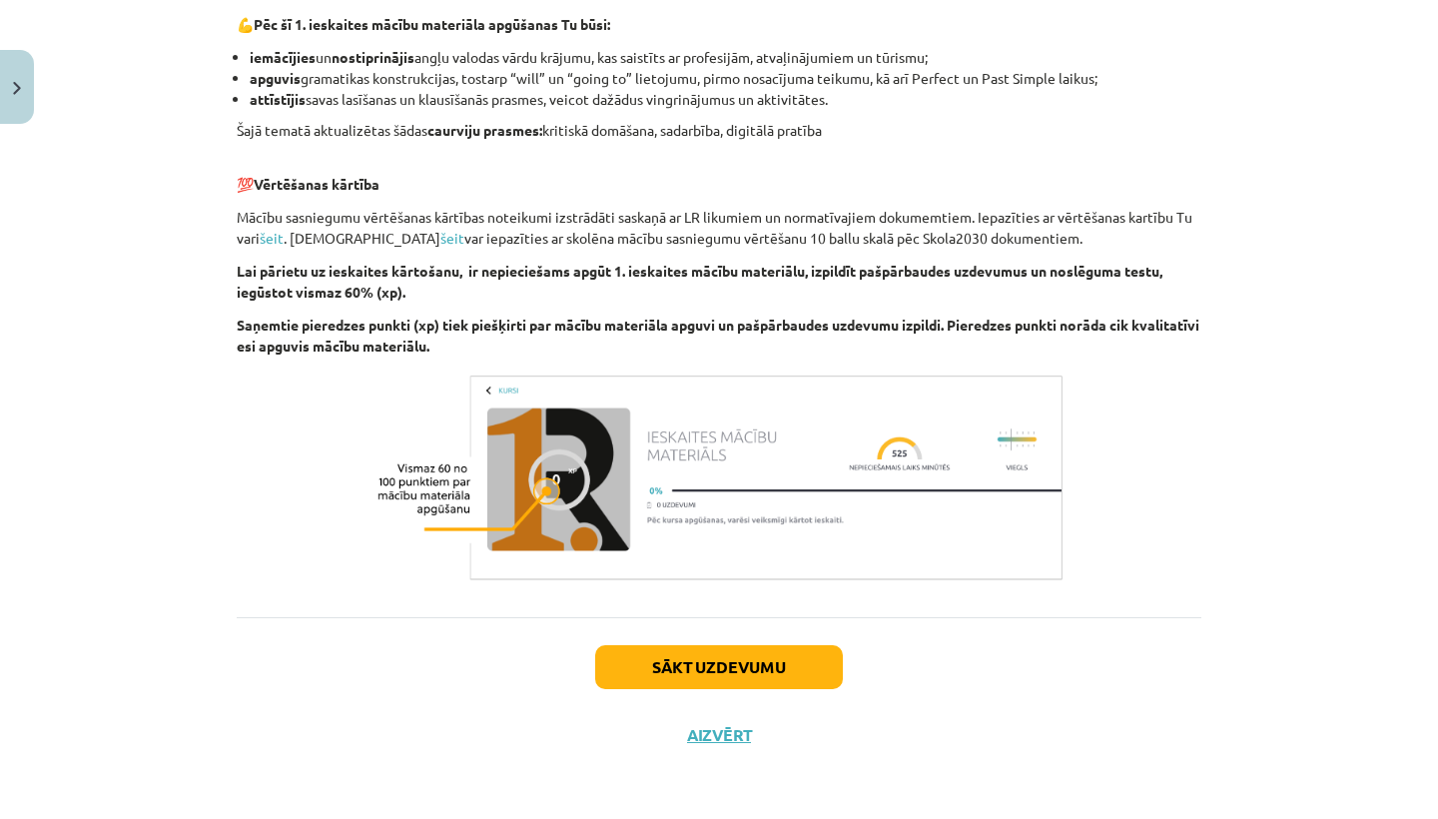
scroll to position [1312, 0]
click at [723, 653] on button "Sākt uzdevumu" at bounding box center [719, 667] width 248 height 44
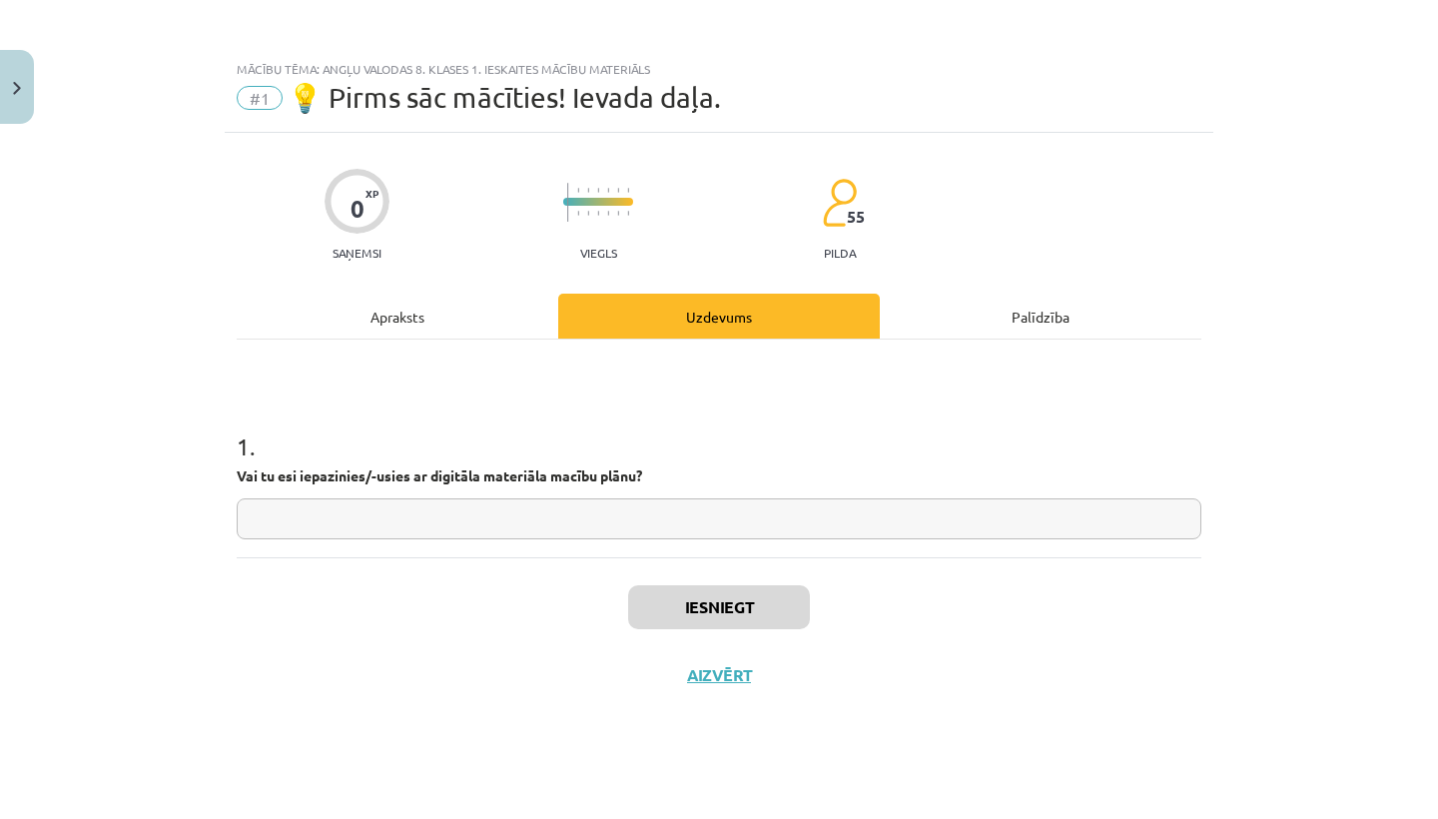
scroll to position [0, 0]
click at [277, 515] on input "text" at bounding box center [719, 518] width 965 height 41
type input "**"
click at [673, 597] on button "Iesniegt" at bounding box center [719, 607] width 182 height 44
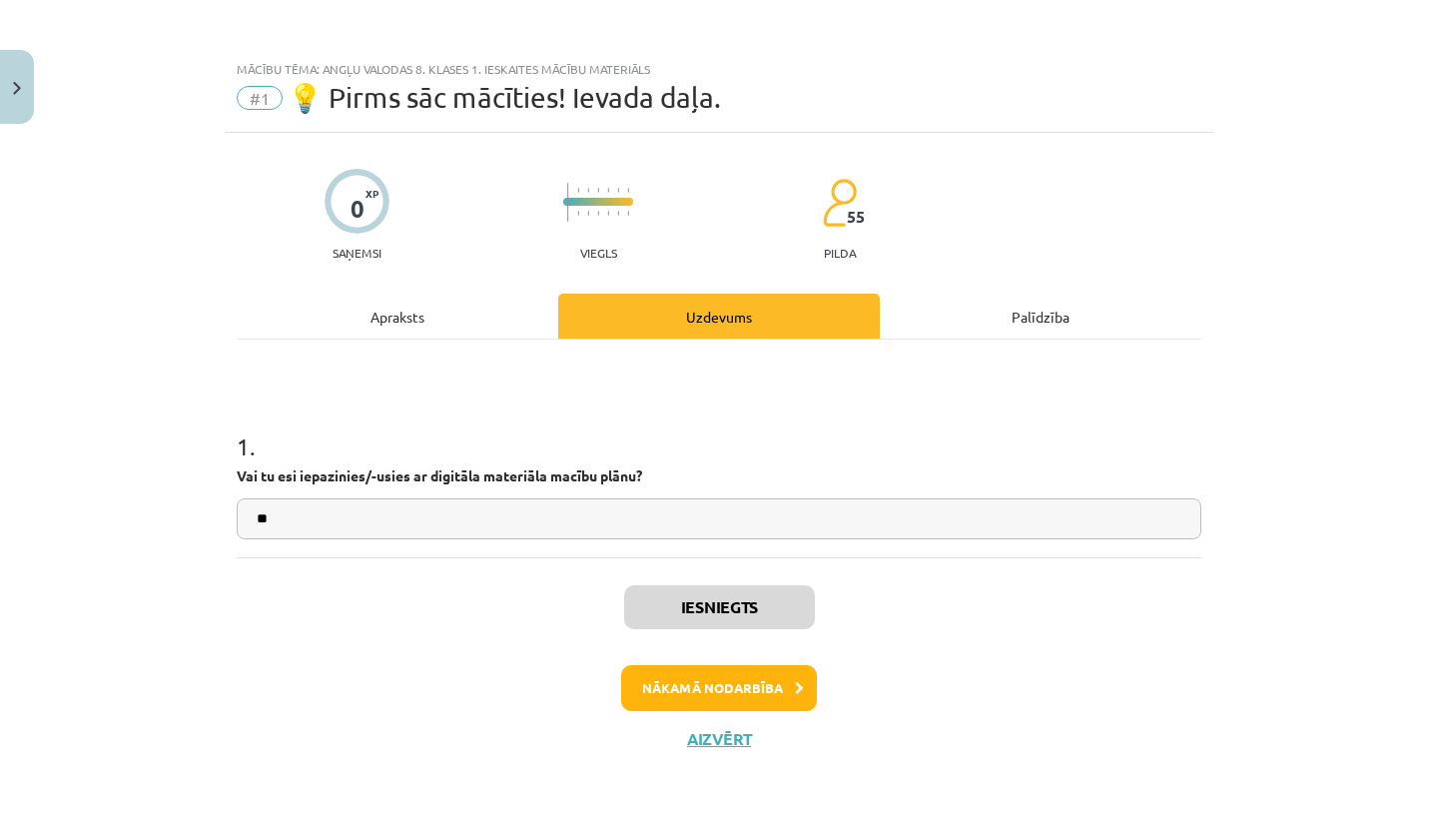
click at [718, 674] on button "Nākamā nodarbība" at bounding box center [719, 688] width 196 height 46
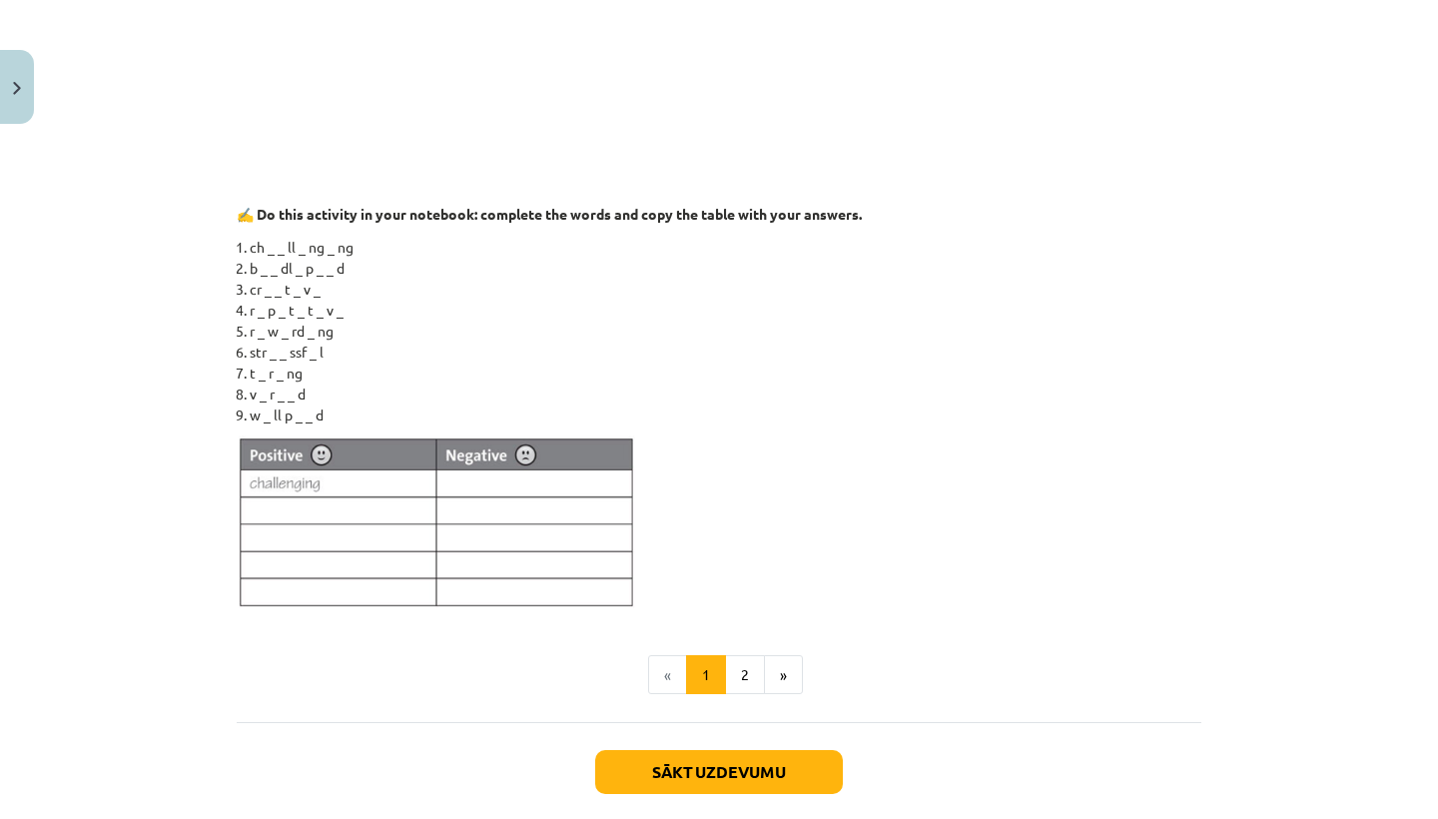
scroll to position [1256, 0]
click at [743, 670] on button "2" at bounding box center [745, 674] width 40 height 40
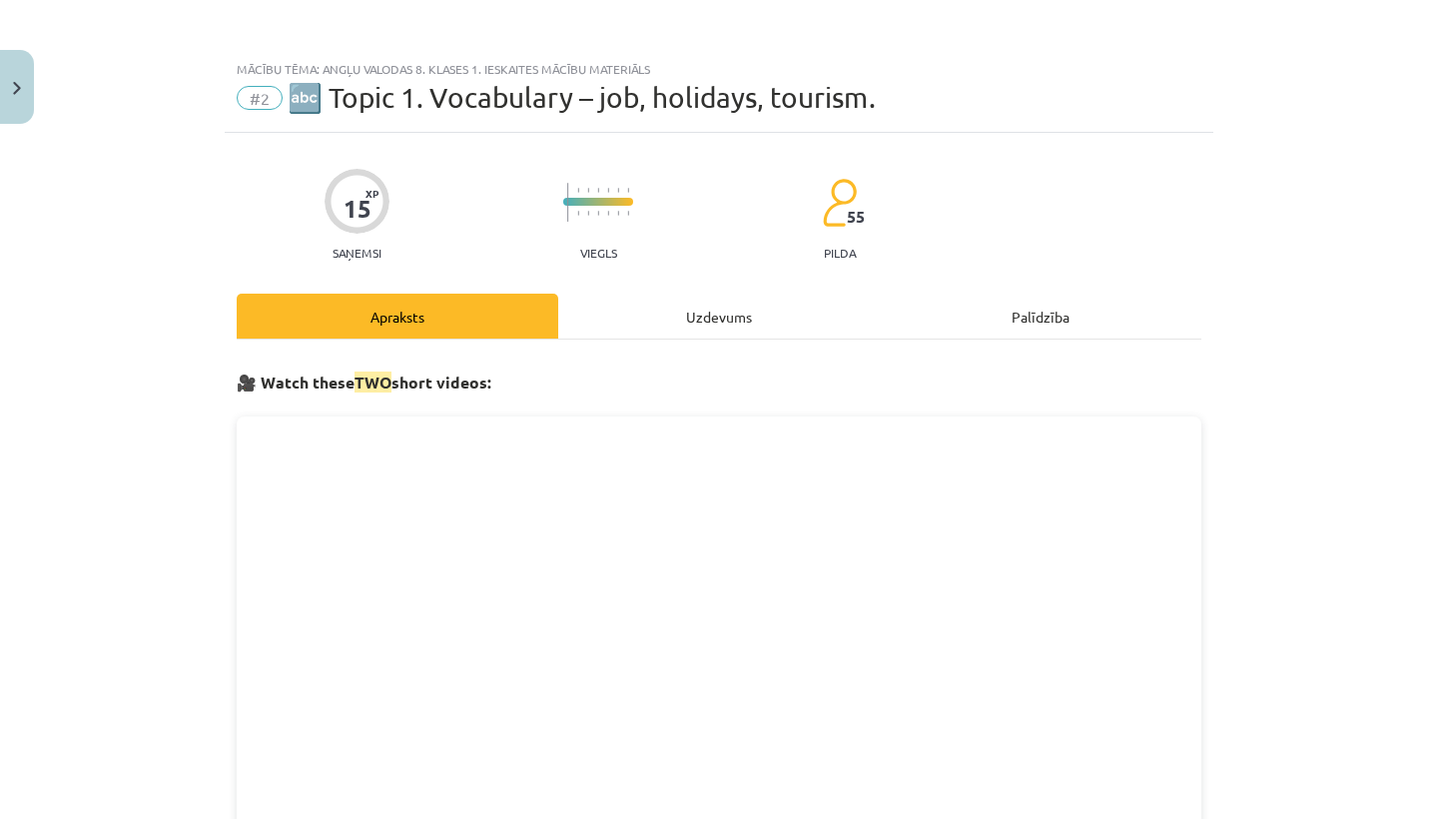
scroll to position [0, 0]
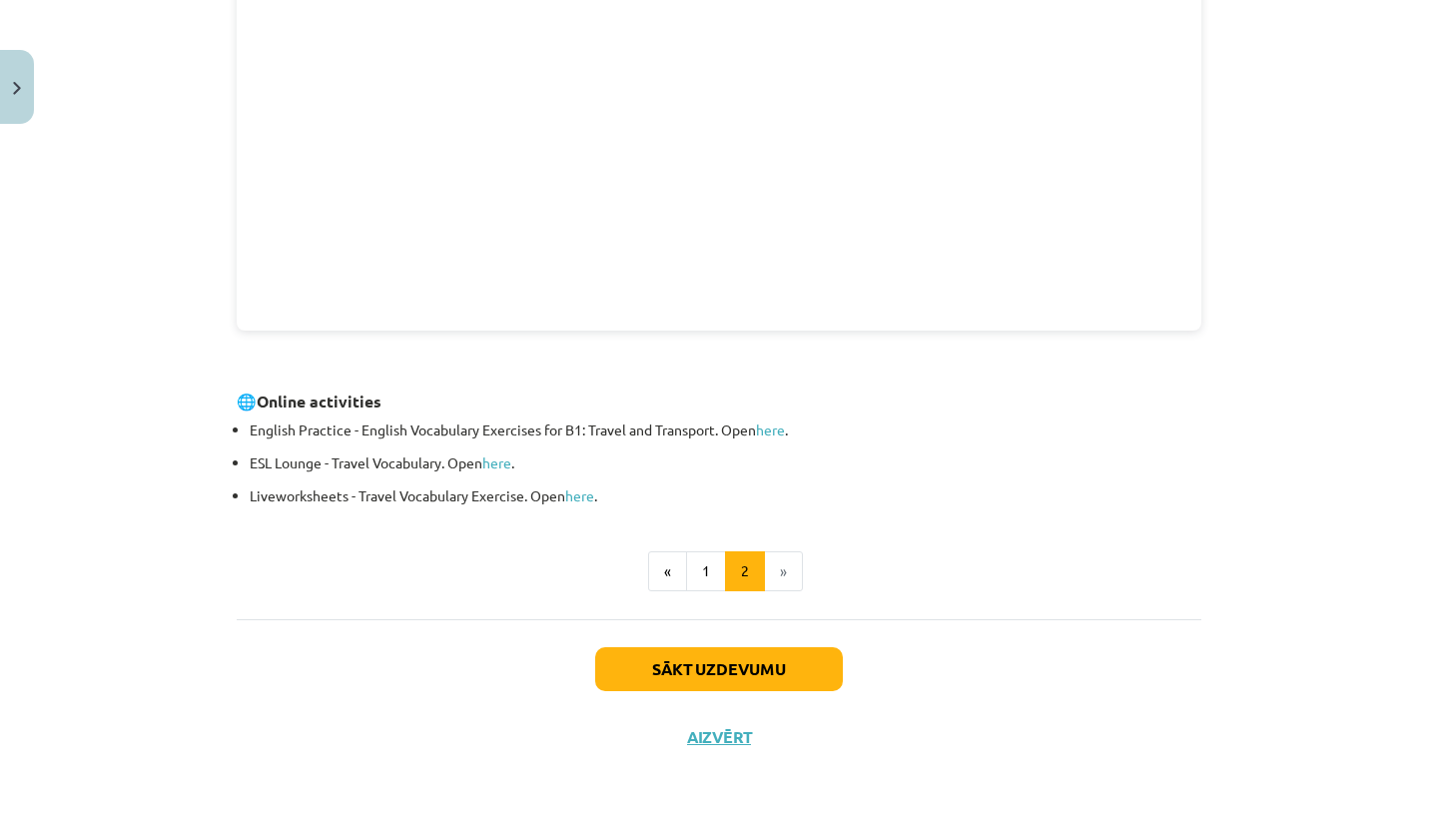
click at [741, 652] on button "Sākt uzdevumu" at bounding box center [719, 669] width 248 height 44
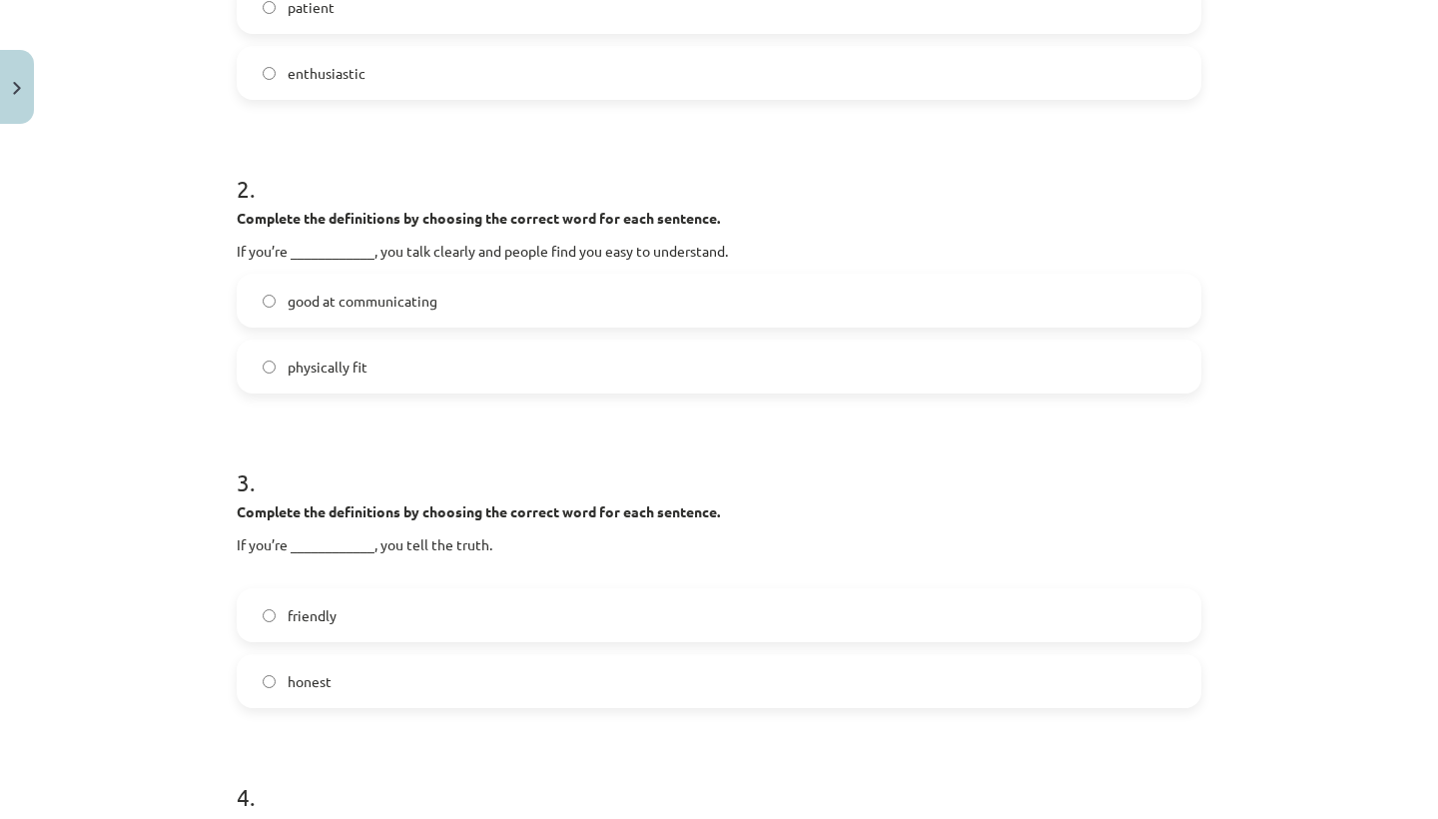
scroll to position [566, 0]
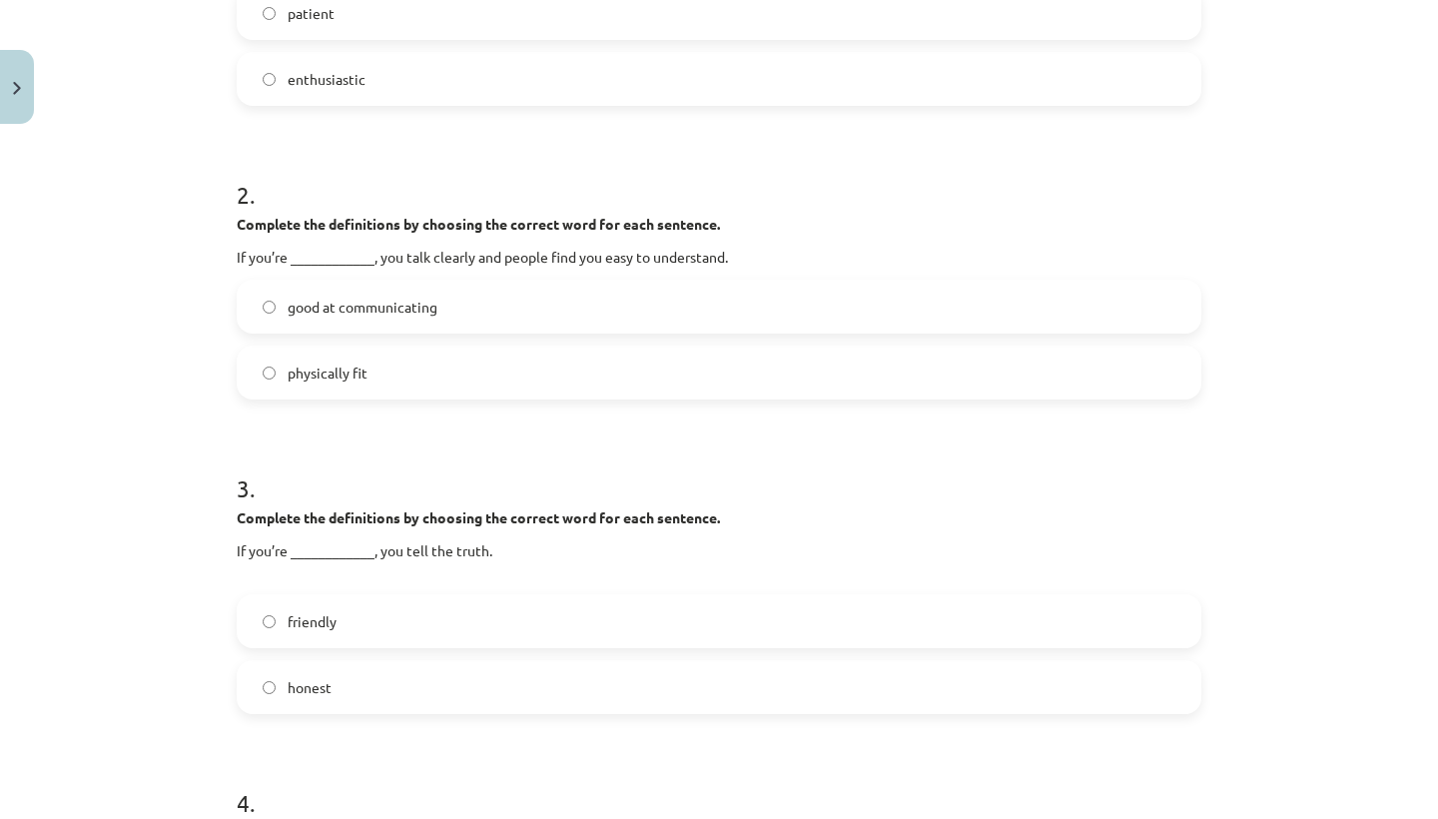
click at [260, 371] on label "physically fit" at bounding box center [719, 373] width 961 height 50
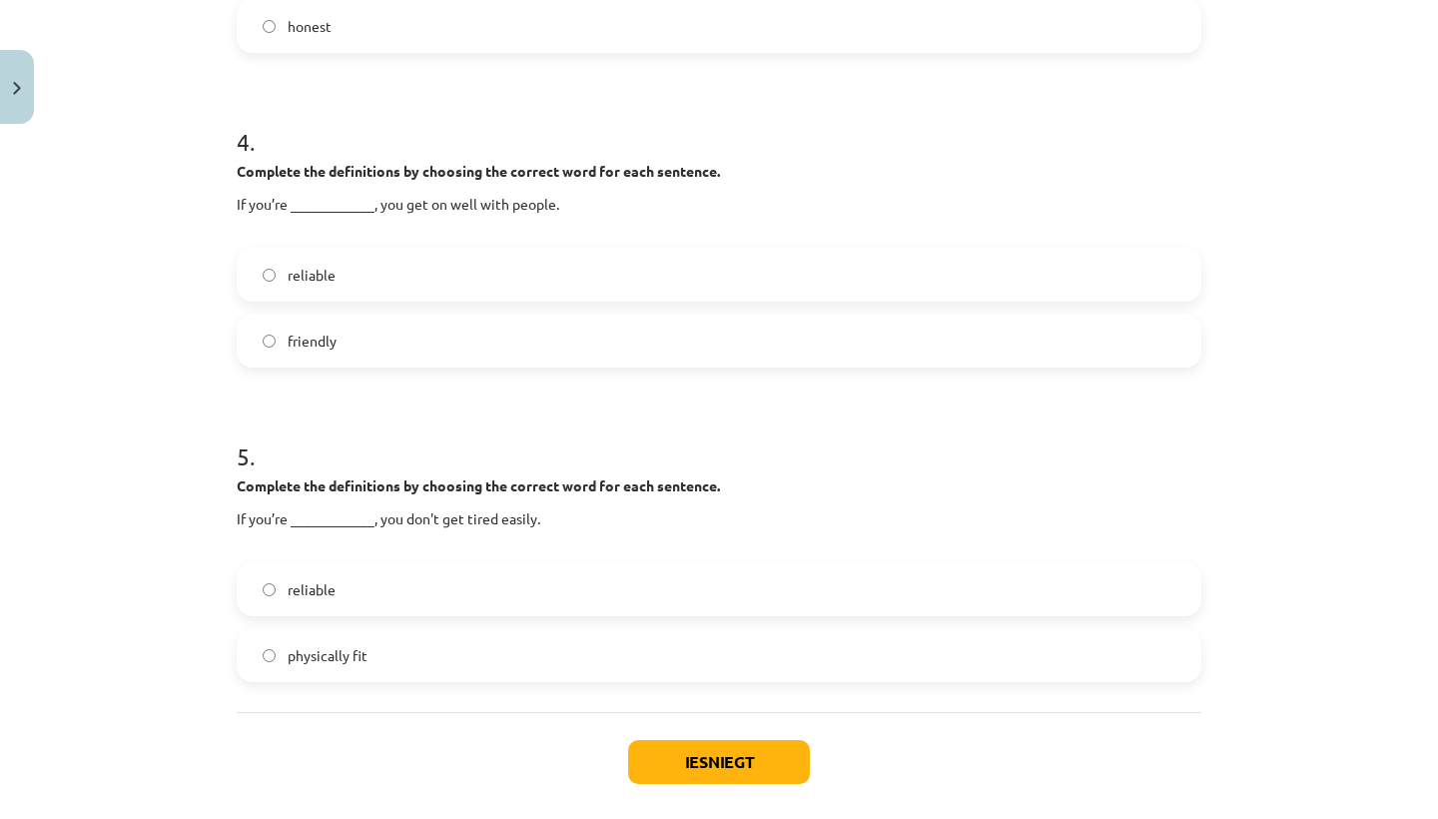
scroll to position [1226, 0]
click at [669, 760] on button "Iesniegt" at bounding box center [719, 764] width 182 height 44
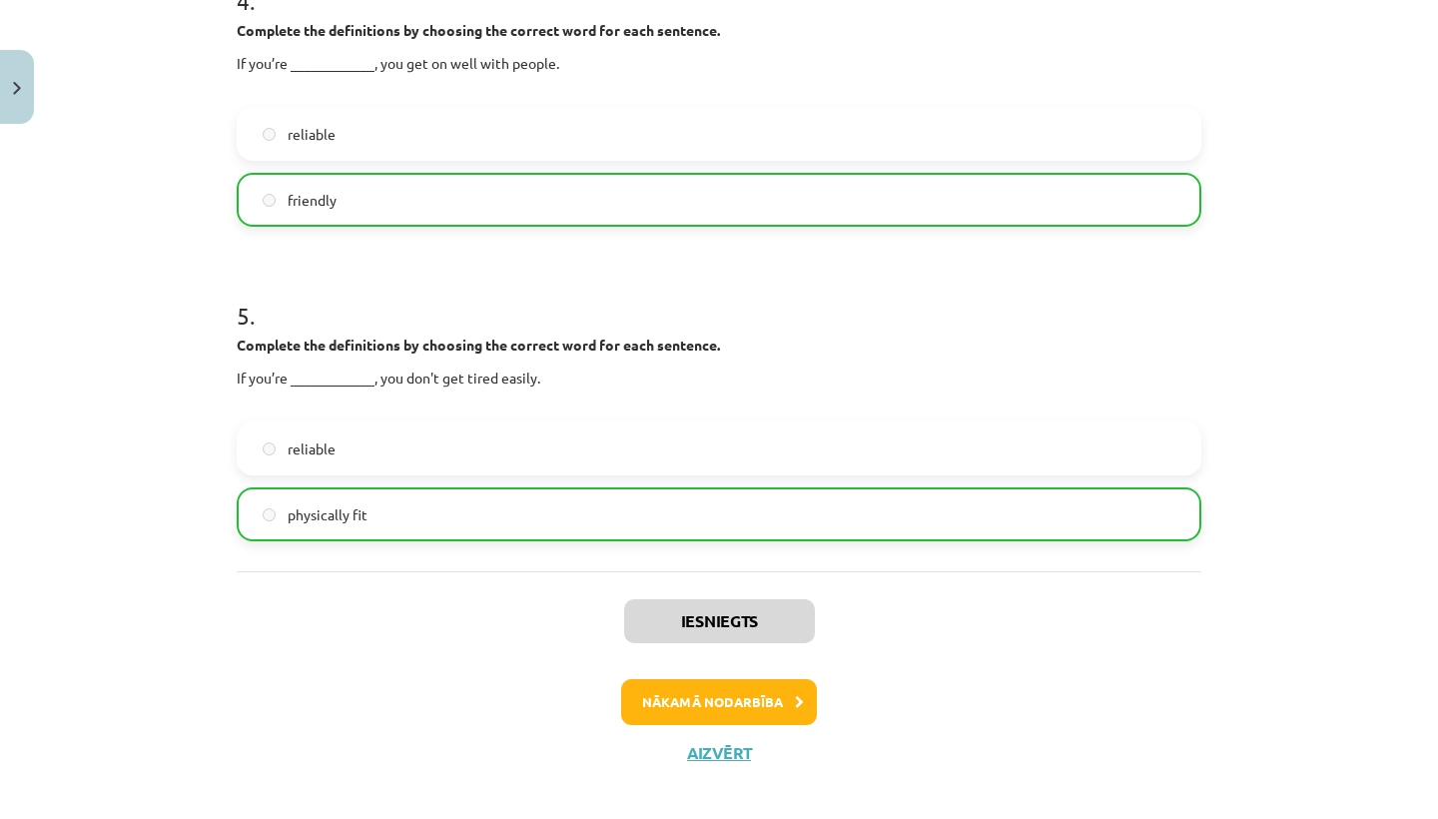
scroll to position [1388, 0]
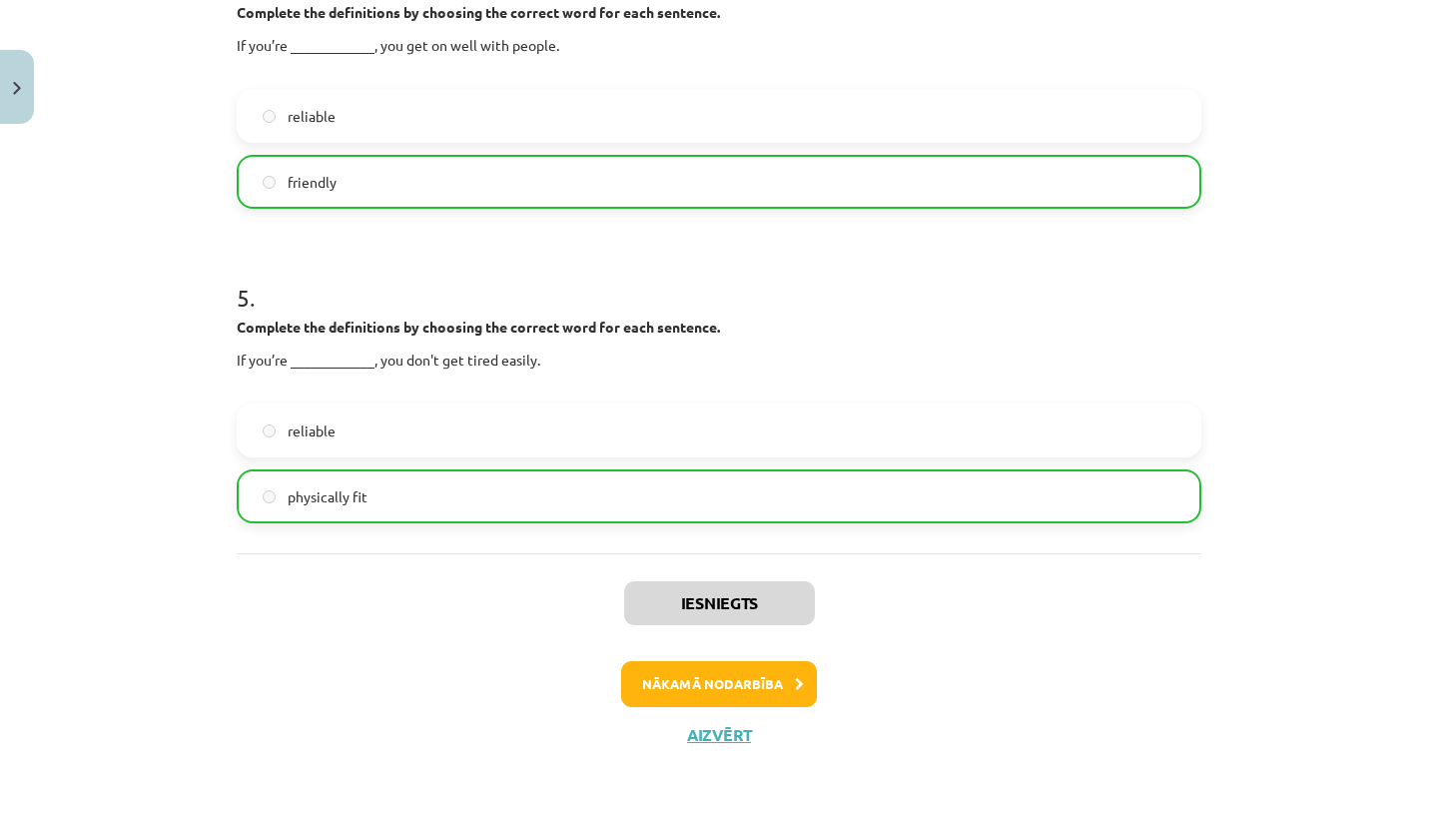
click at [732, 685] on button "Nākamā nodarbība" at bounding box center [719, 684] width 196 height 46
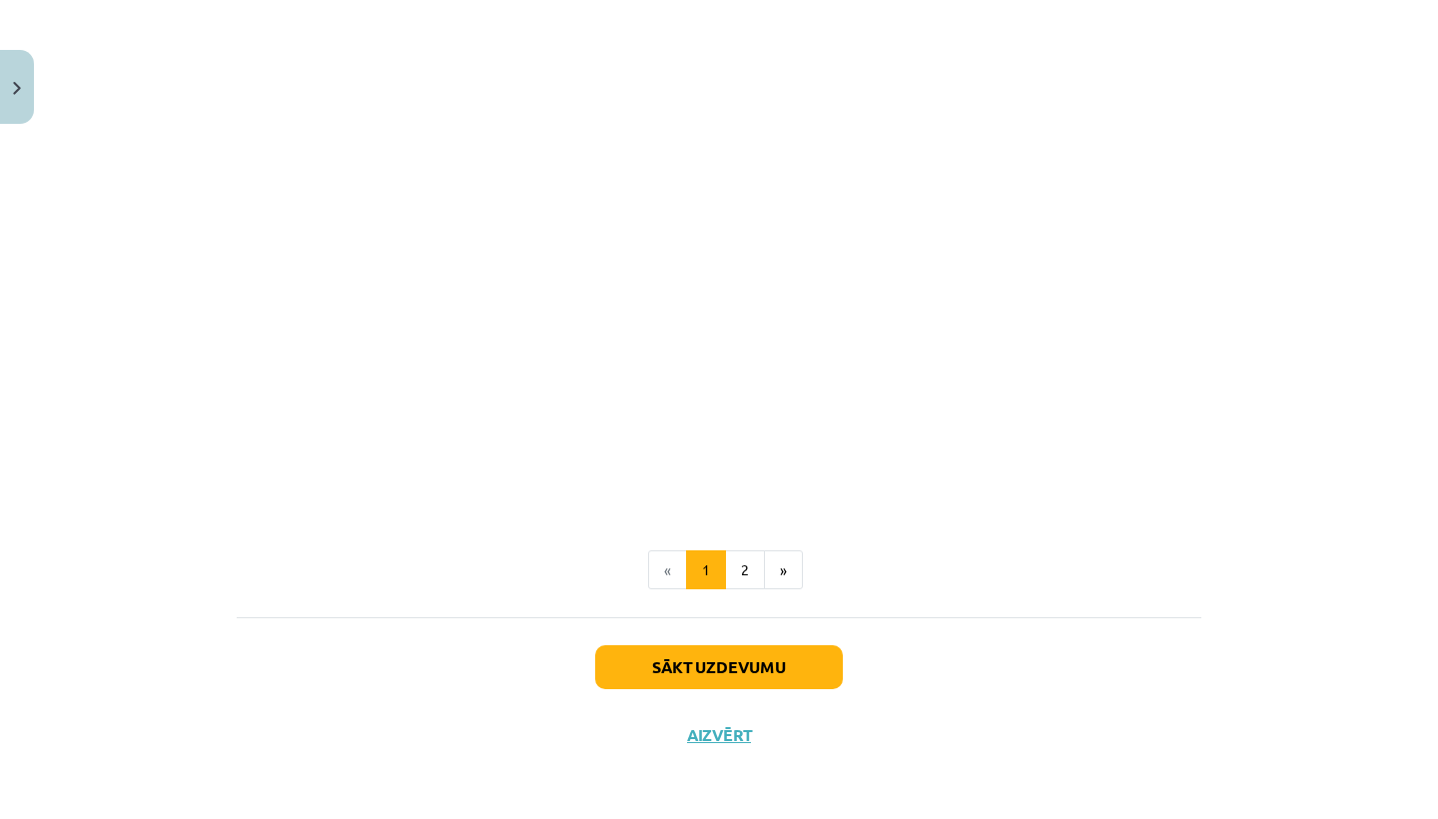
scroll to position [2371, 0]
click at [712, 738] on button "Aizvērt" at bounding box center [719, 737] width 76 height 20
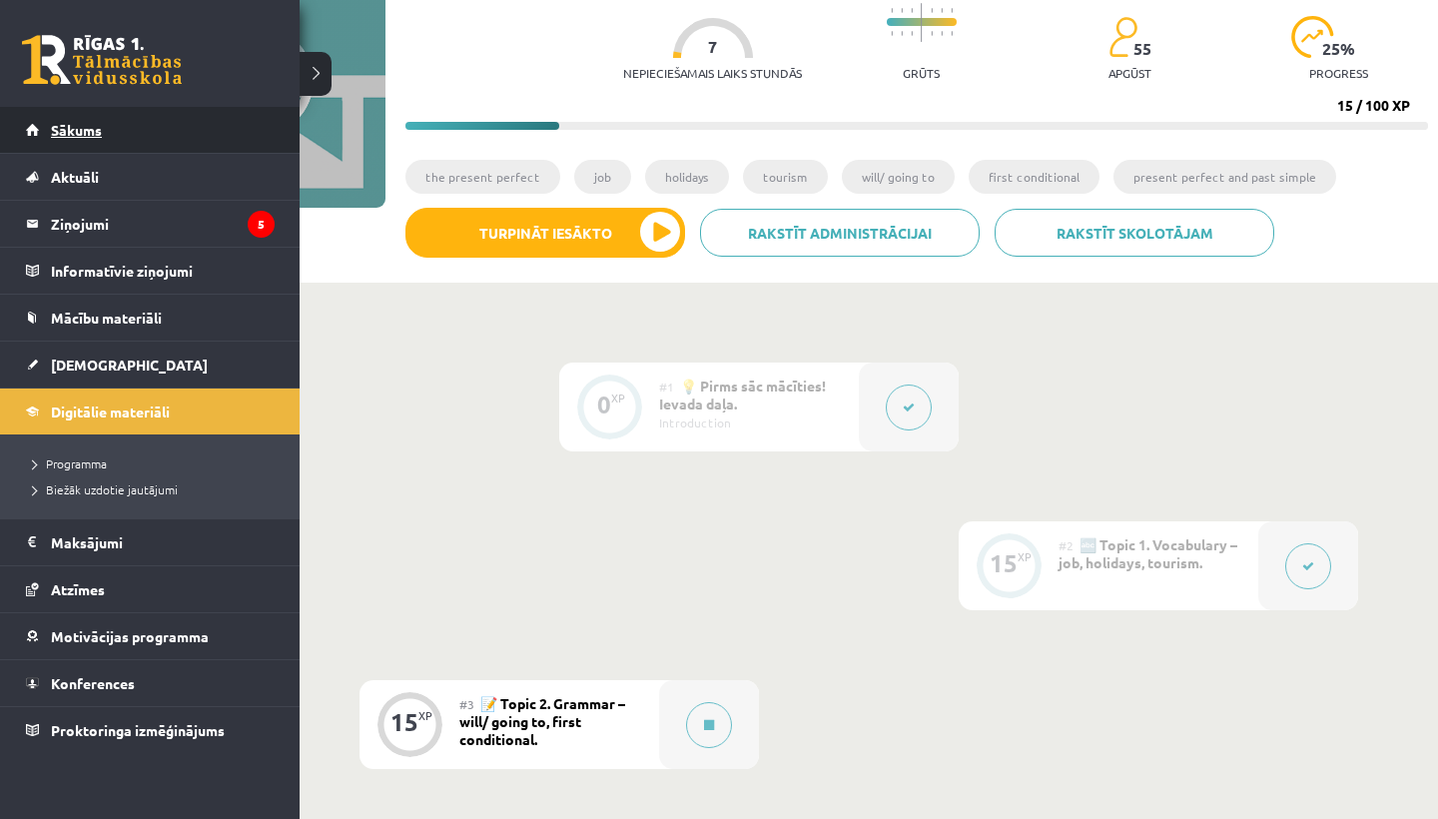
click at [78, 127] on span "Sākums" at bounding box center [76, 130] width 51 height 18
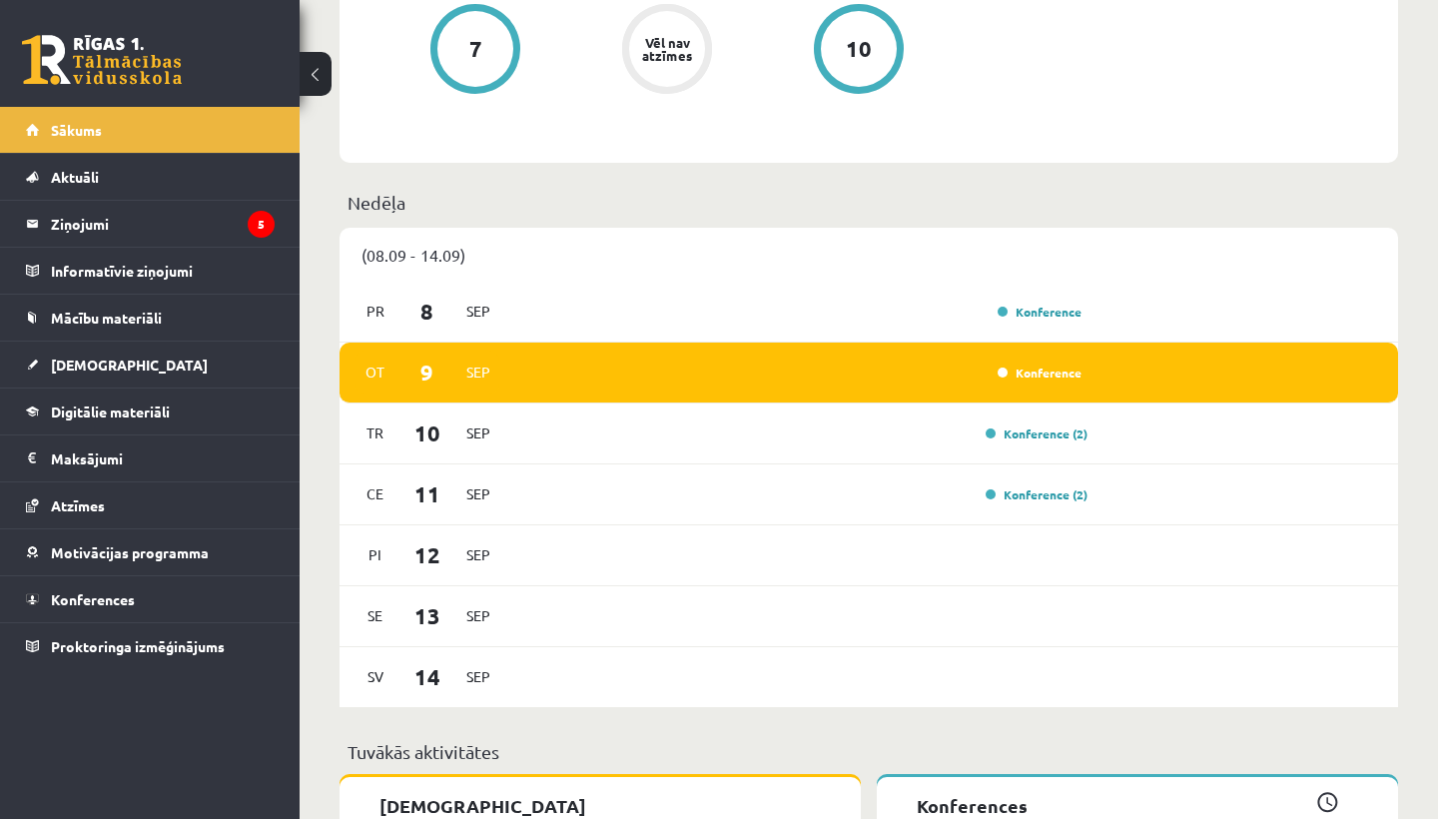
scroll to position [1251, 0]
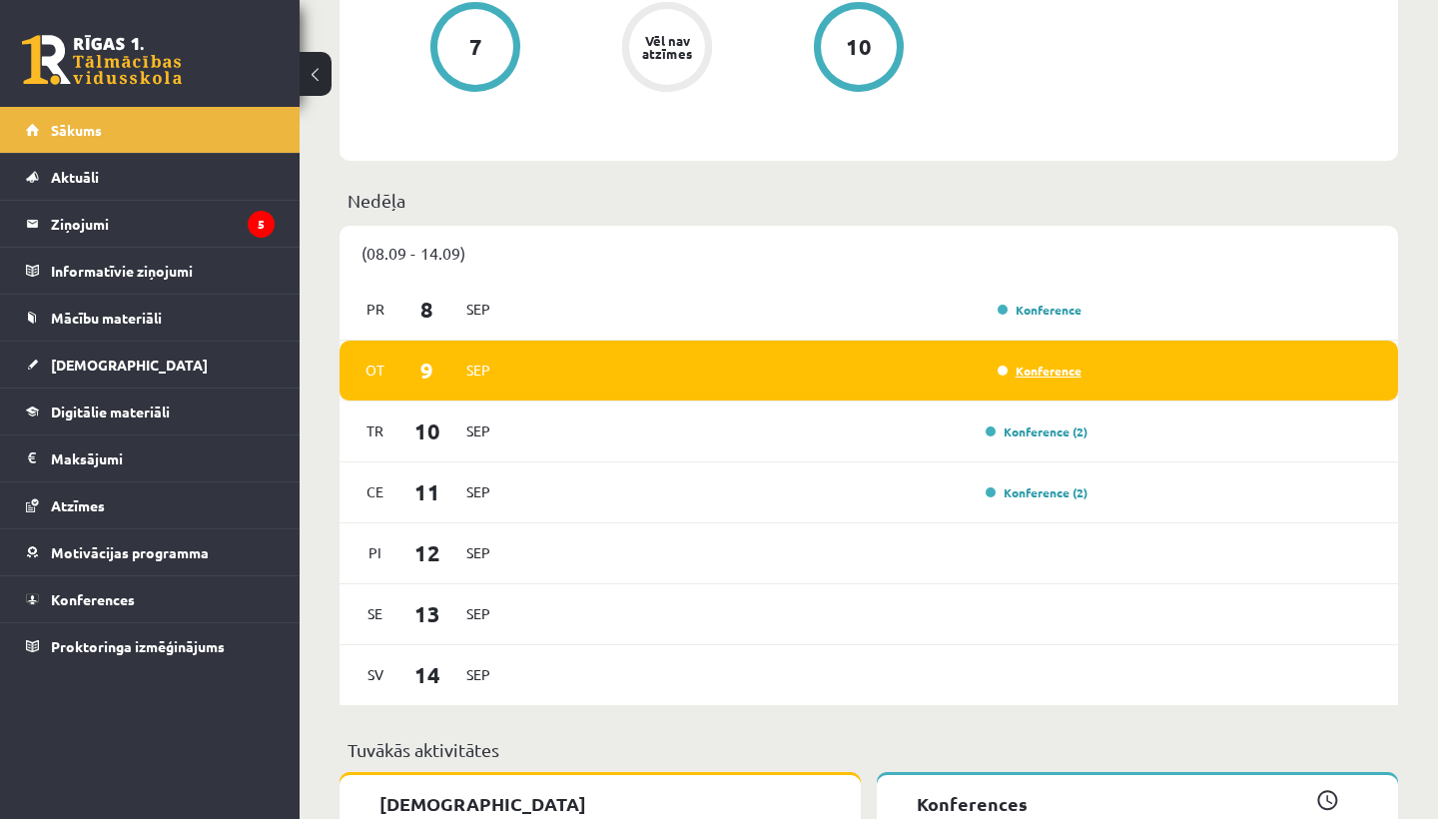
click at [1034, 368] on link "Konference" at bounding box center [1040, 371] width 84 height 16
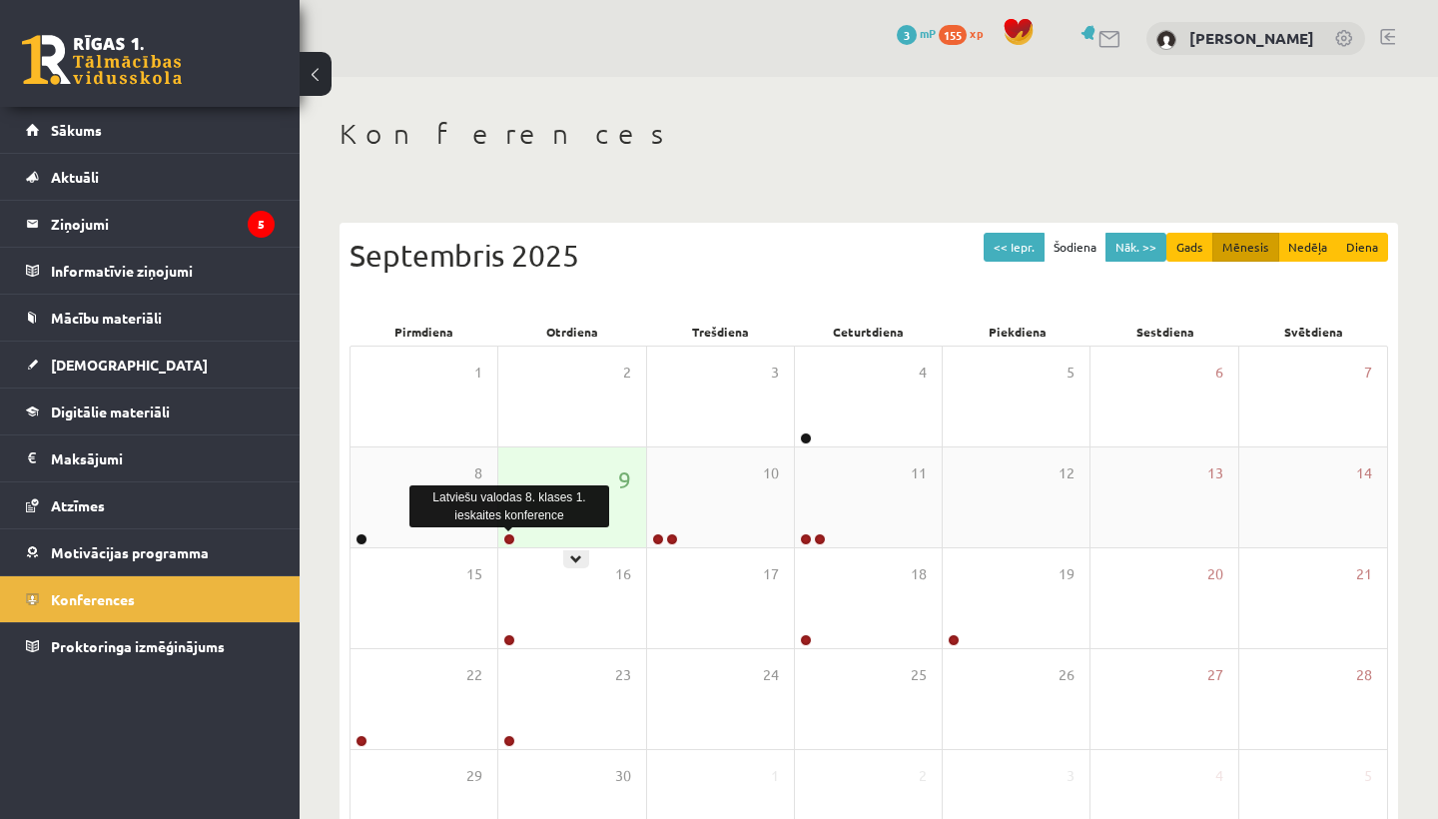
click at [509, 534] on link at bounding box center [509, 539] width 12 height 12
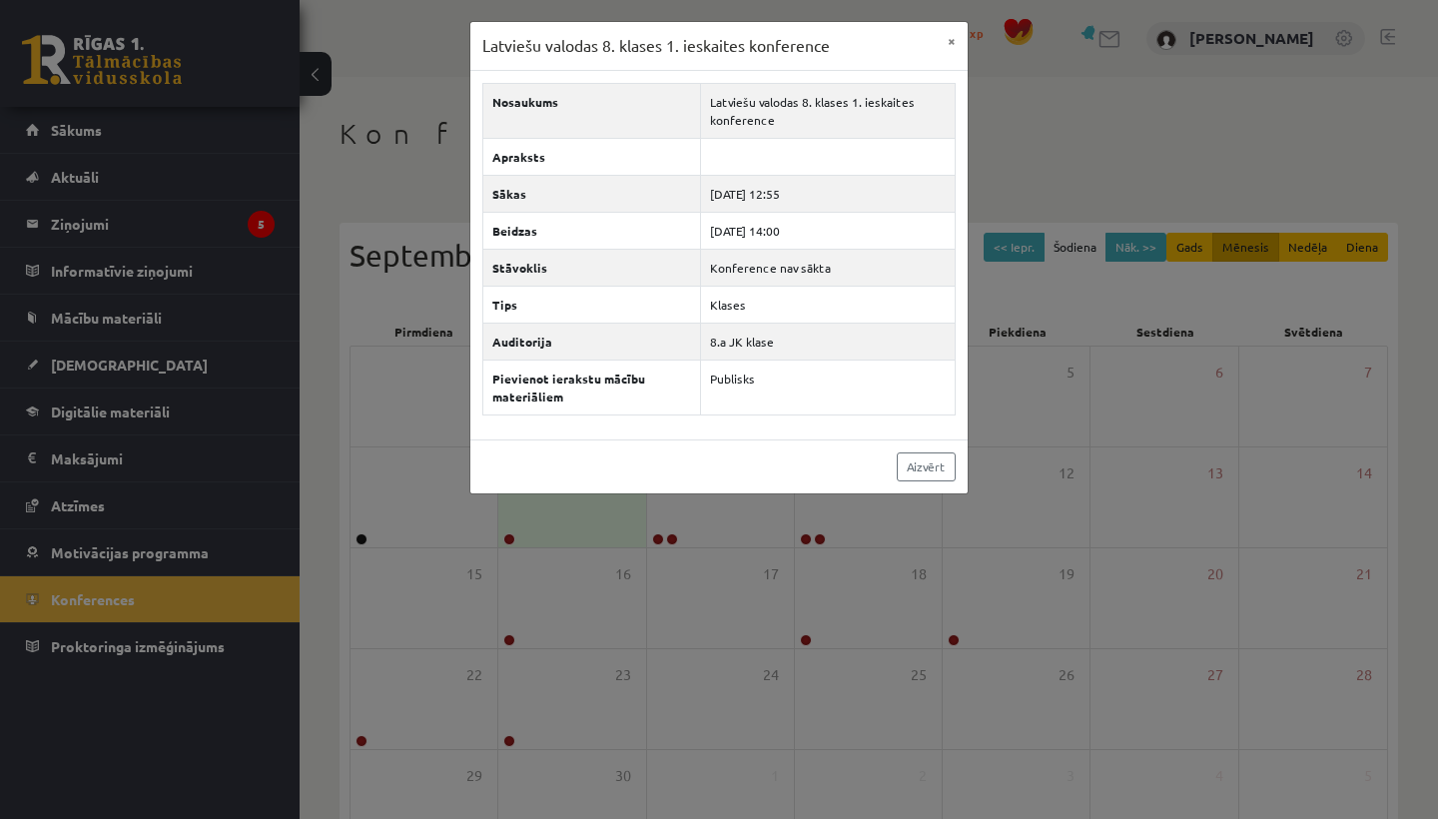
click at [773, 542] on div "Latviešu valodas 8. klases 1. ieskaites konference × Nosaukums Latviešu valodas…" at bounding box center [719, 409] width 1438 height 819
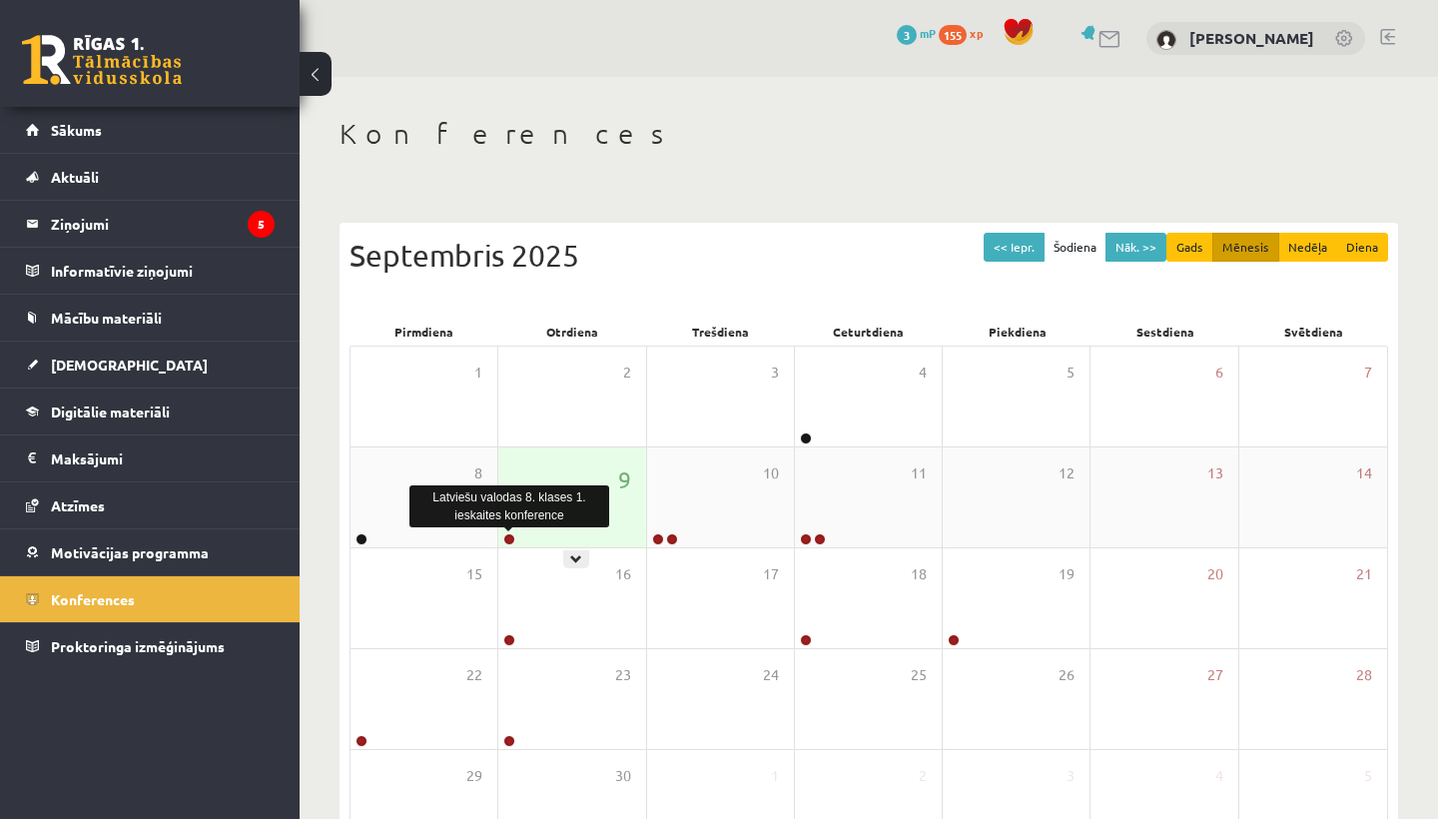
click at [510, 536] on link at bounding box center [509, 539] width 12 height 12
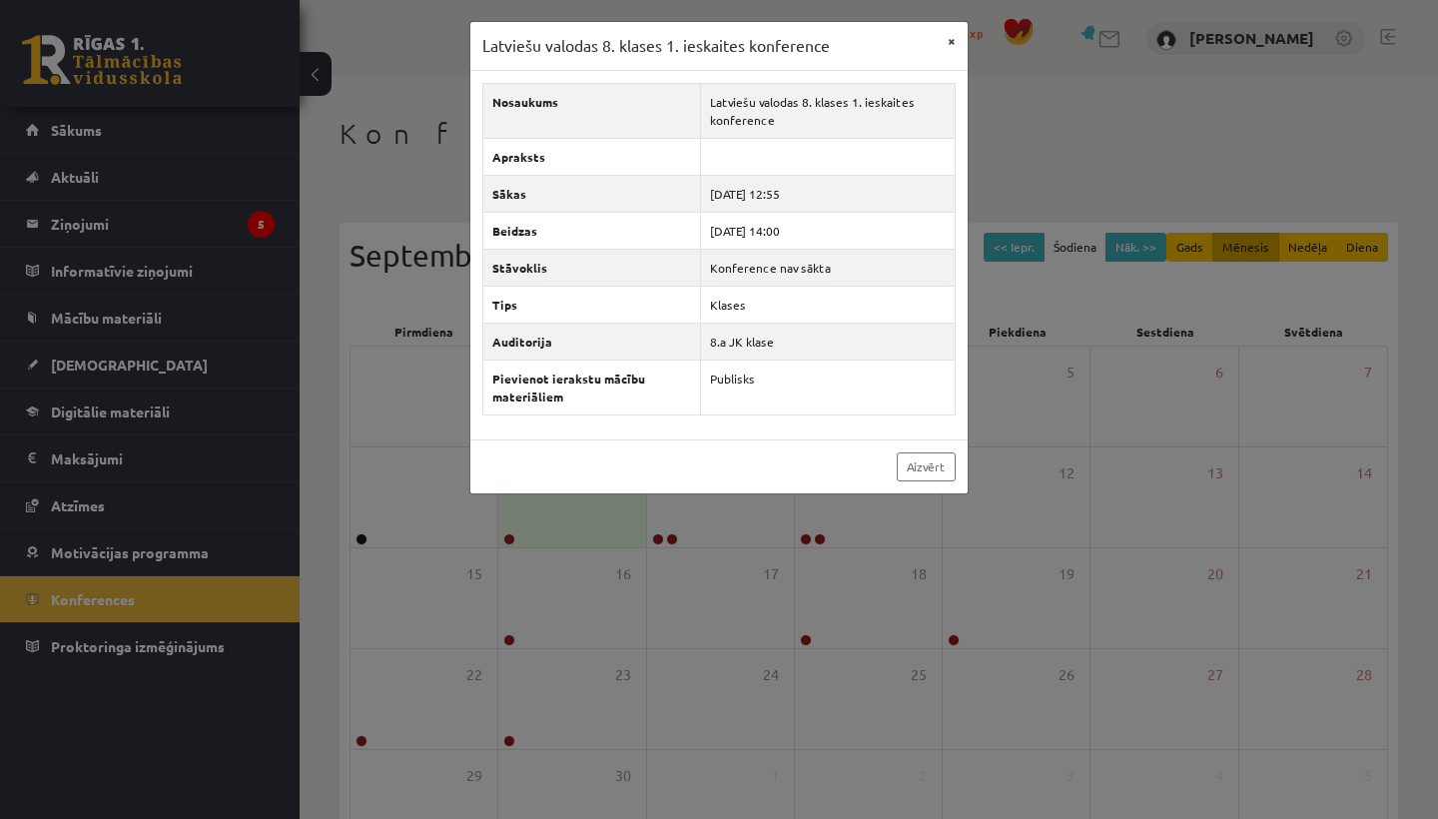
click at [955, 42] on button "×" at bounding box center [952, 41] width 32 height 38
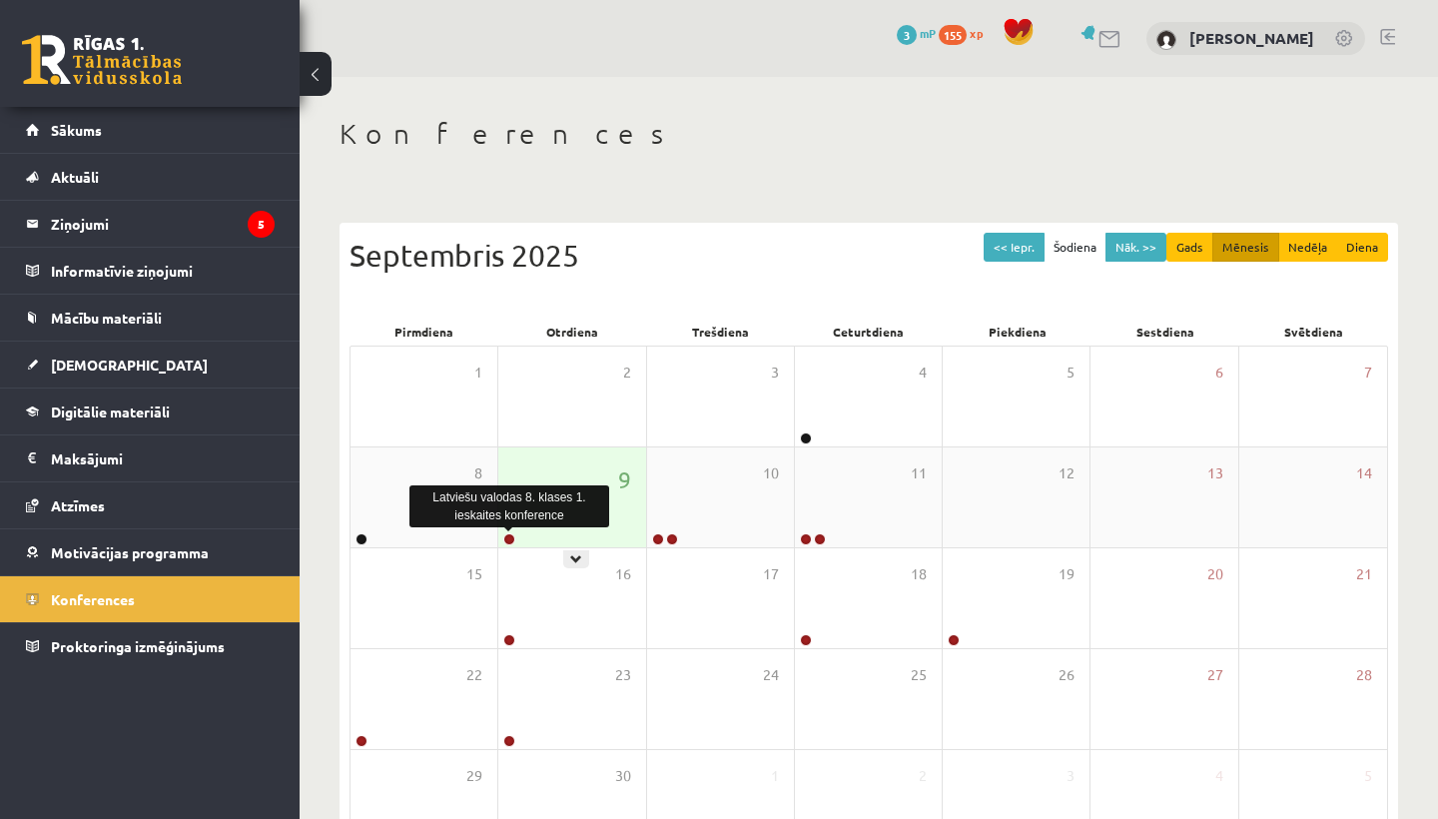
click at [511, 537] on link at bounding box center [509, 539] width 12 height 12
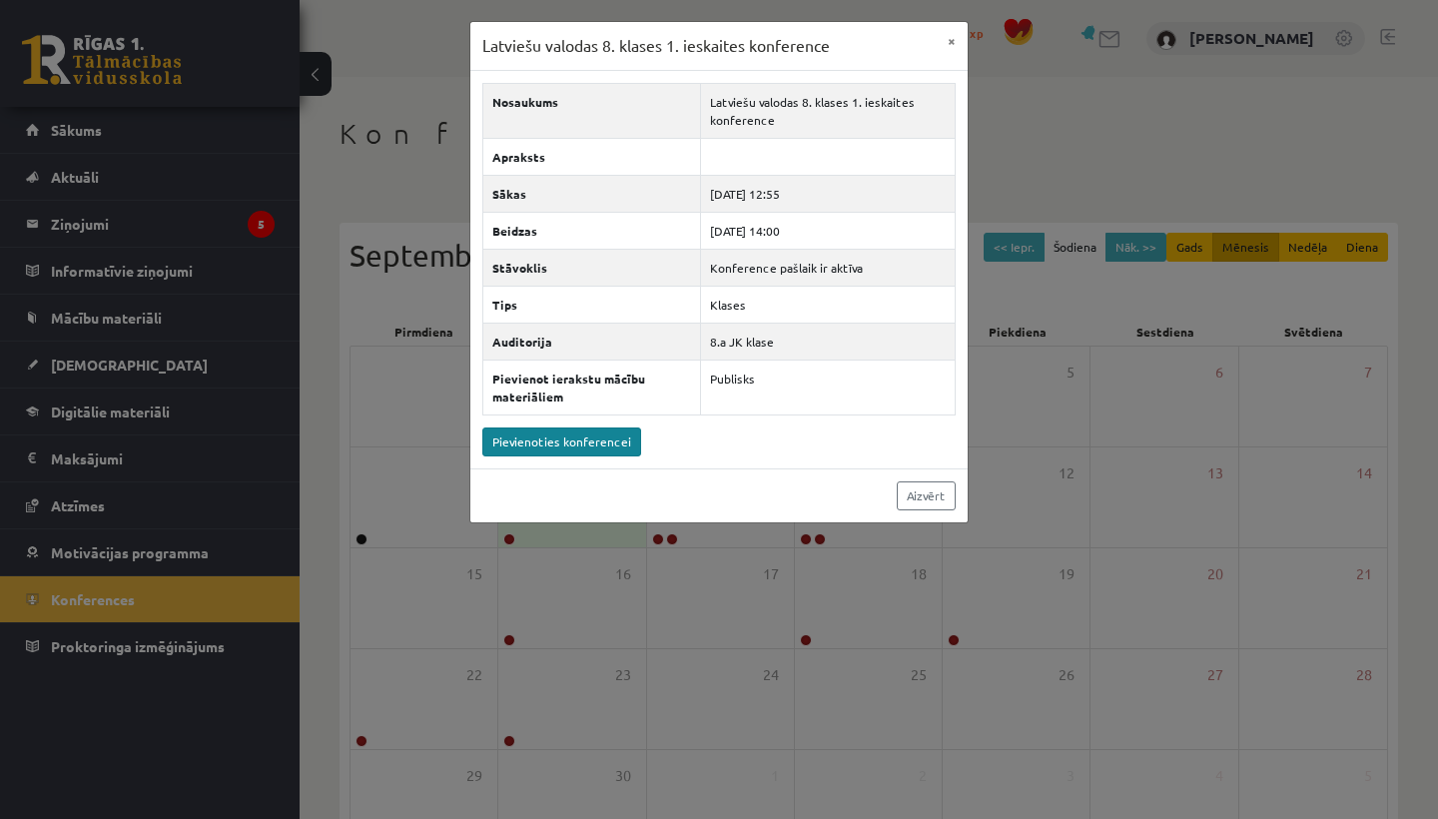
click at [581, 437] on link "Pievienoties konferencei" at bounding box center [561, 441] width 159 height 29
click at [954, 39] on button "×" at bounding box center [952, 41] width 32 height 38
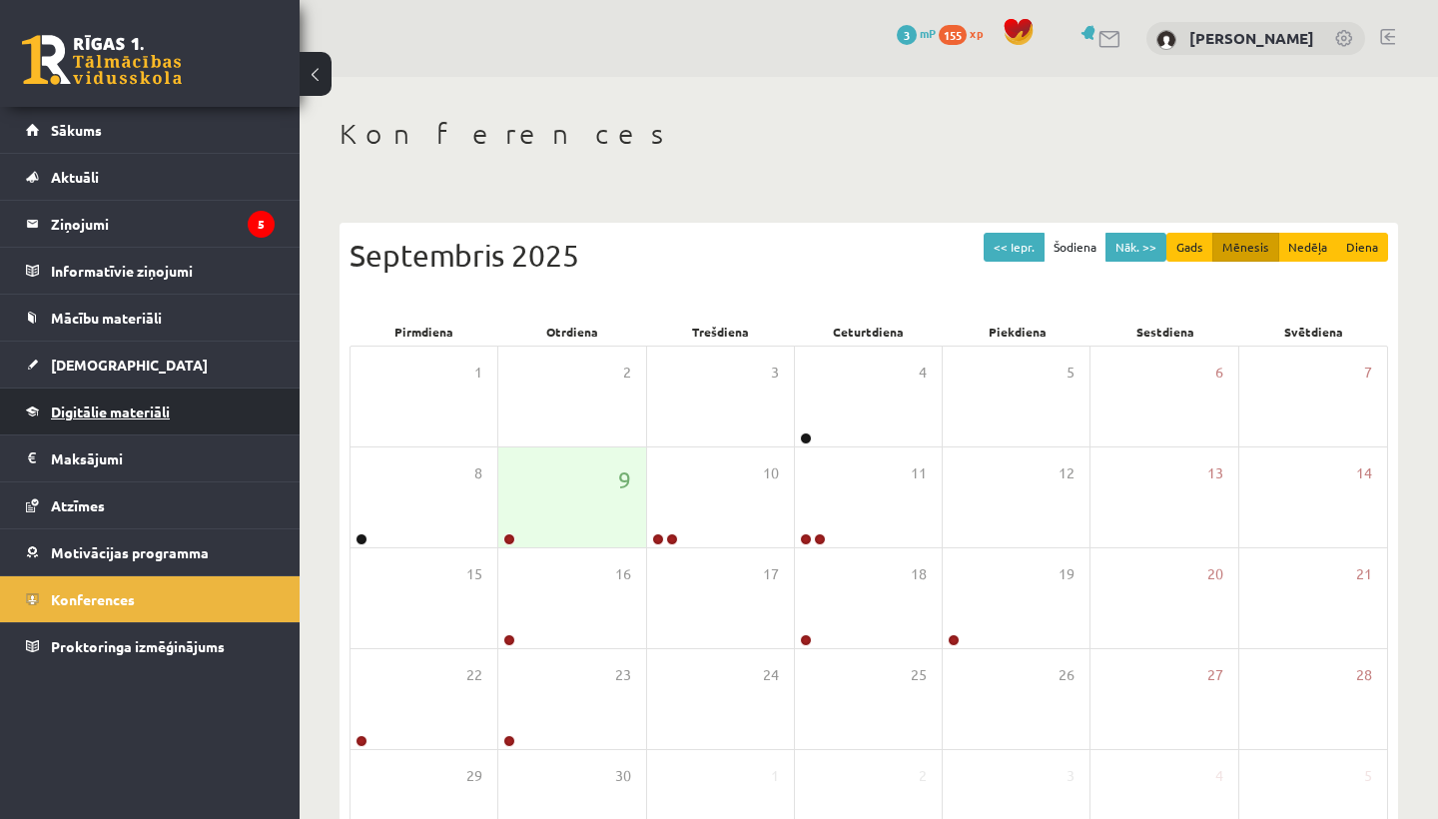
click at [95, 406] on span "Digitālie materiāli" at bounding box center [110, 412] width 119 height 18
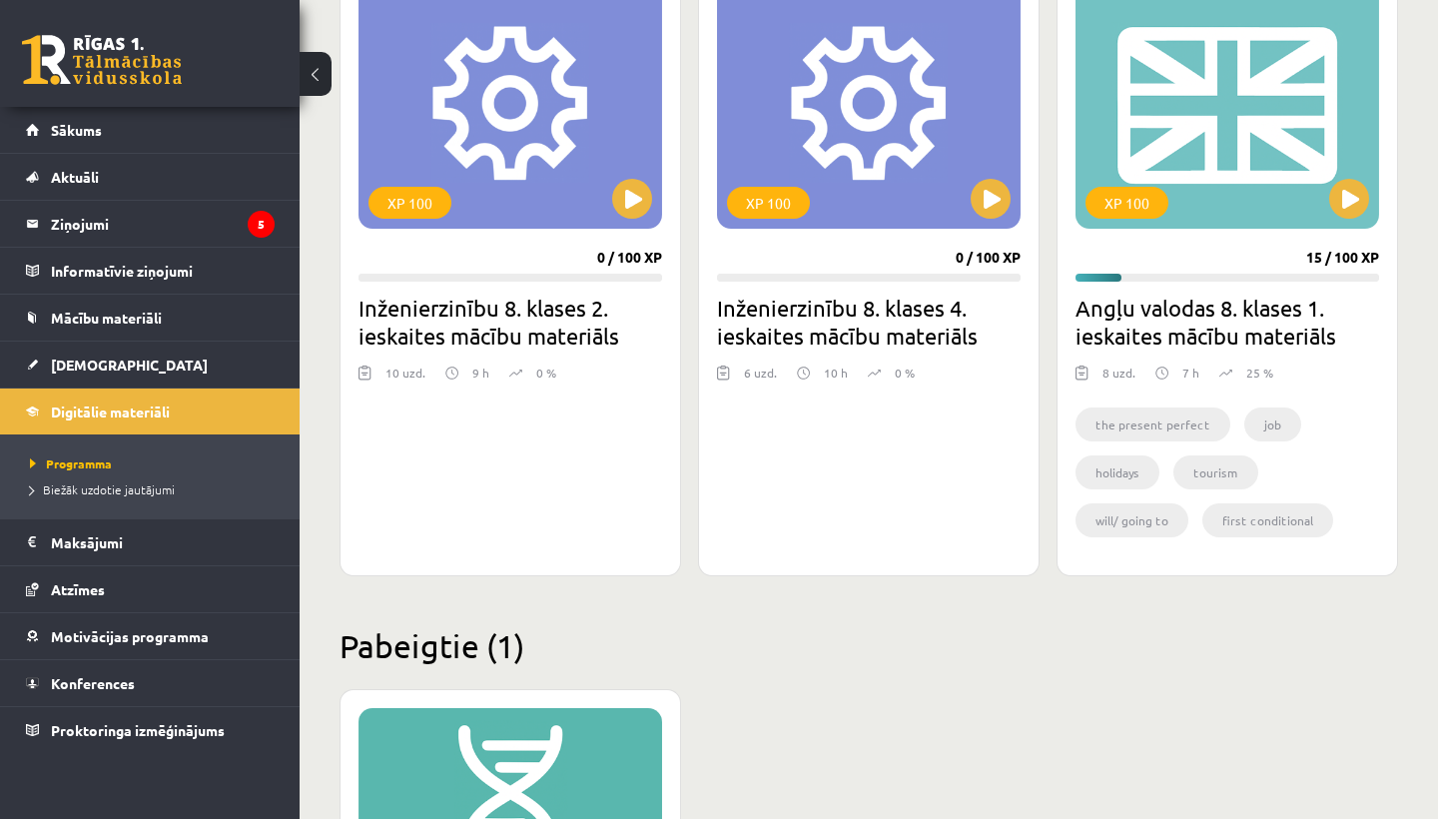
scroll to position [3974, 0]
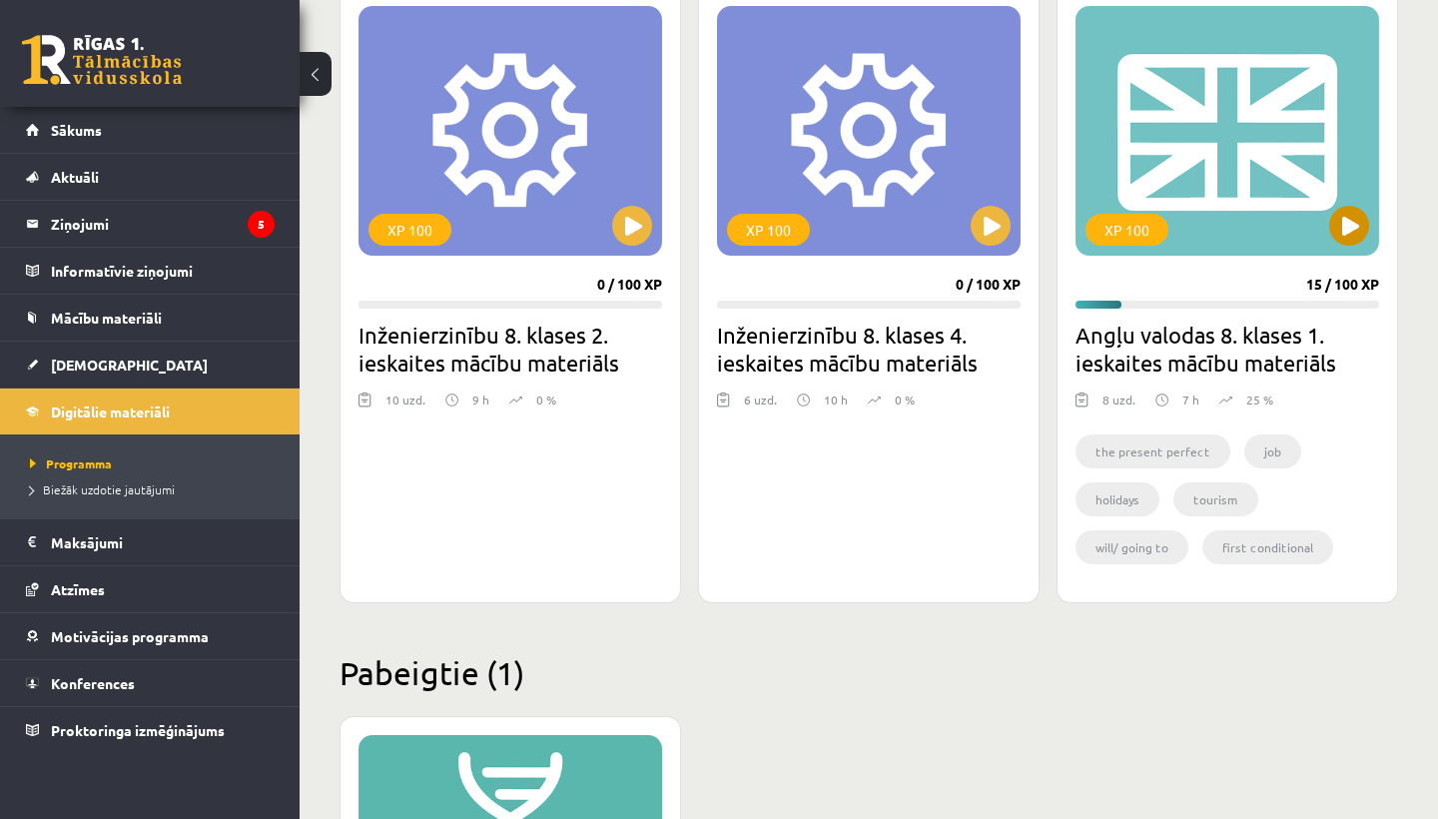
click at [1345, 230] on button at bounding box center [1349, 226] width 40 height 40
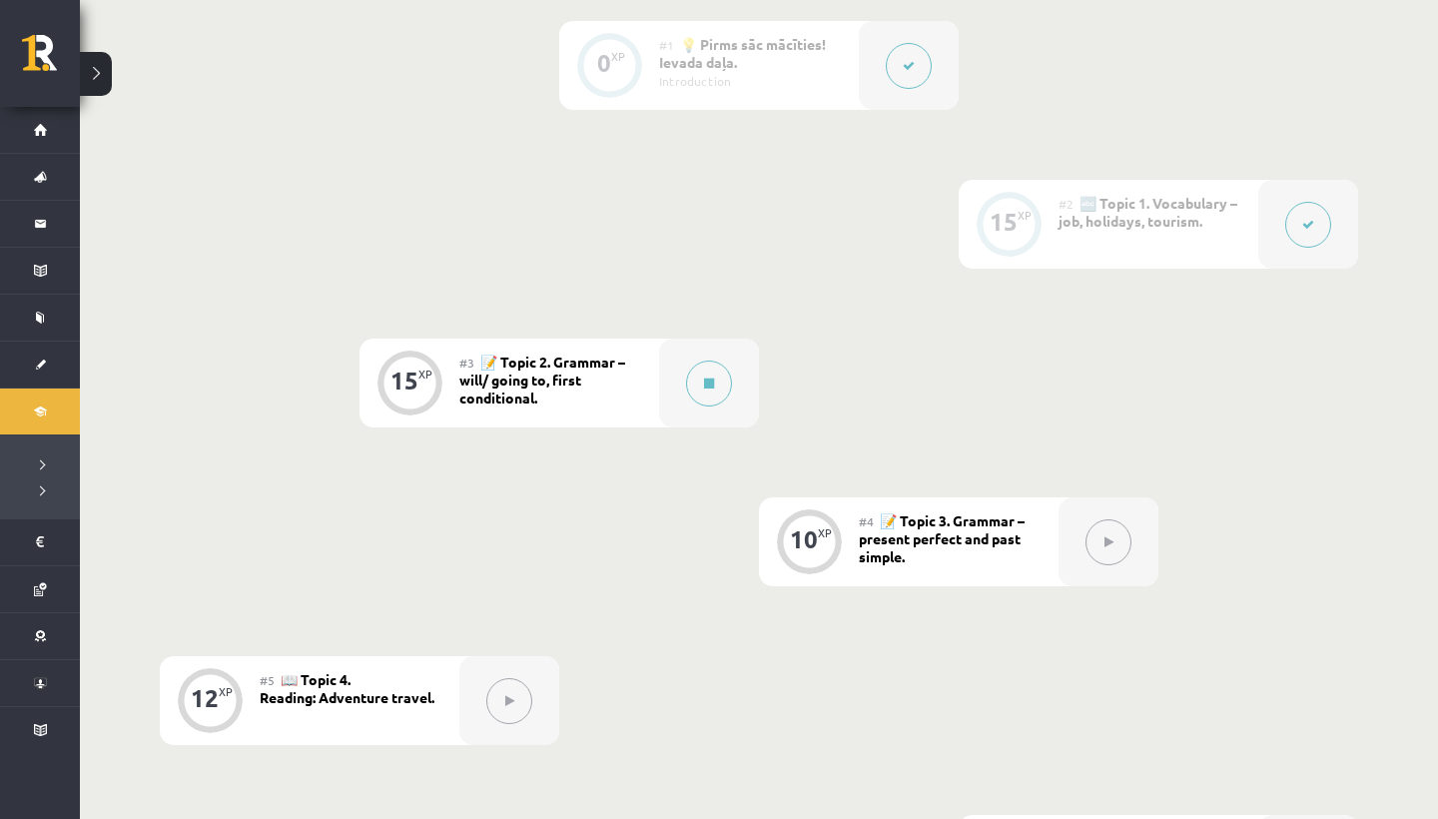
scroll to position [541, 0]
click at [696, 384] on button at bounding box center [709, 385] width 46 height 46
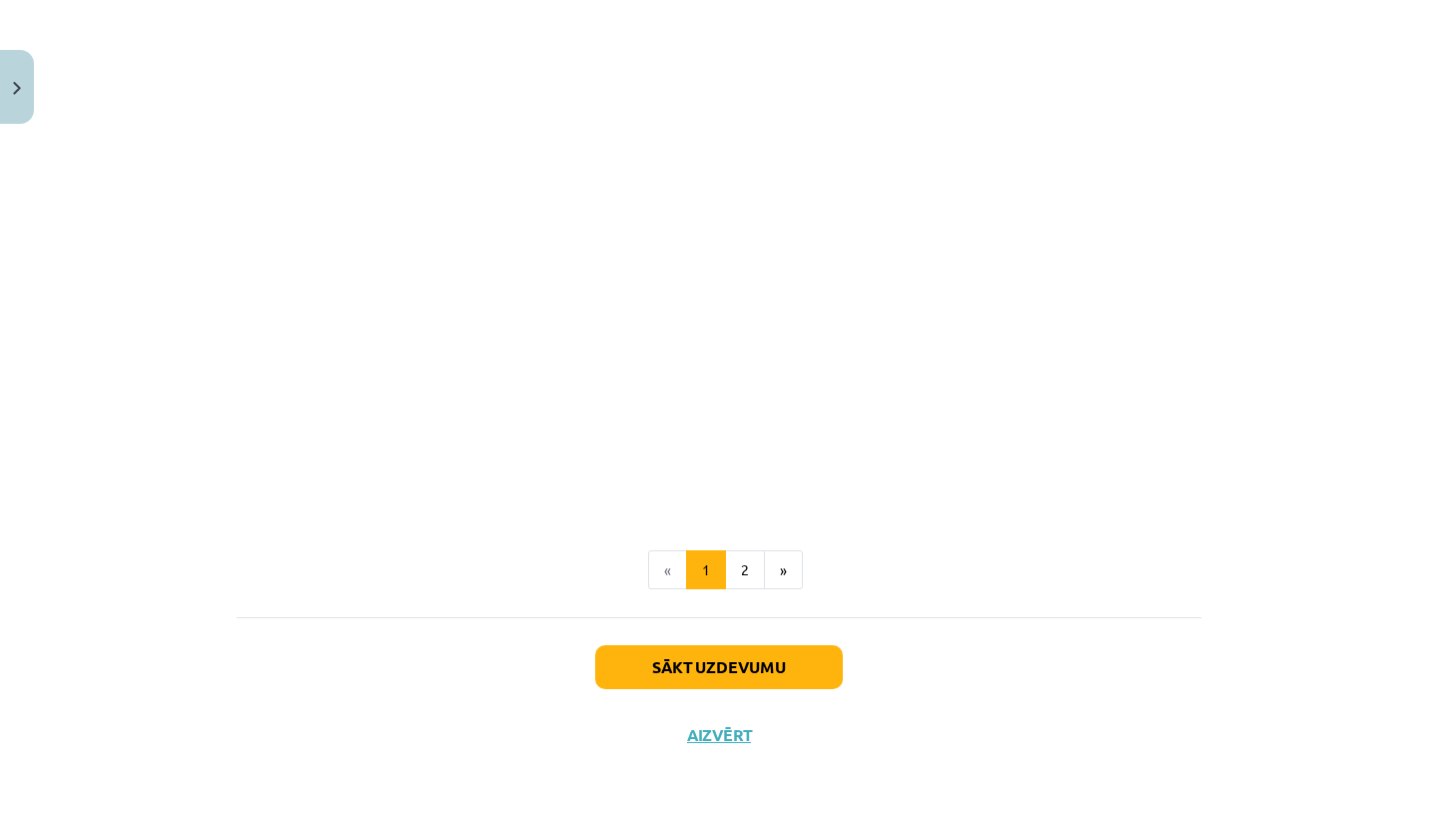
scroll to position [2381, 0]
click at [742, 552] on button "2" at bounding box center [745, 572] width 40 height 40
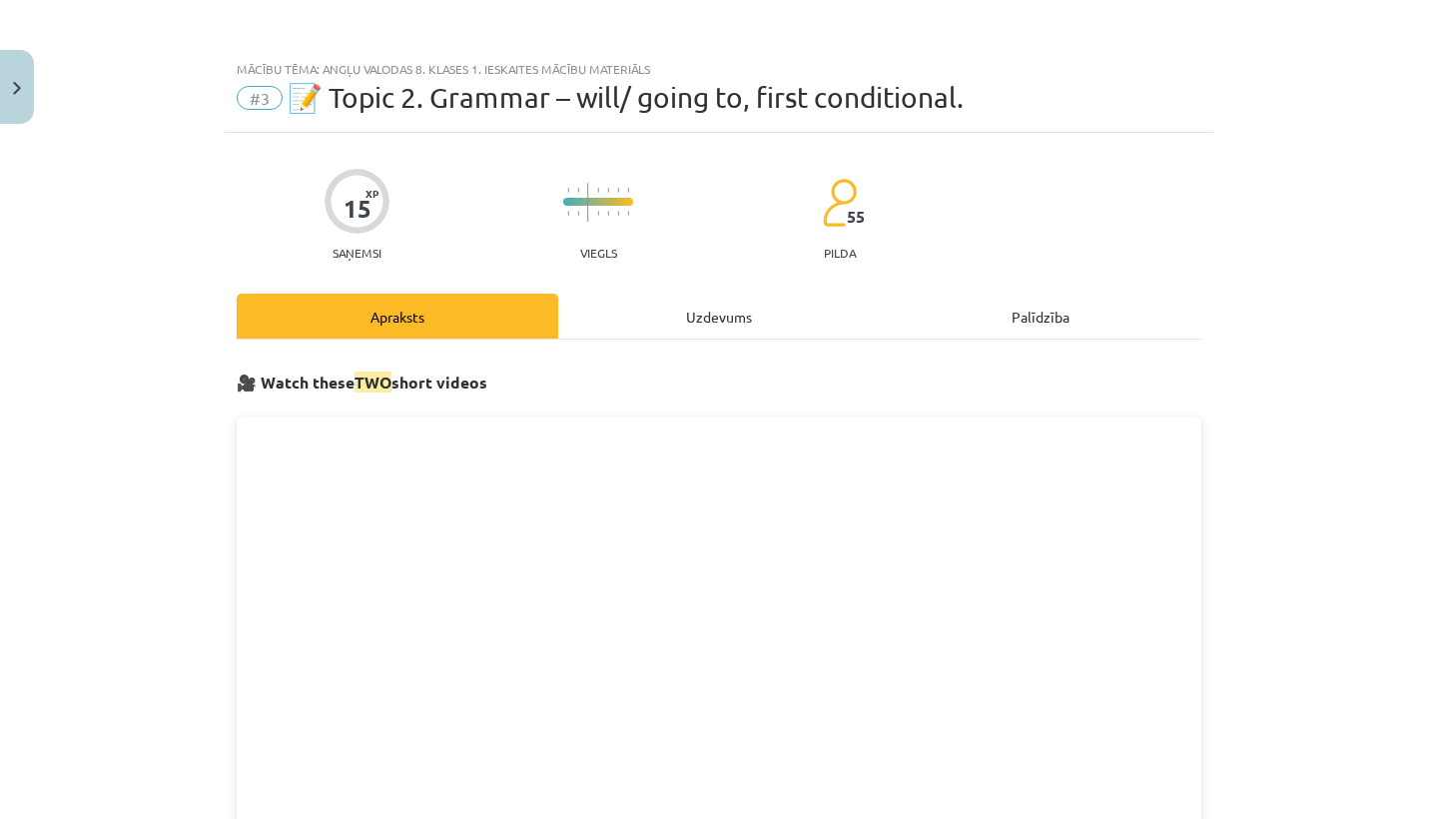
scroll to position [0, 0]
click at [684, 299] on div "Uzdevums" at bounding box center [719, 316] width 322 height 45
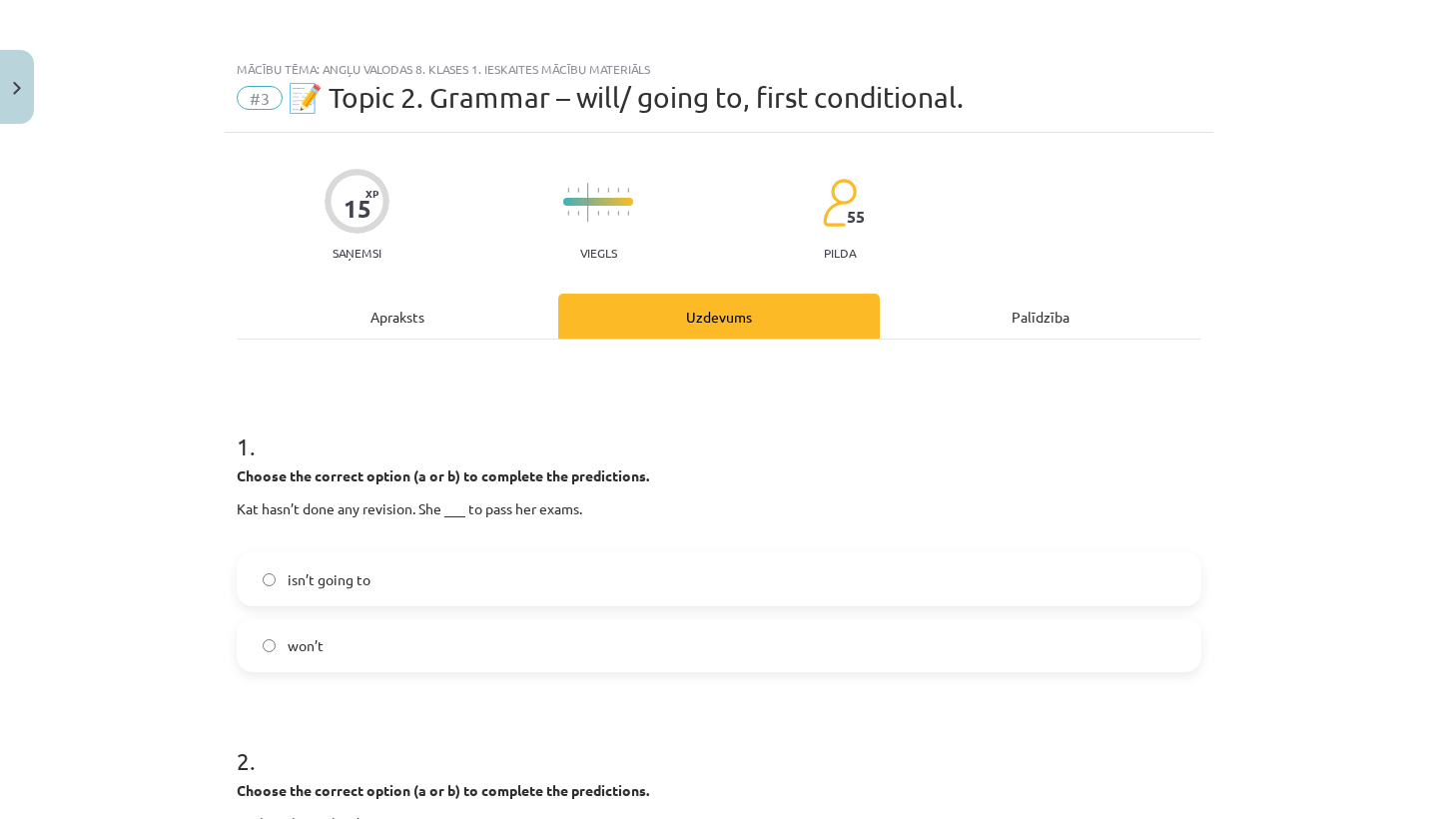
scroll to position [50, 0]
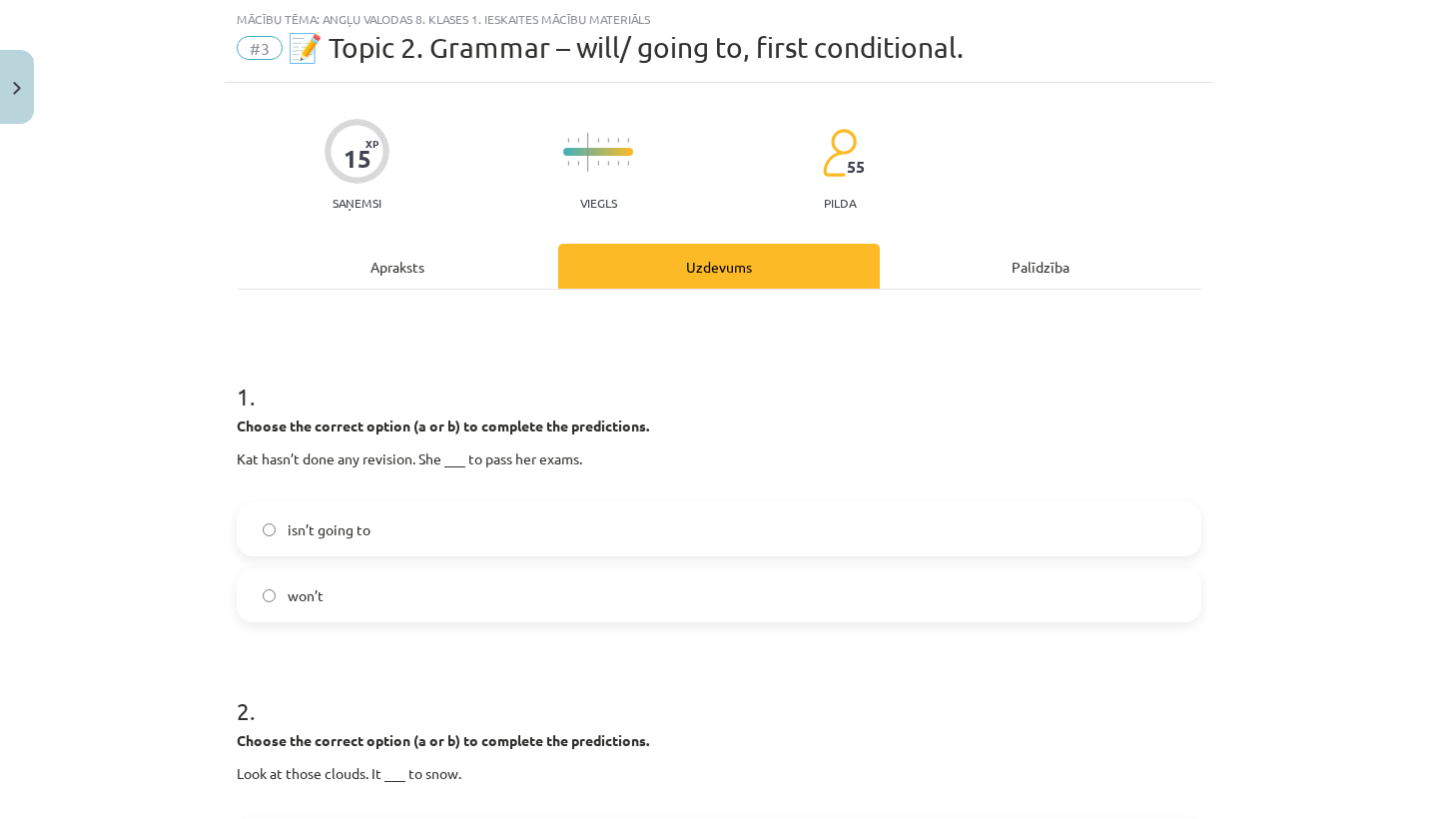
click at [356, 272] on div "Apraksts" at bounding box center [398, 266] width 322 height 45
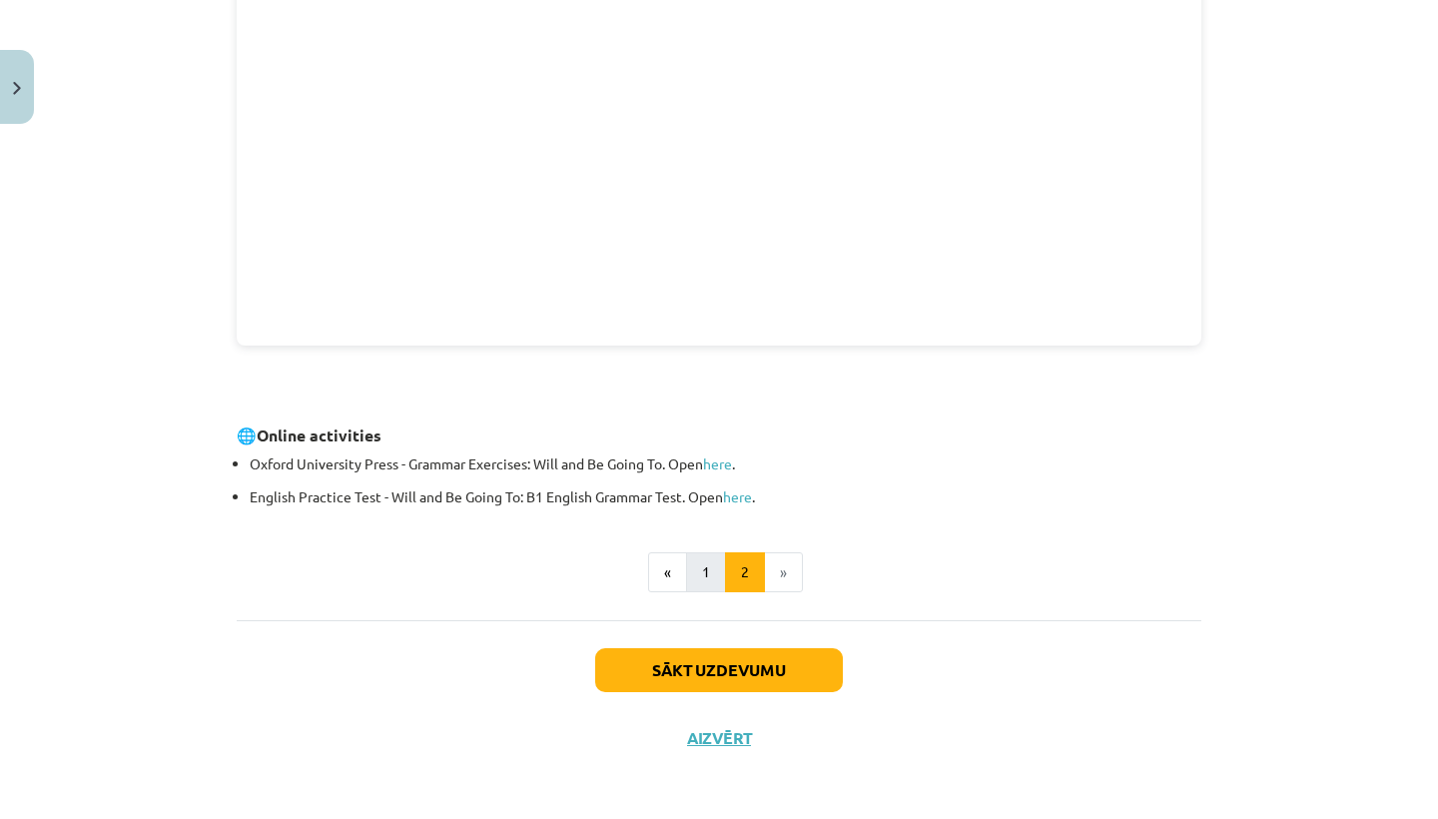
click at [693, 572] on button "1" at bounding box center [706, 572] width 40 height 40
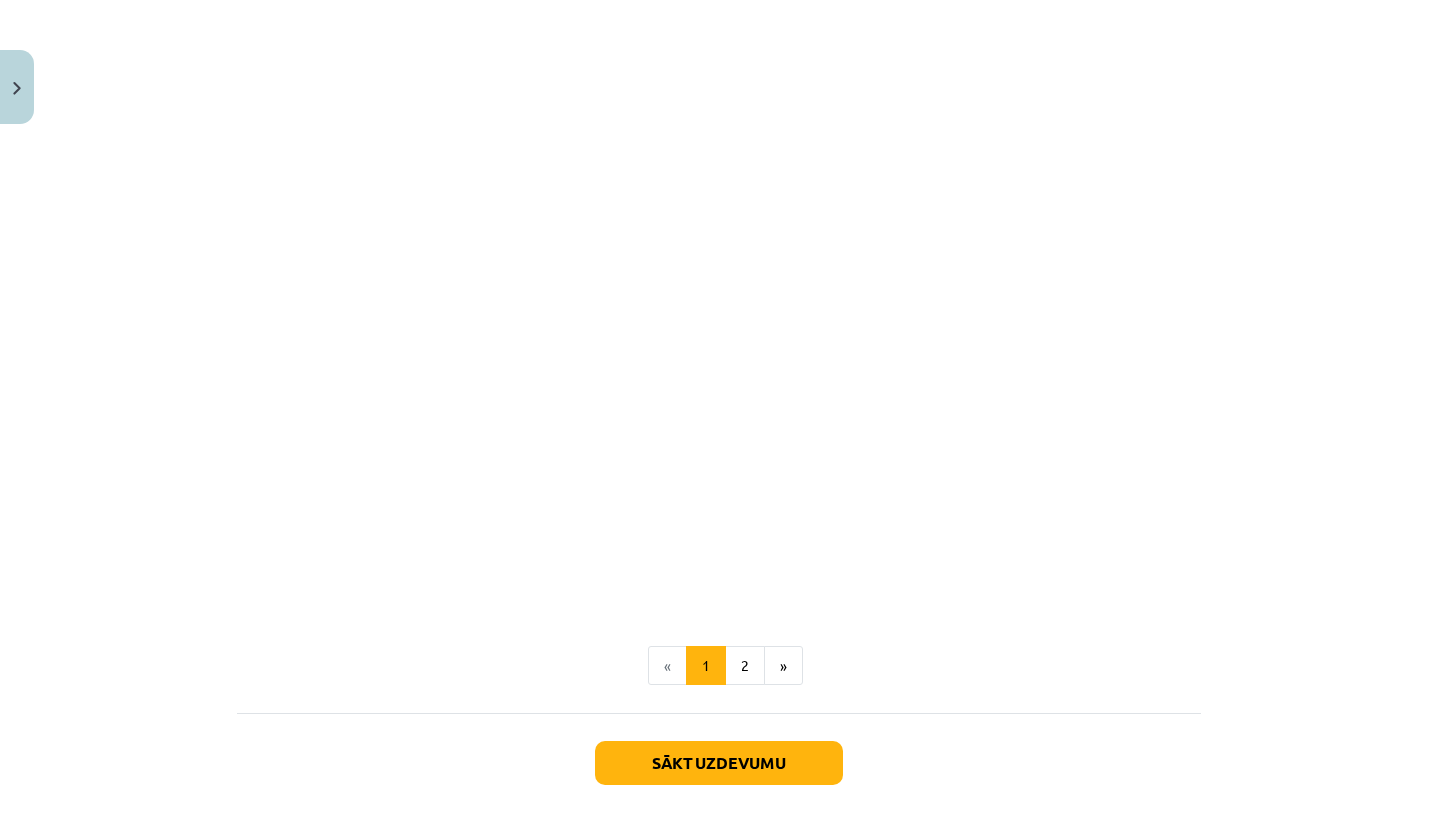
scroll to position [2280, 0]
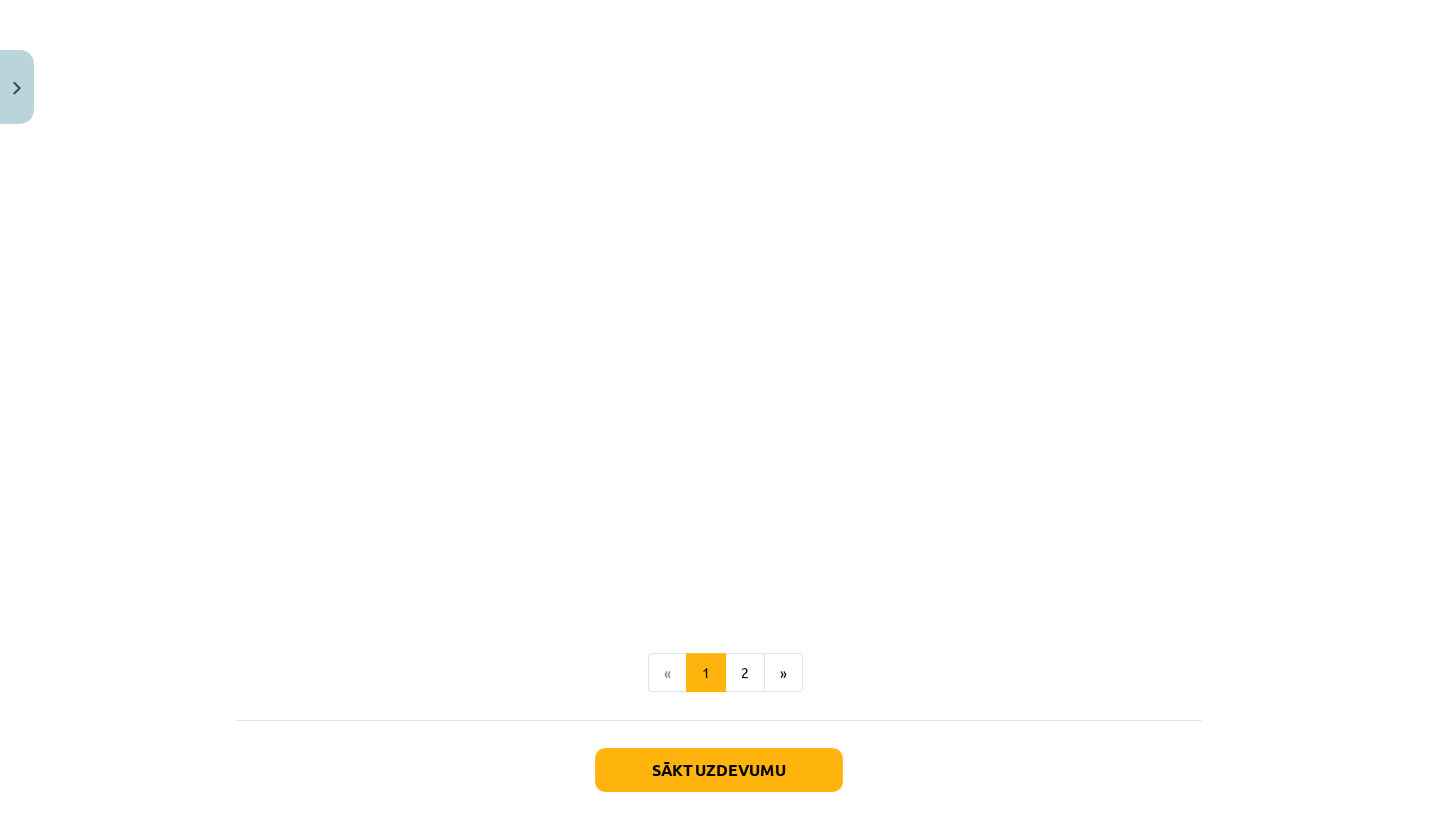
click at [722, 772] on button "Sākt uzdevumu" at bounding box center [719, 770] width 248 height 44
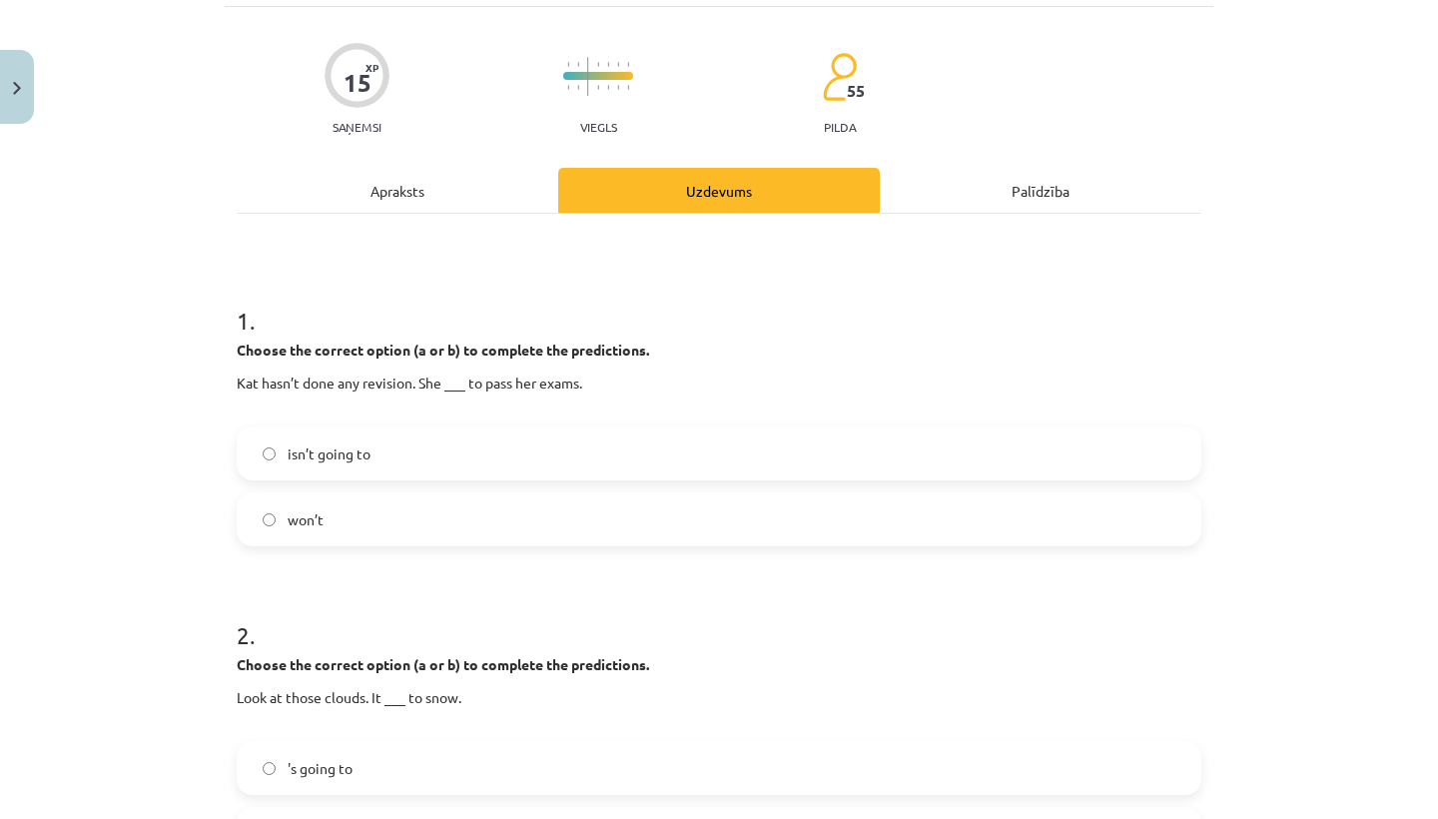
scroll to position [154, 0]
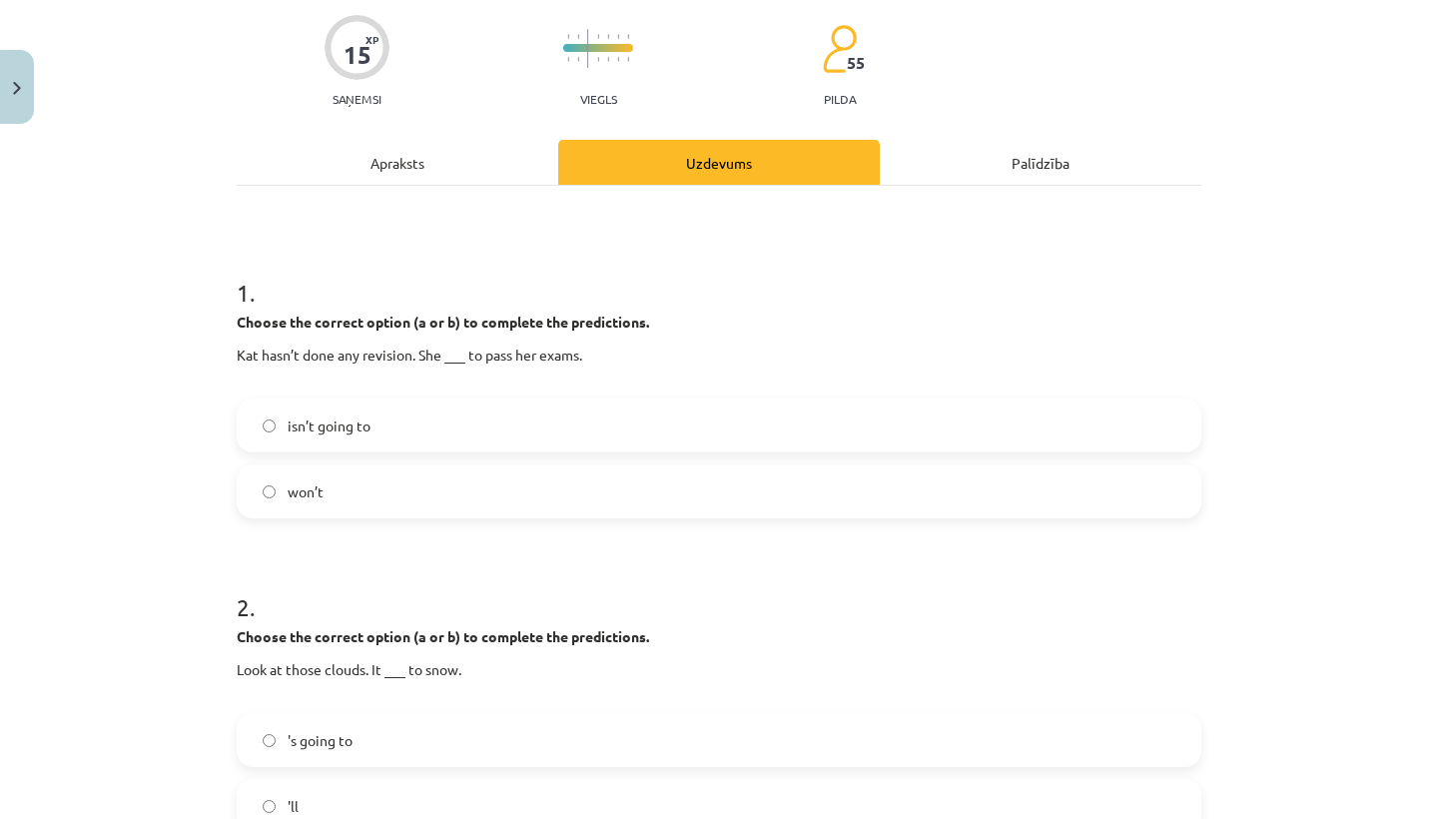
click at [268, 482] on label "won’t" at bounding box center [719, 491] width 961 height 50
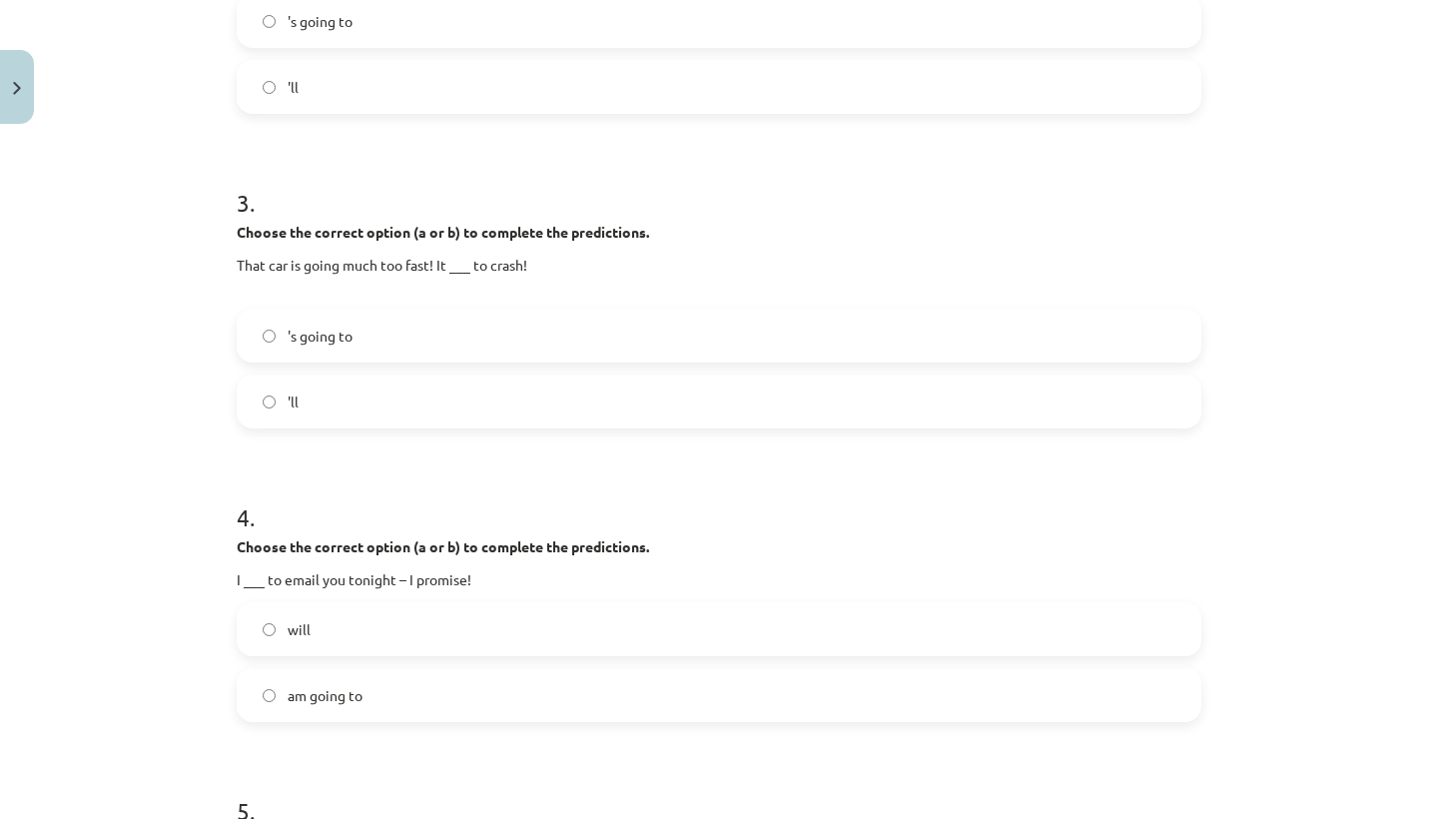
scroll to position [872, 0]
click at [294, 336] on span "'s going to" at bounding box center [320, 337] width 65 height 21
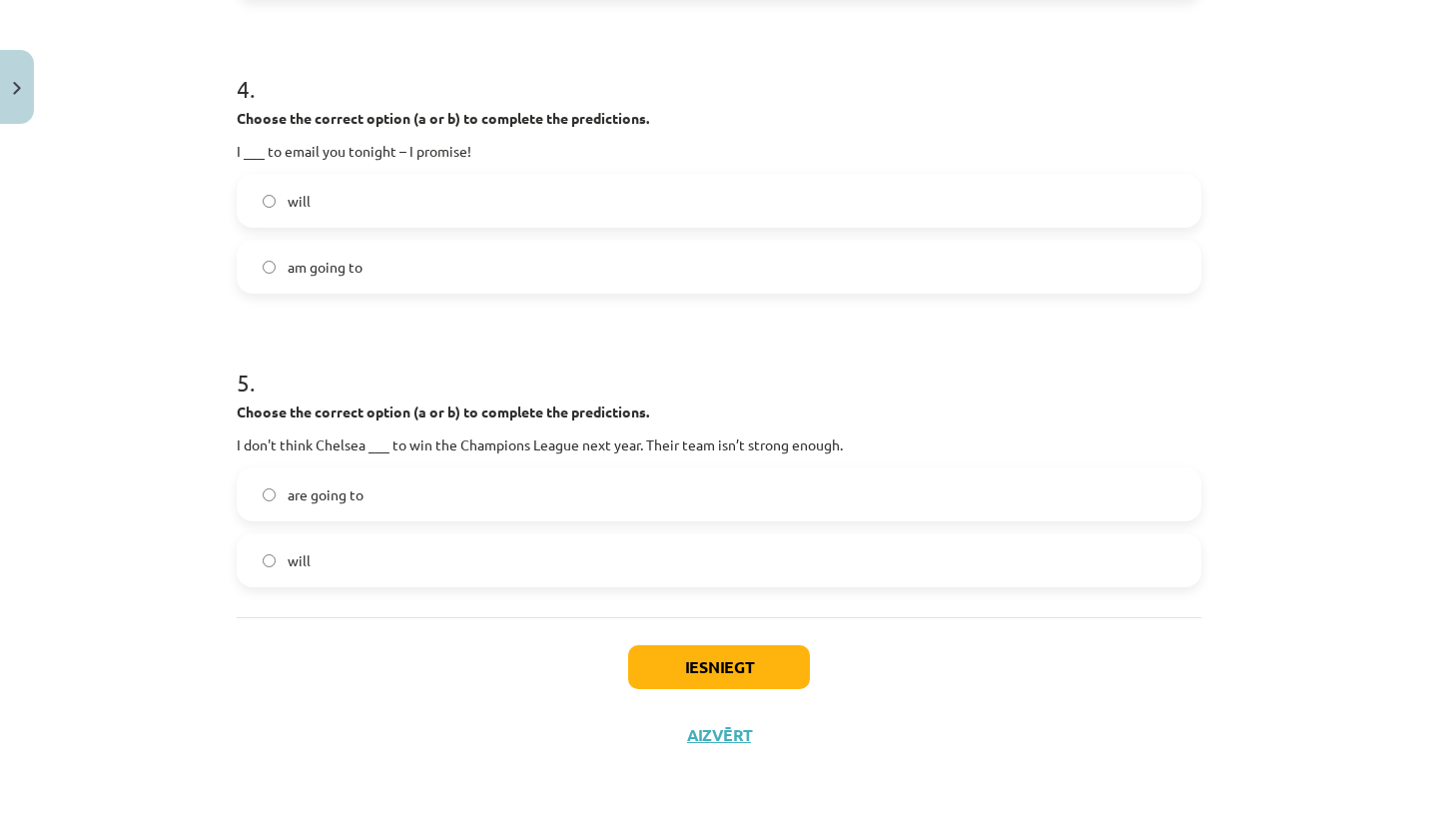
scroll to position [1304, 0]
click at [686, 654] on button "Iesniegt" at bounding box center [719, 667] width 182 height 44
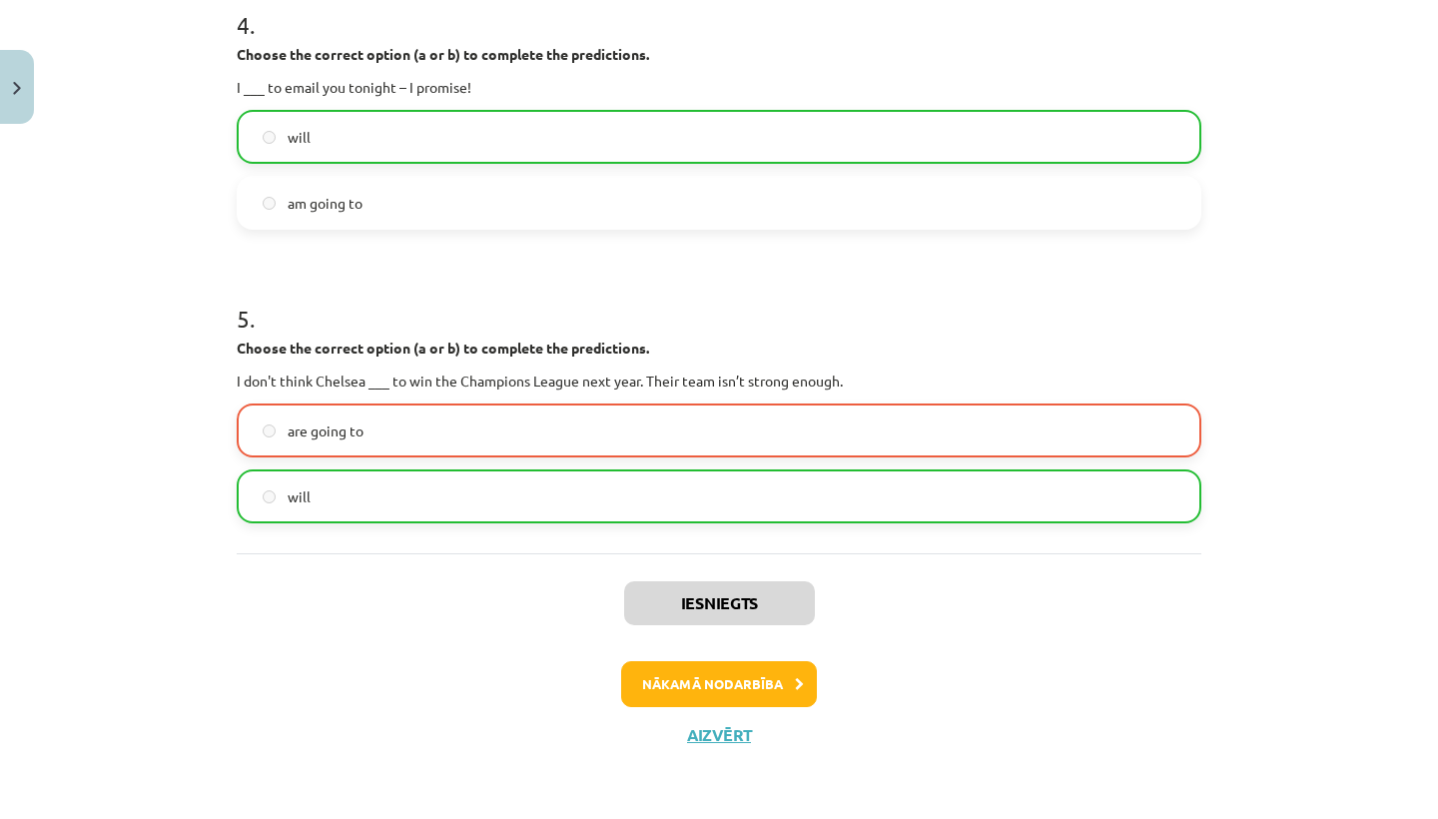
scroll to position [1367, 0]
click at [659, 677] on button "Nākamā nodarbība" at bounding box center [719, 684] width 196 height 46
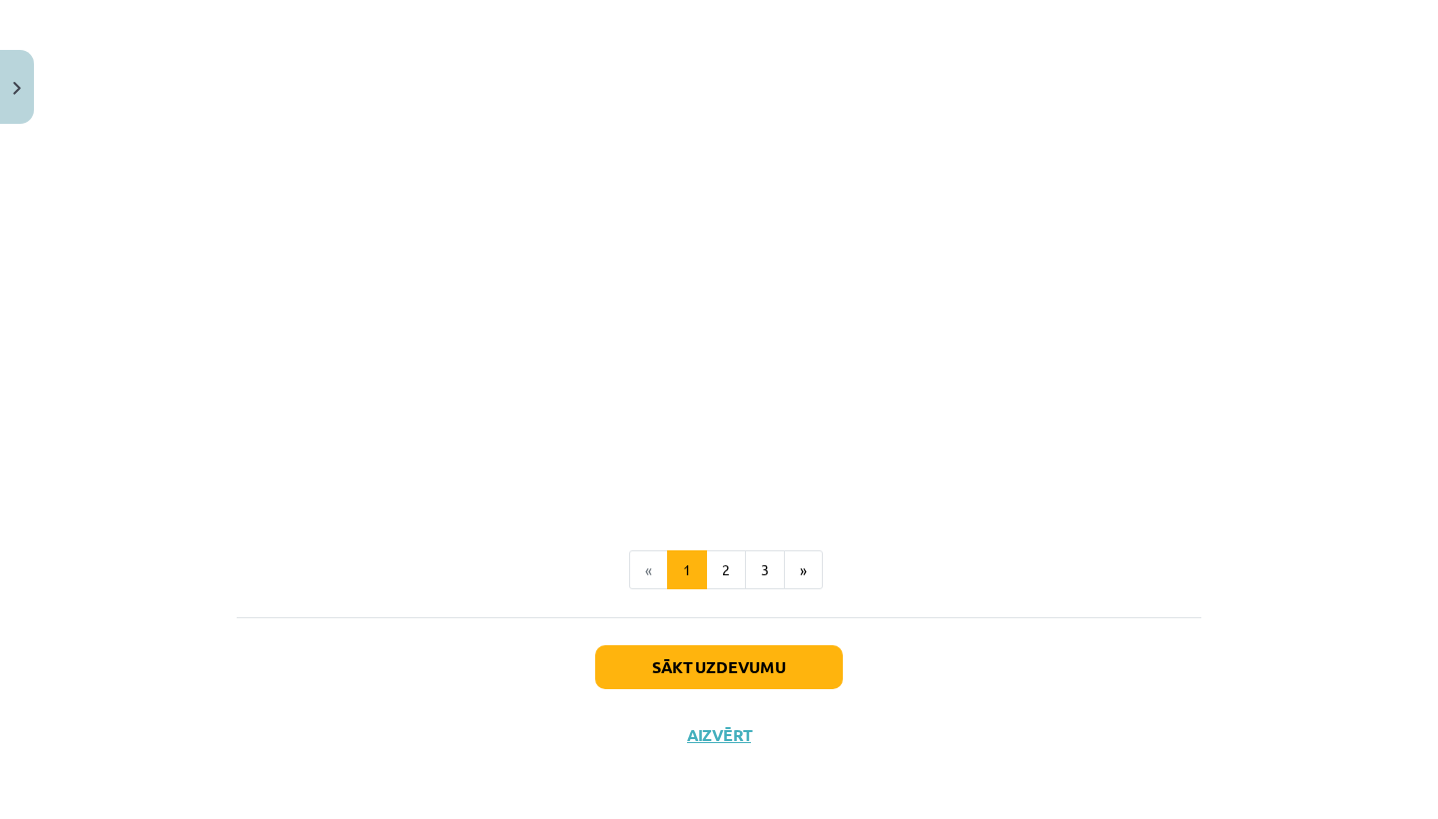
scroll to position [2251, 0]
click at [723, 730] on button "Aizvērt" at bounding box center [719, 736] width 76 height 20
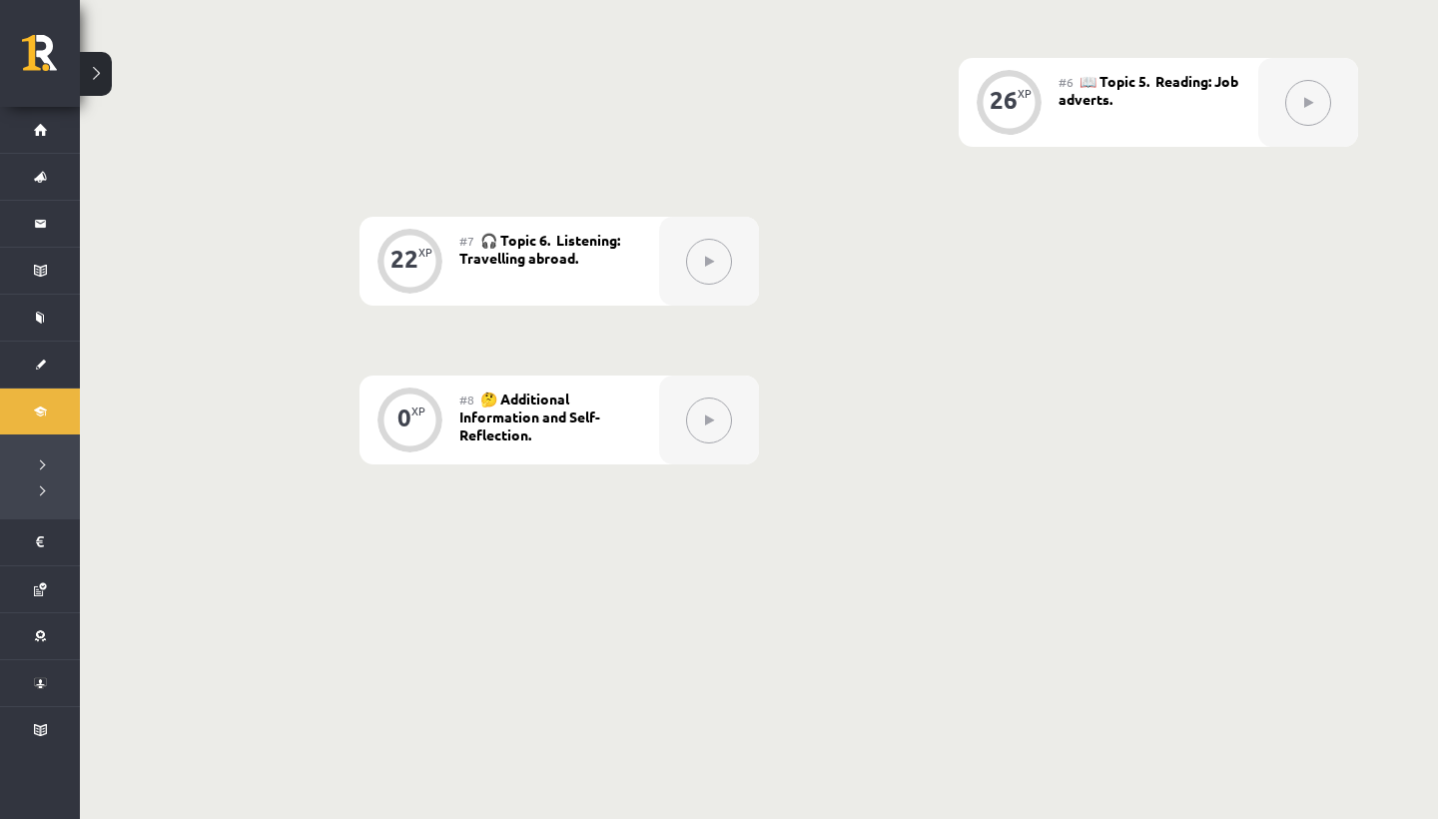
scroll to position [1297, 0]
